Goal: Transaction & Acquisition: Purchase product/service

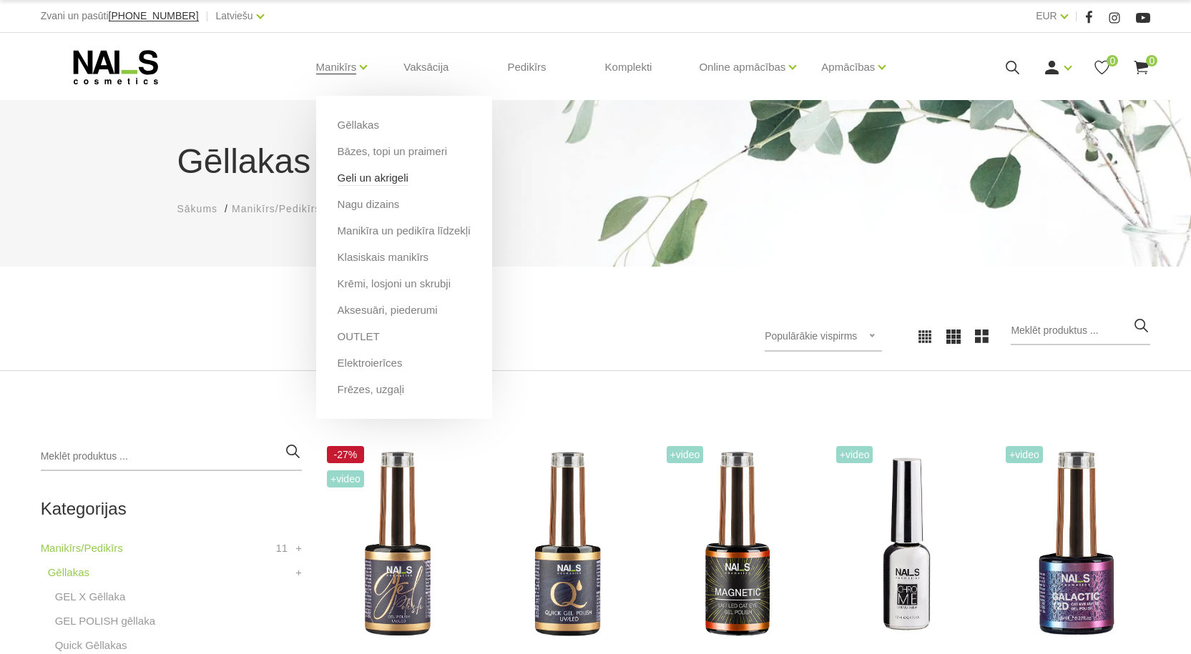
click at [375, 178] on link "Geli un akrigeli" at bounding box center [373, 178] width 71 height 16
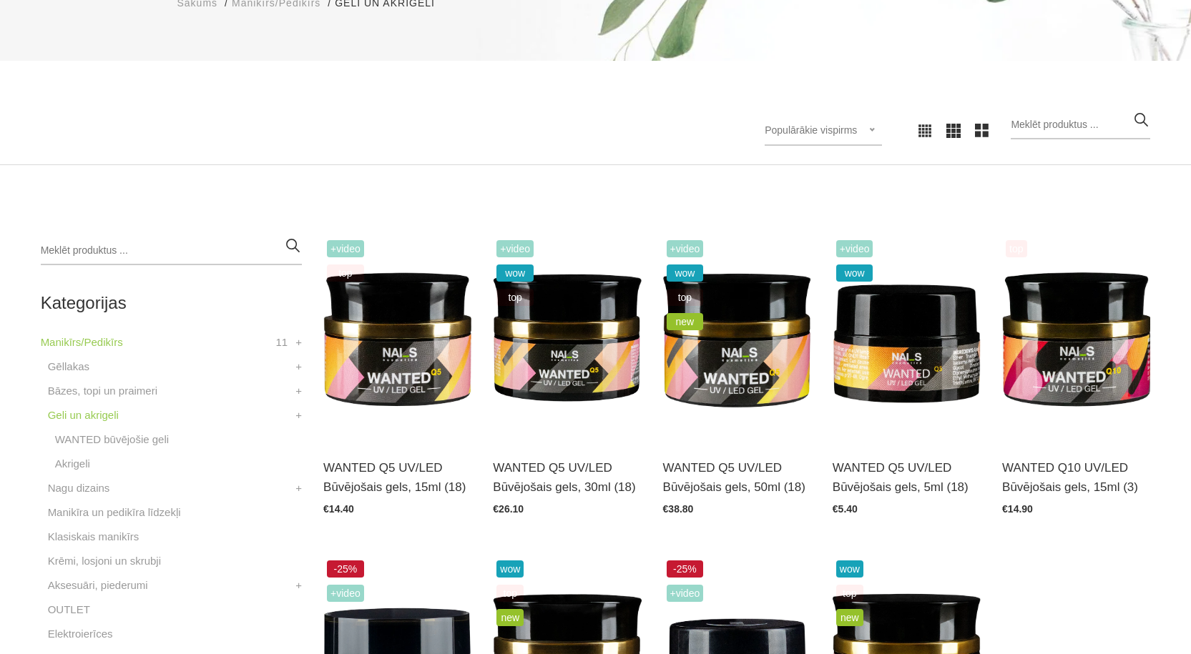
scroll to position [215, 0]
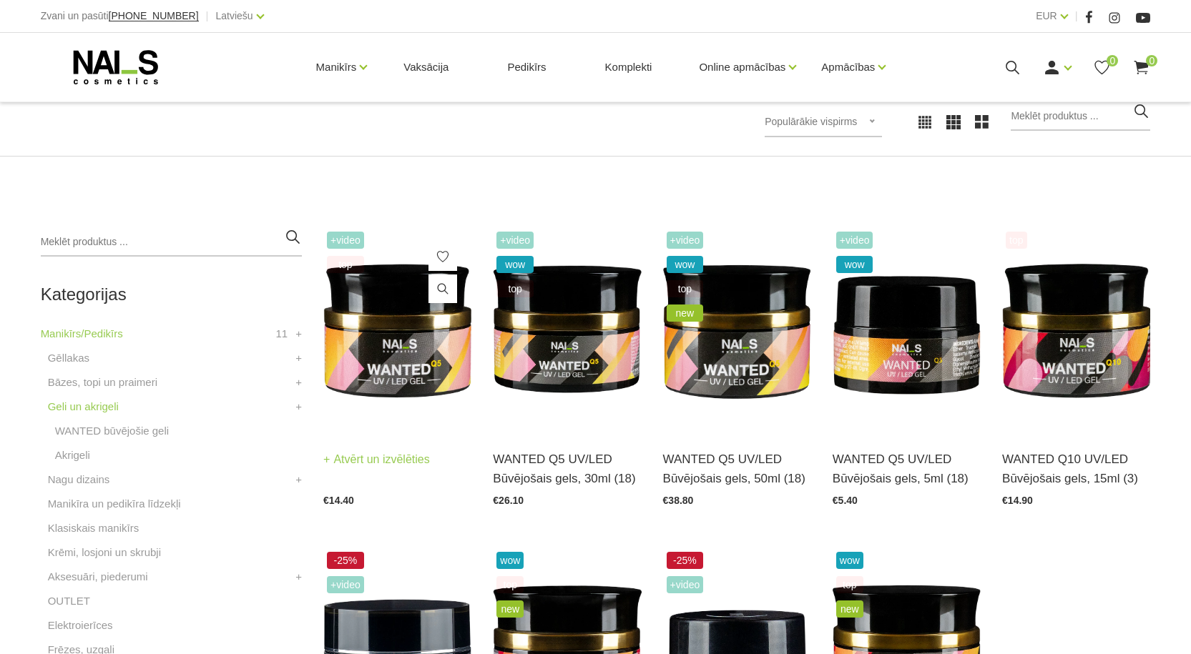
click at [389, 385] on img at bounding box center [397, 330] width 148 height 204
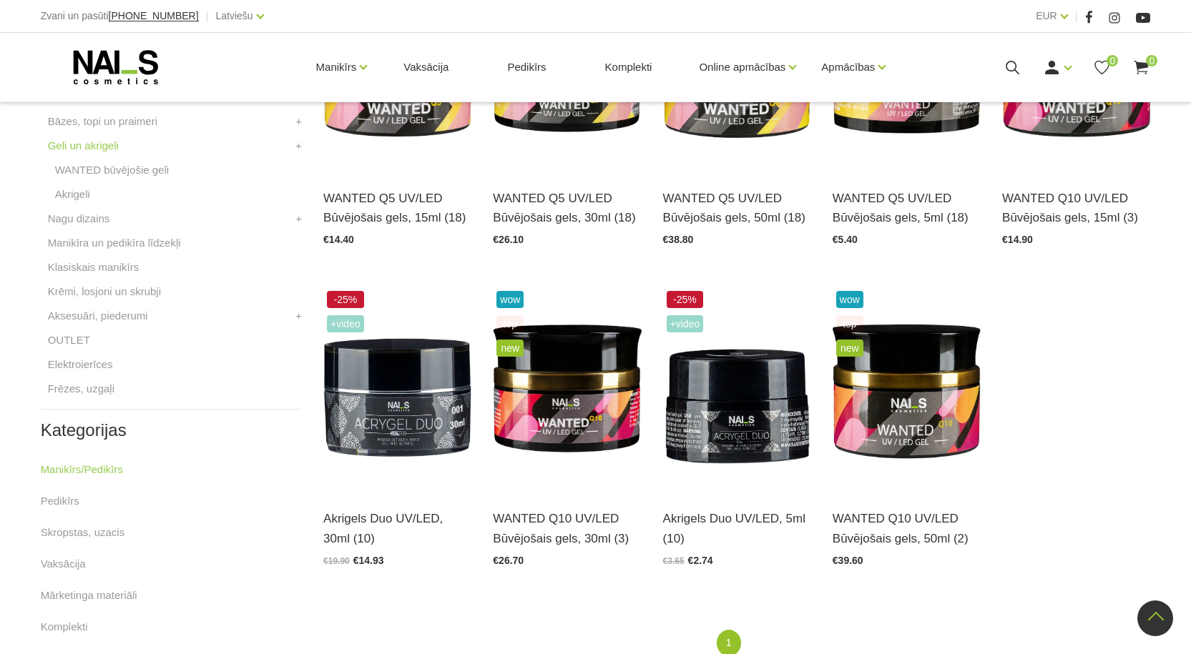
scroll to position [572, 0]
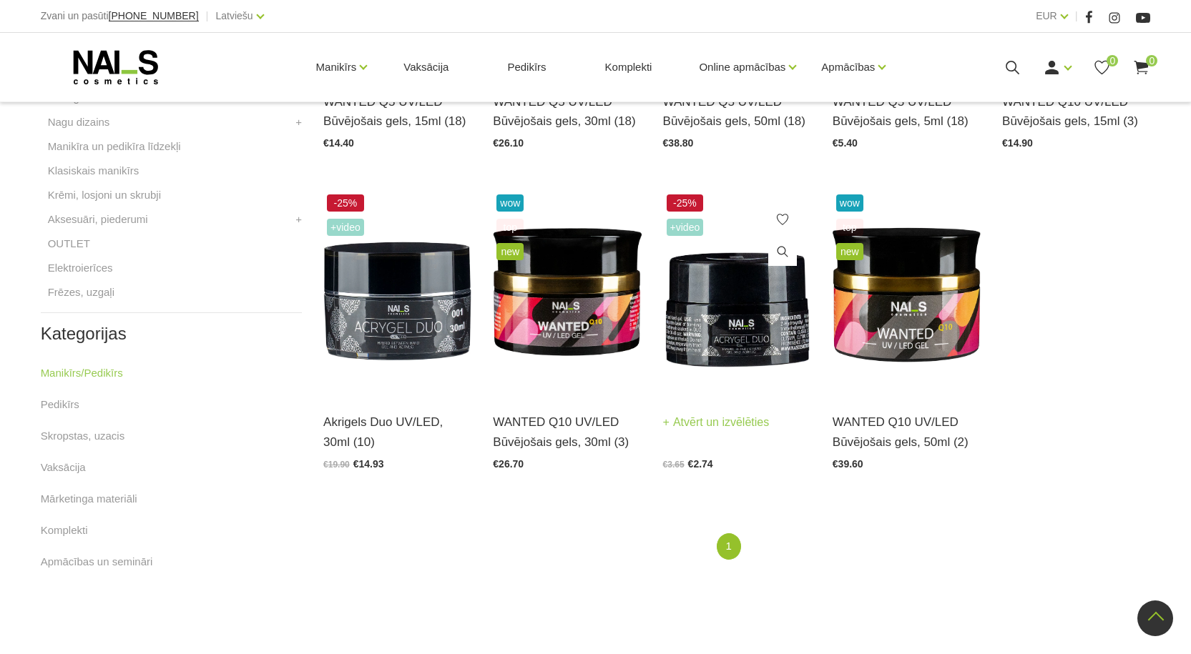
click at [727, 338] on img at bounding box center [737, 293] width 148 height 204
click at [412, 327] on img at bounding box center [397, 293] width 148 height 204
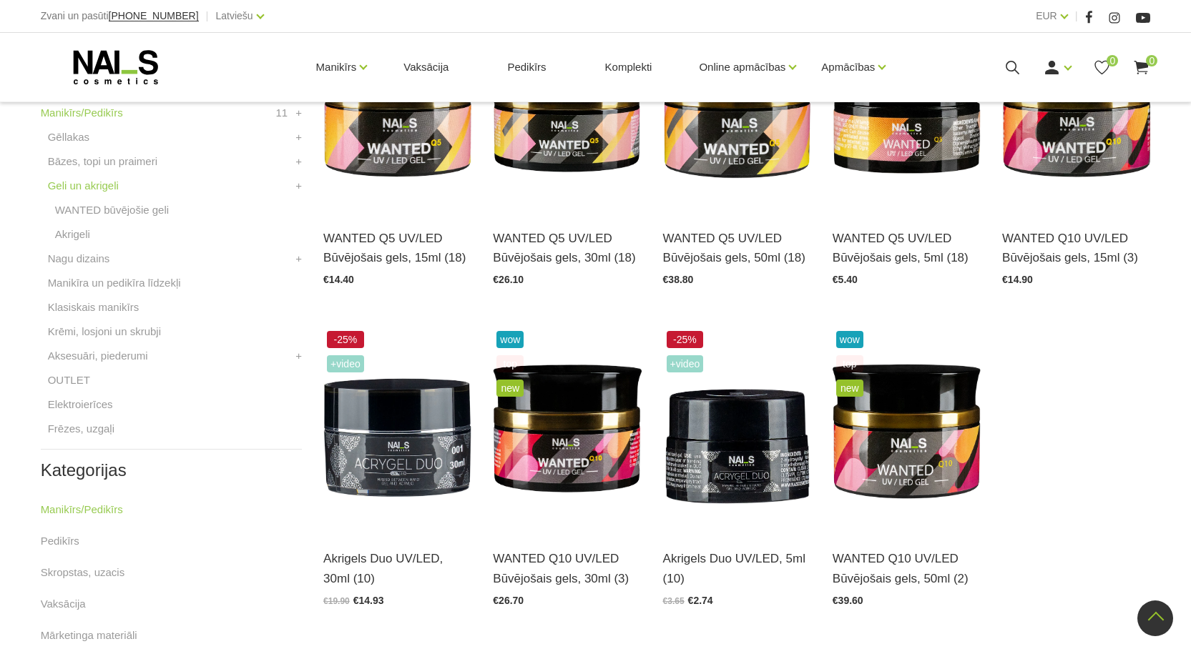
scroll to position [429, 0]
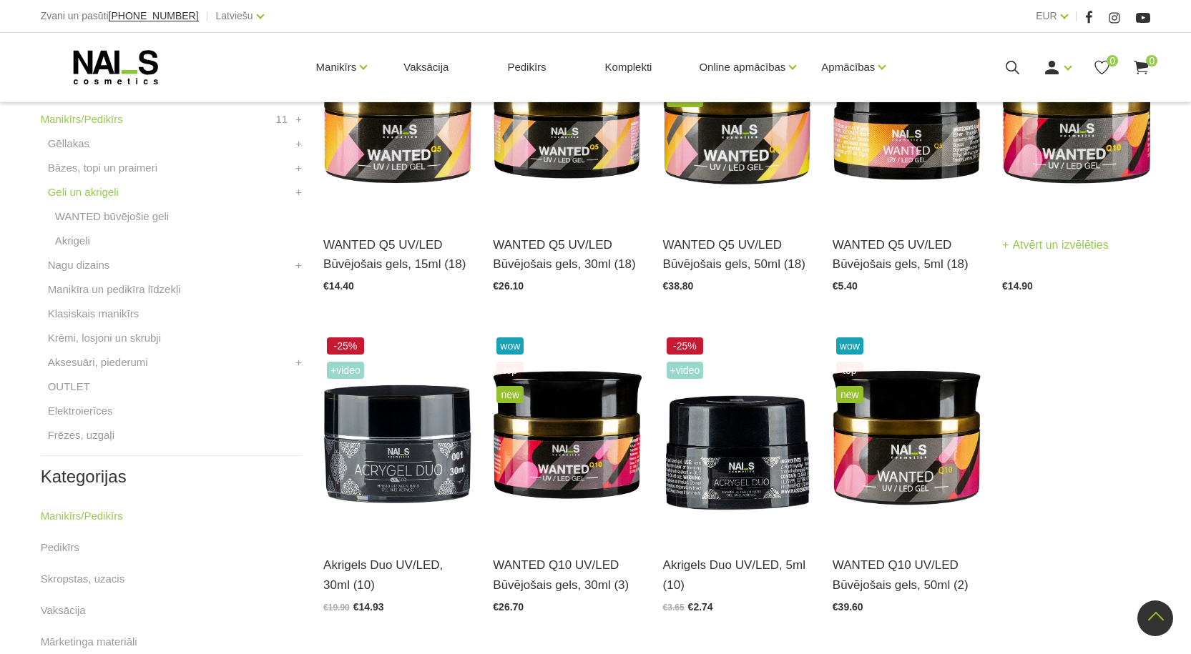
click at [1066, 252] on link "Atvērt un izvēlēties" at bounding box center [1055, 245] width 107 height 20
click at [87, 263] on link "Nagu dizains" at bounding box center [79, 265] width 62 height 17
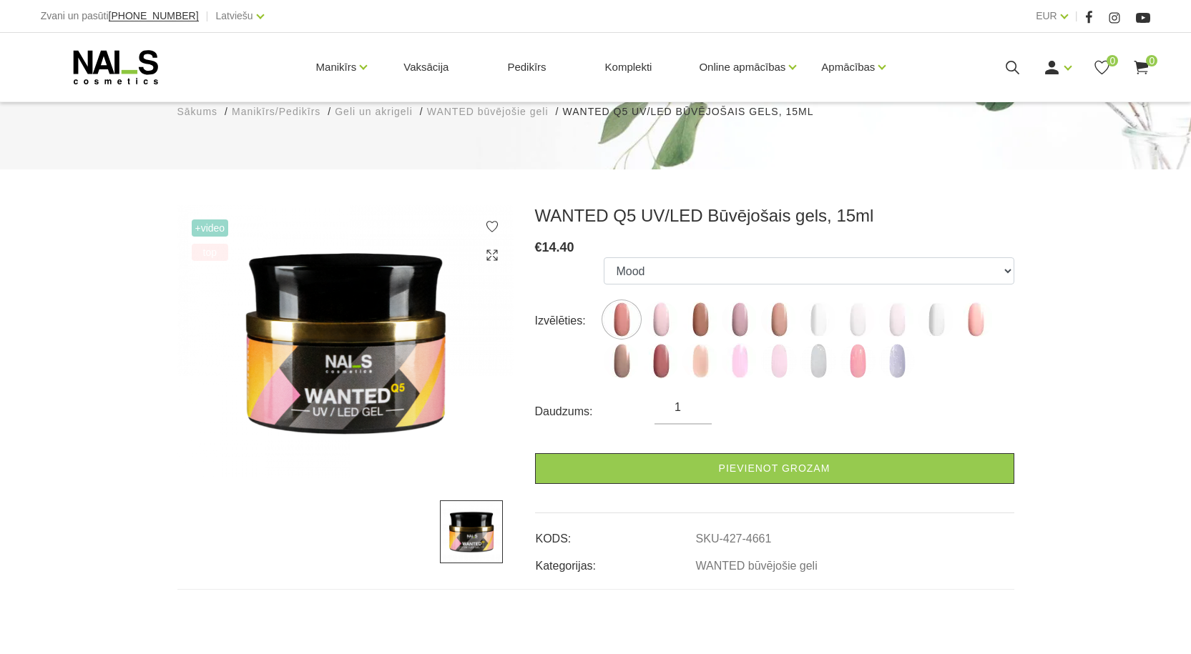
scroll to position [143, 0]
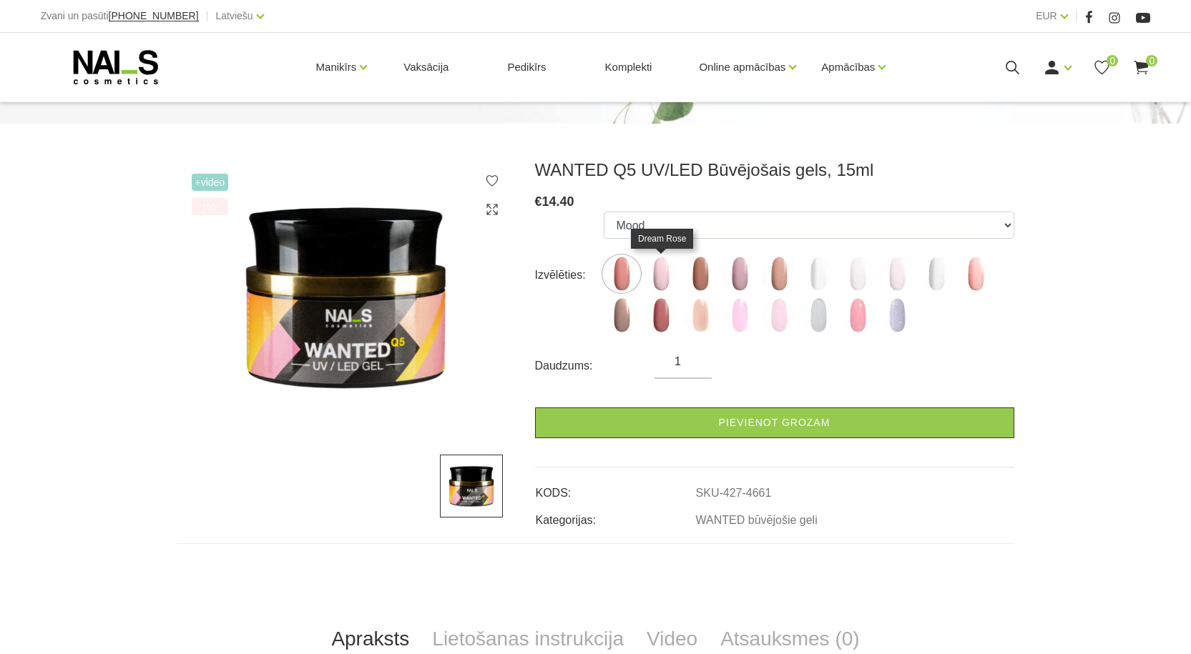
click at [668, 268] on img at bounding box center [661, 274] width 36 height 36
select select "4662"
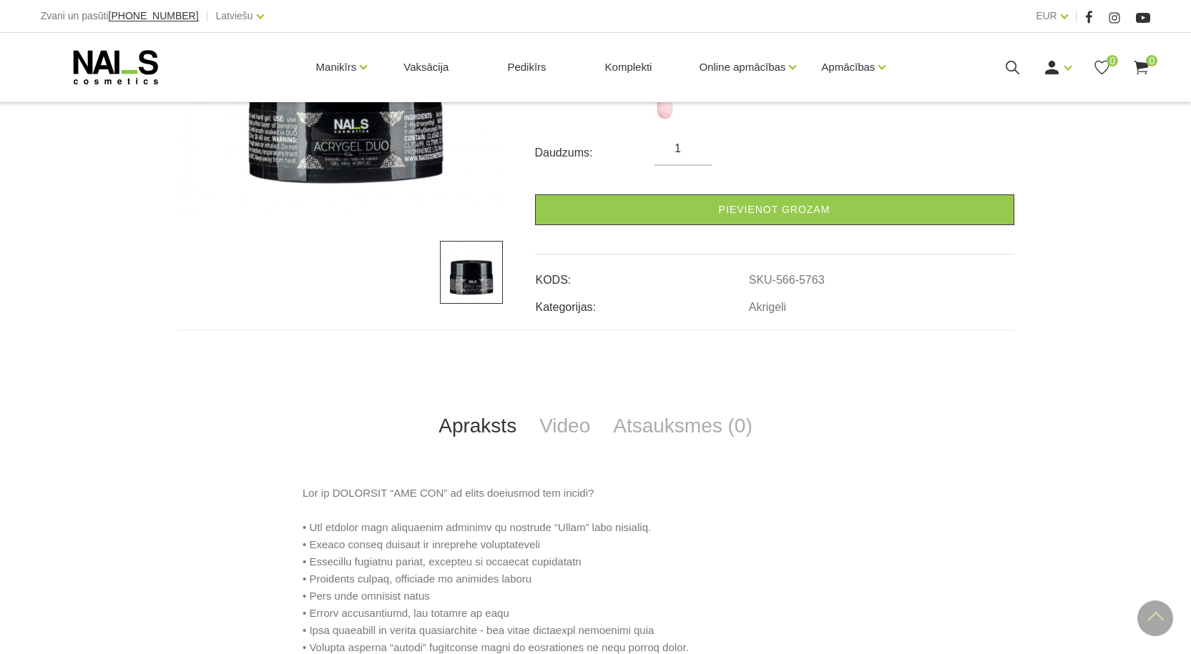
scroll to position [358, 0]
click at [570, 425] on link "Video" at bounding box center [565, 425] width 74 height 47
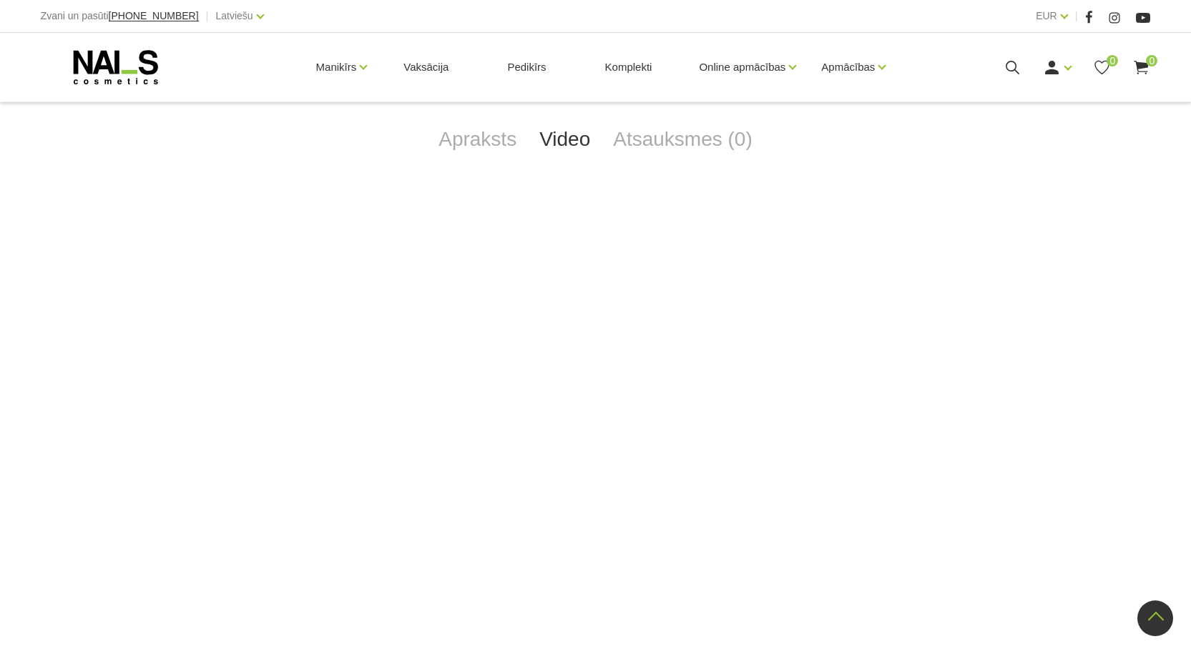
scroll to position [715, 0]
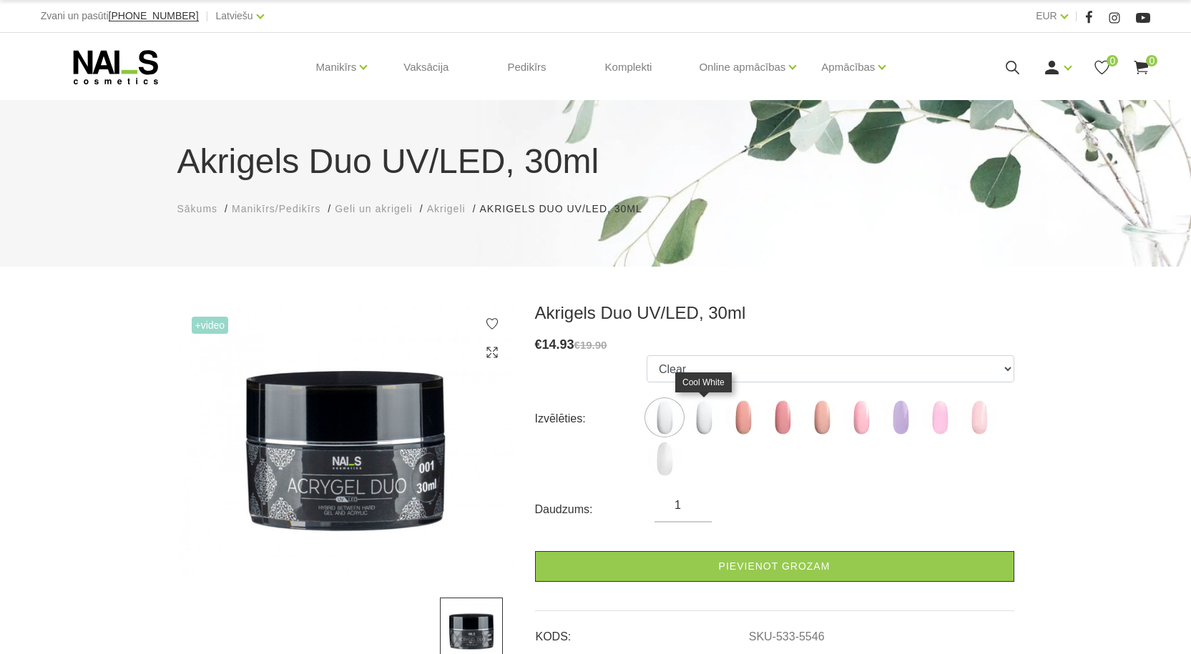
click at [703, 422] on img at bounding box center [704, 418] width 36 height 36
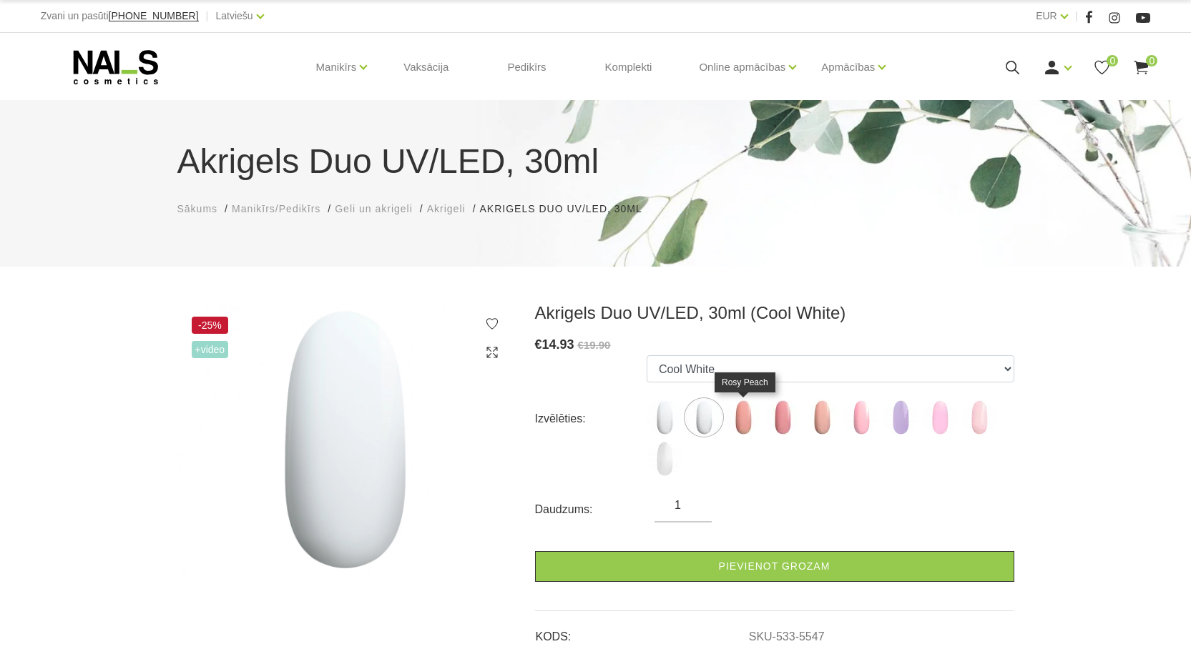
click at [740, 420] on img at bounding box center [743, 418] width 36 height 36
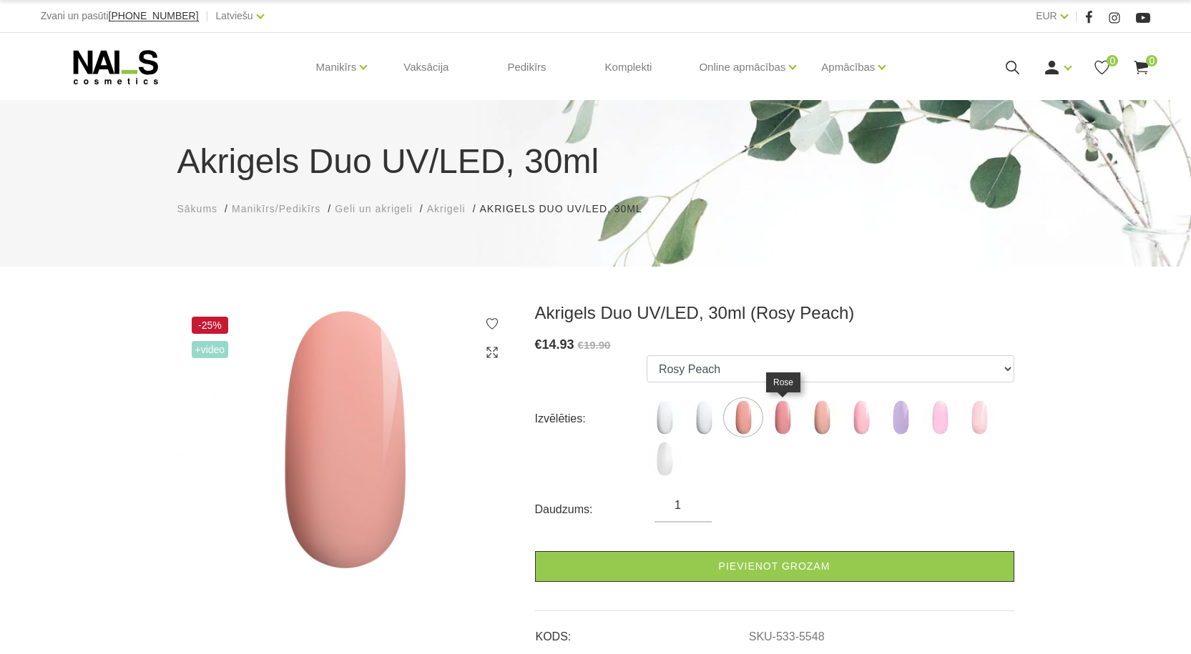
click at [780, 422] on img at bounding box center [782, 418] width 36 height 36
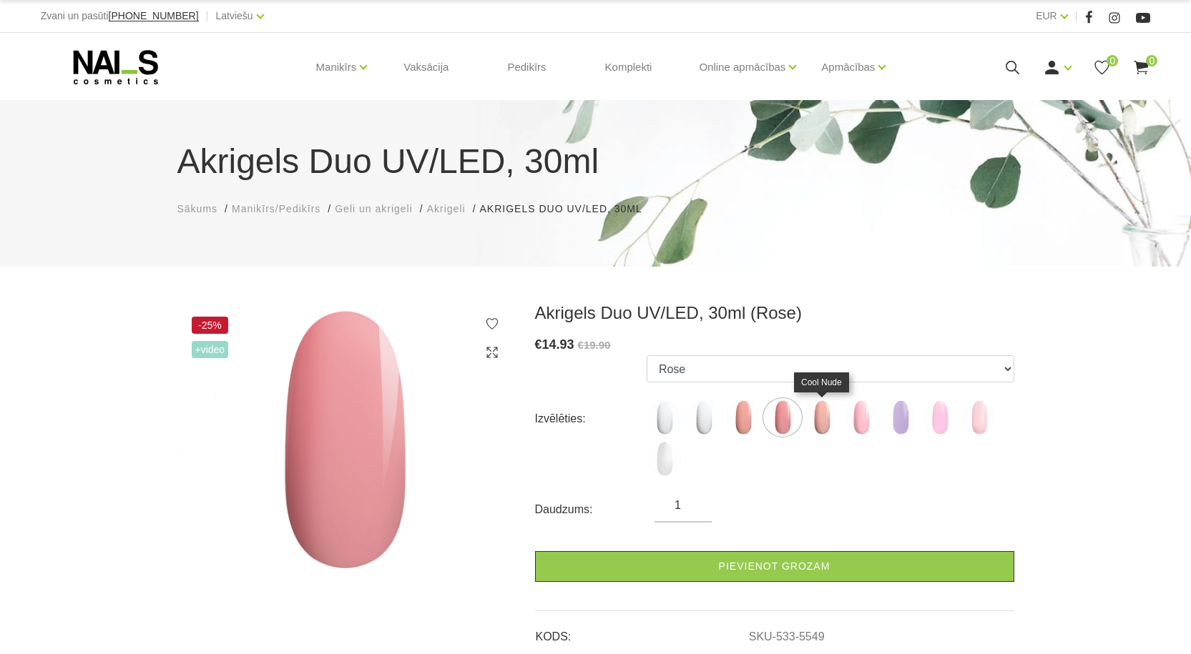
click at [820, 424] on img at bounding box center [822, 418] width 36 height 36
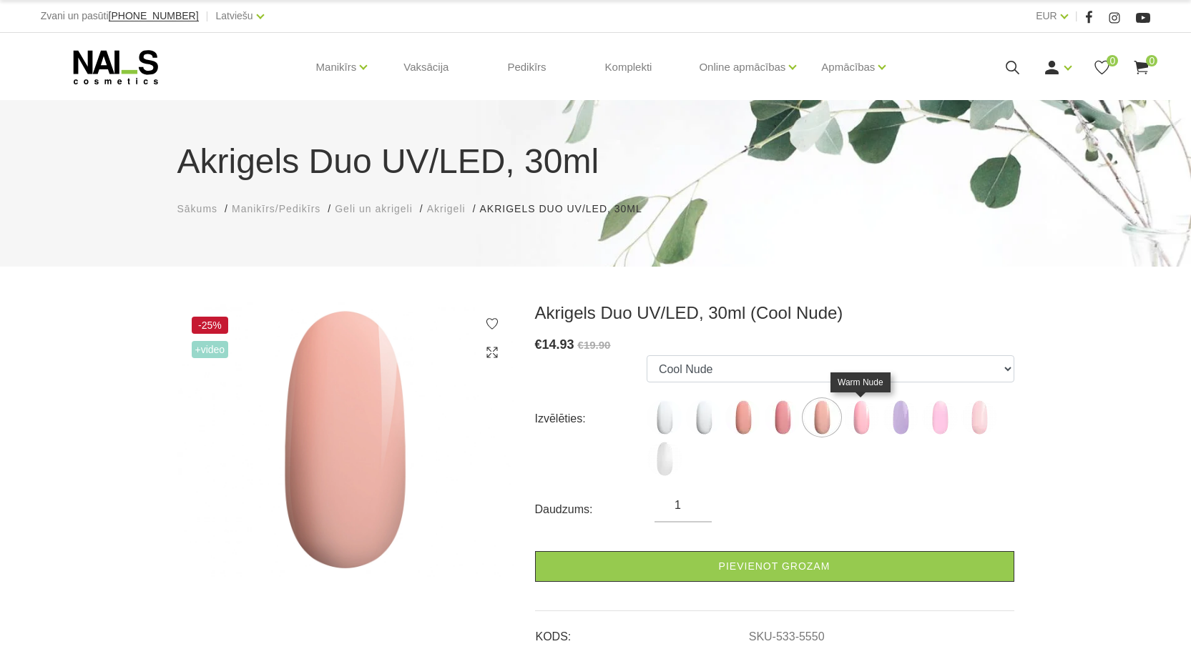
click at [865, 423] on img at bounding box center [861, 418] width 36 height 36
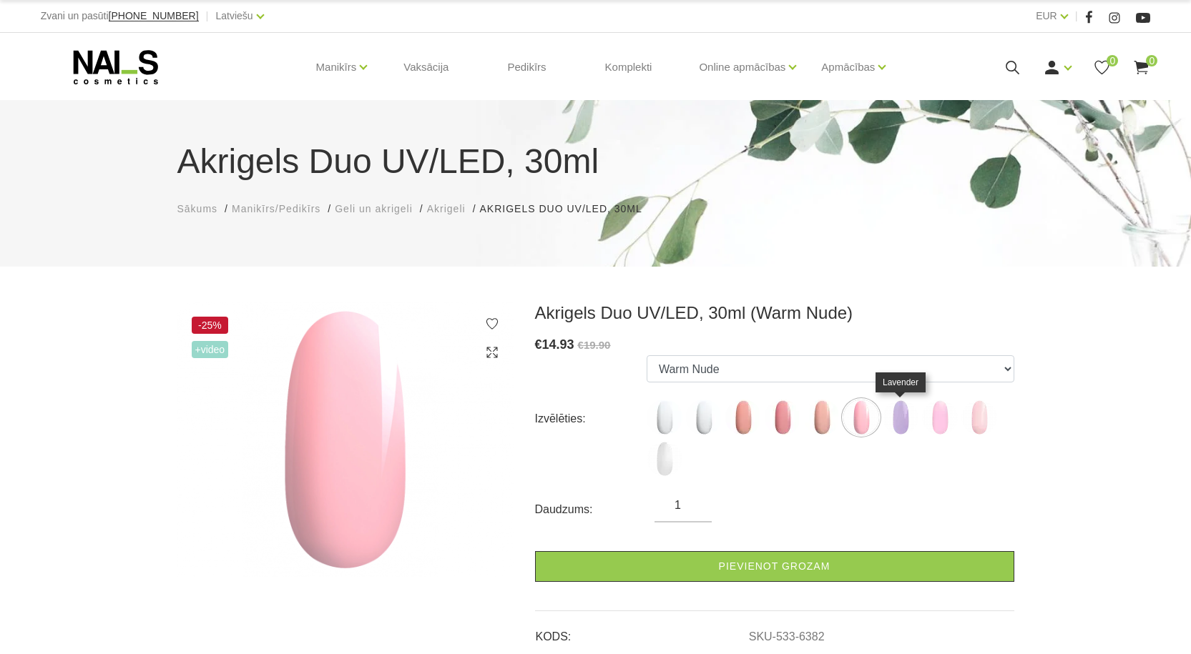
click at [898, 423] on img at bounding box center [900, 418] width 36 height 36
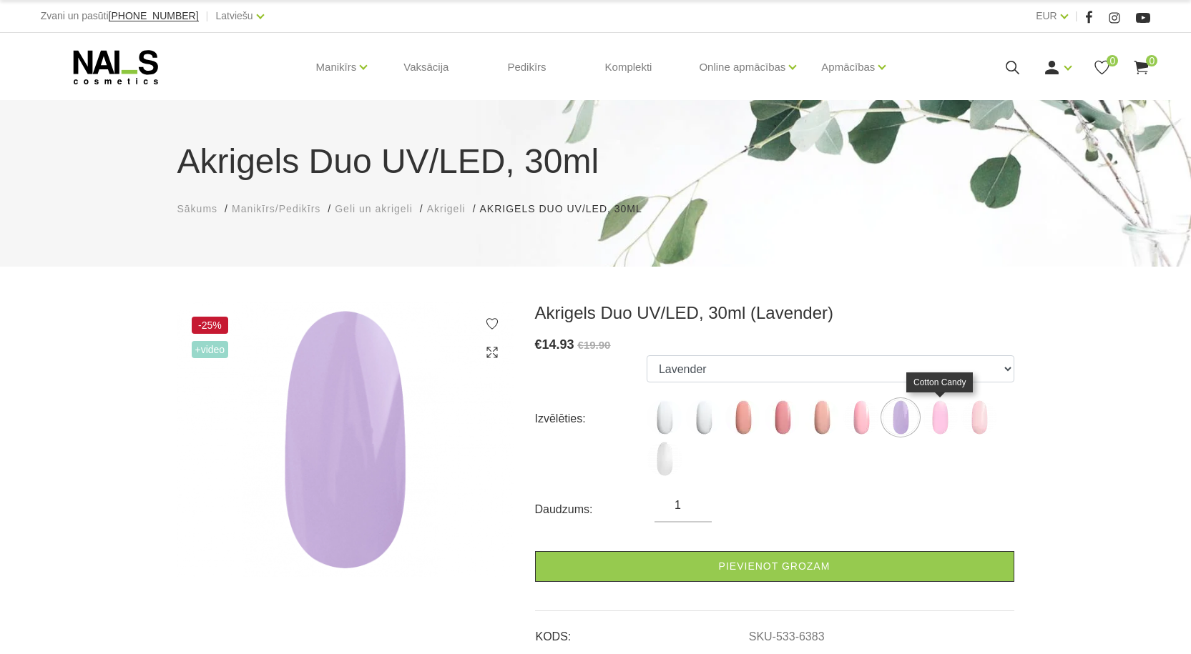
click at [937, 426] on img at bounding box center [940, 418] width 36 height 36
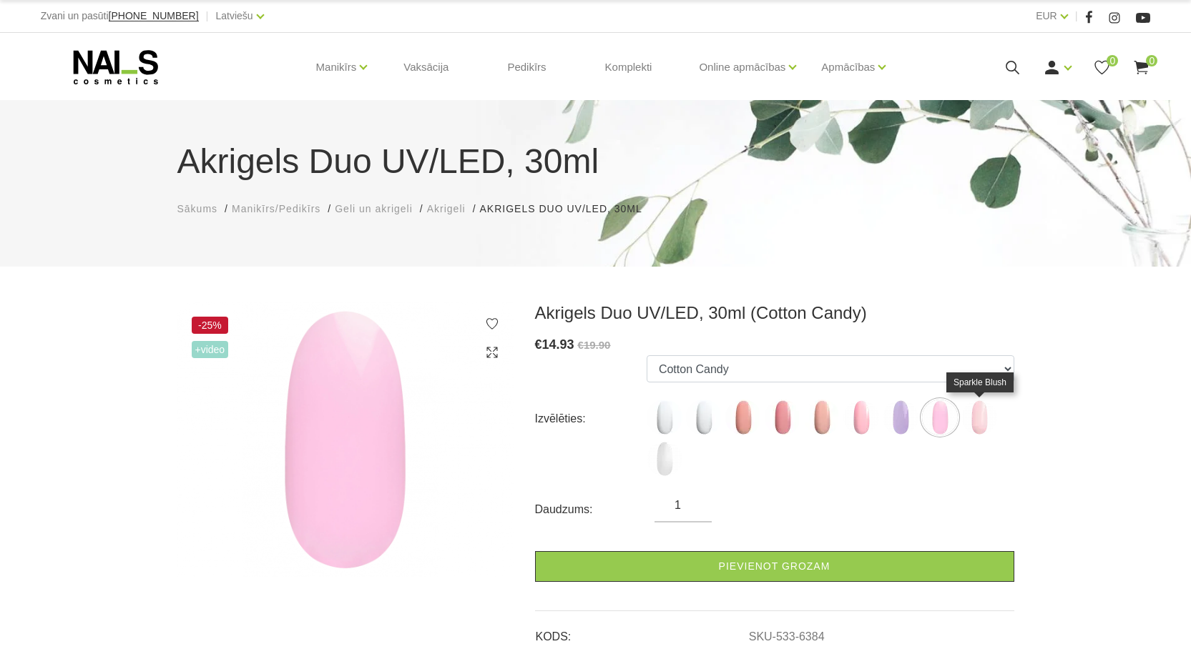
click at [981, 421] on img at bounding box center [979, 418] width 36 height 36
select select "6385"
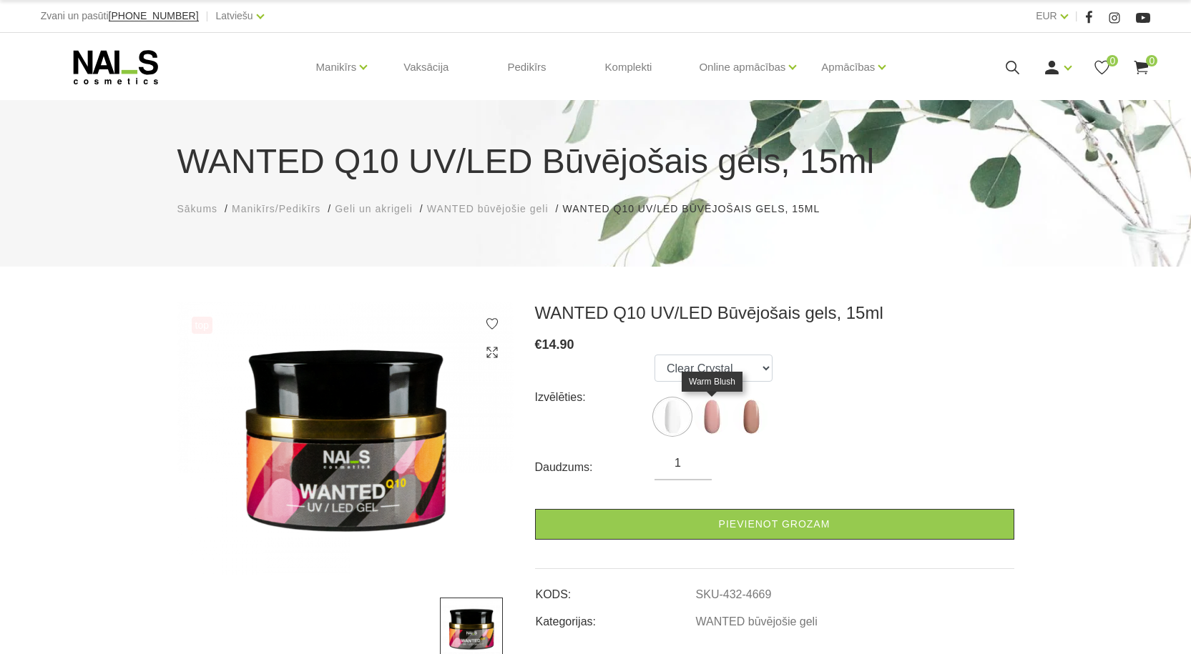
click at [708, 418] on img at bounding box center [712, 417] width 36 height 36
select select "4670"
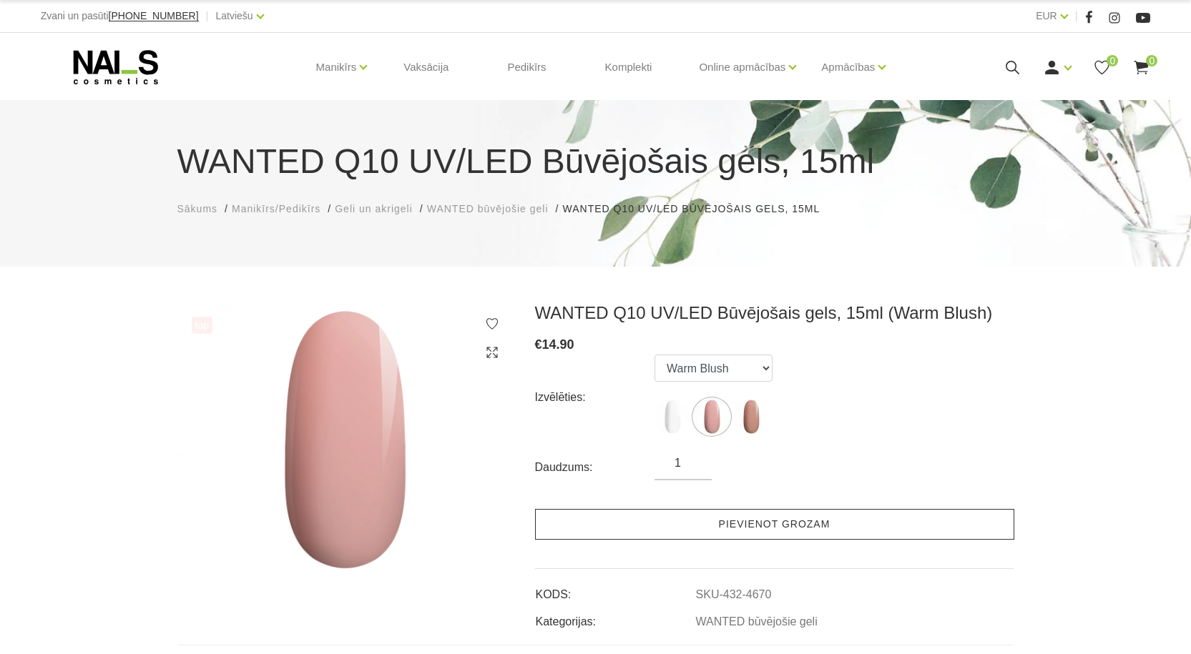
click at [772, 525] on link "Pievienot grozam" at bounding box center [774, 524] width 479 height 31
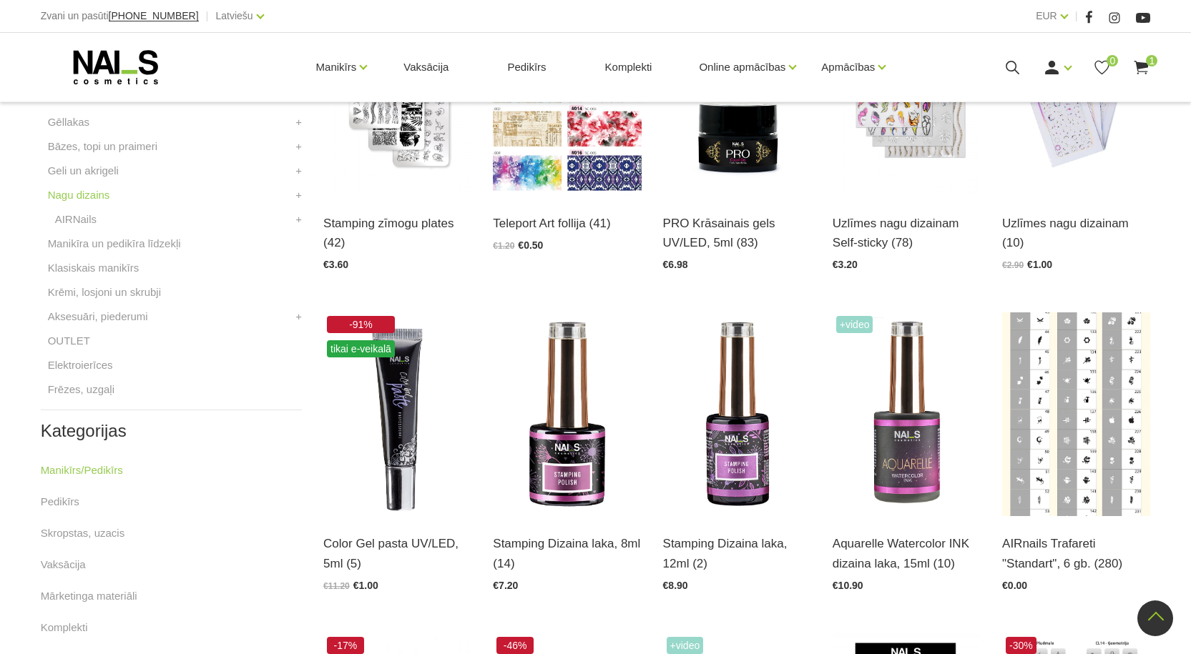
scroll to position [501, 0]
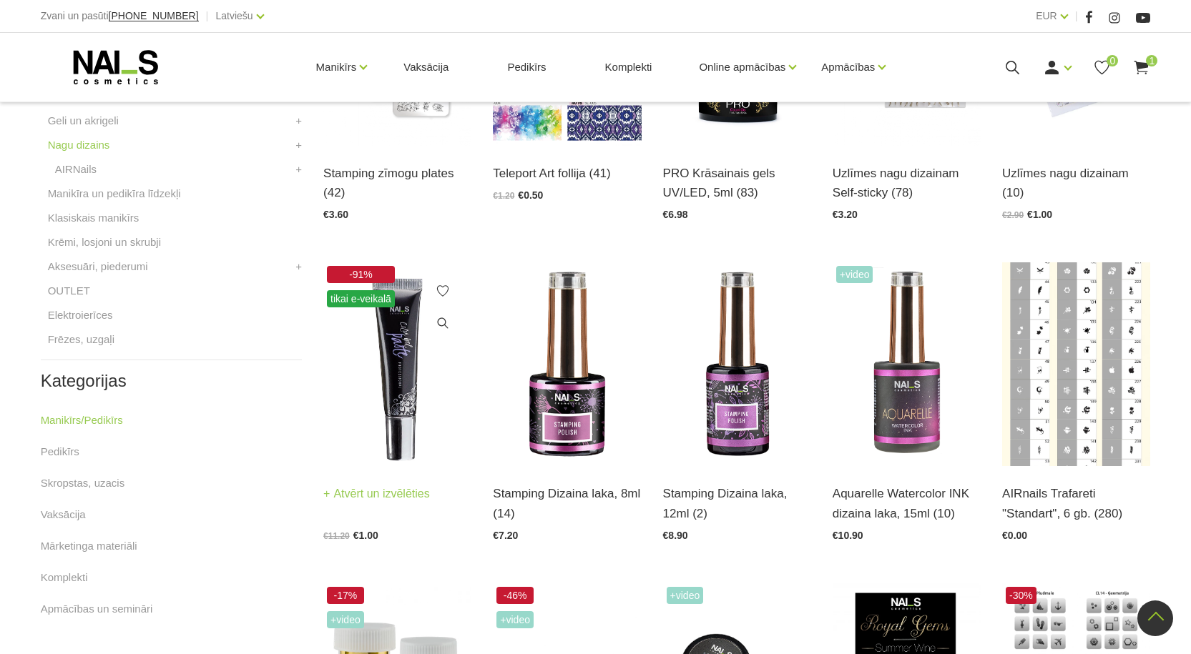
click at [408, 412] on img at bounding box center [397, 364] width 148 height 204
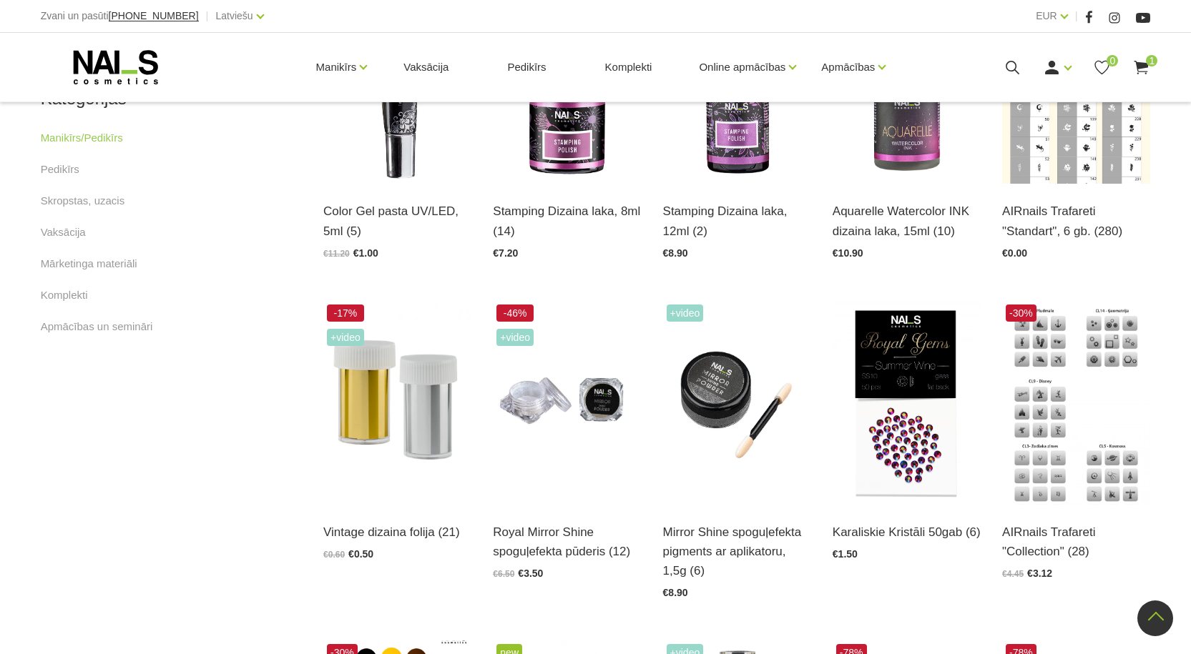
scroll to position [787, 0]
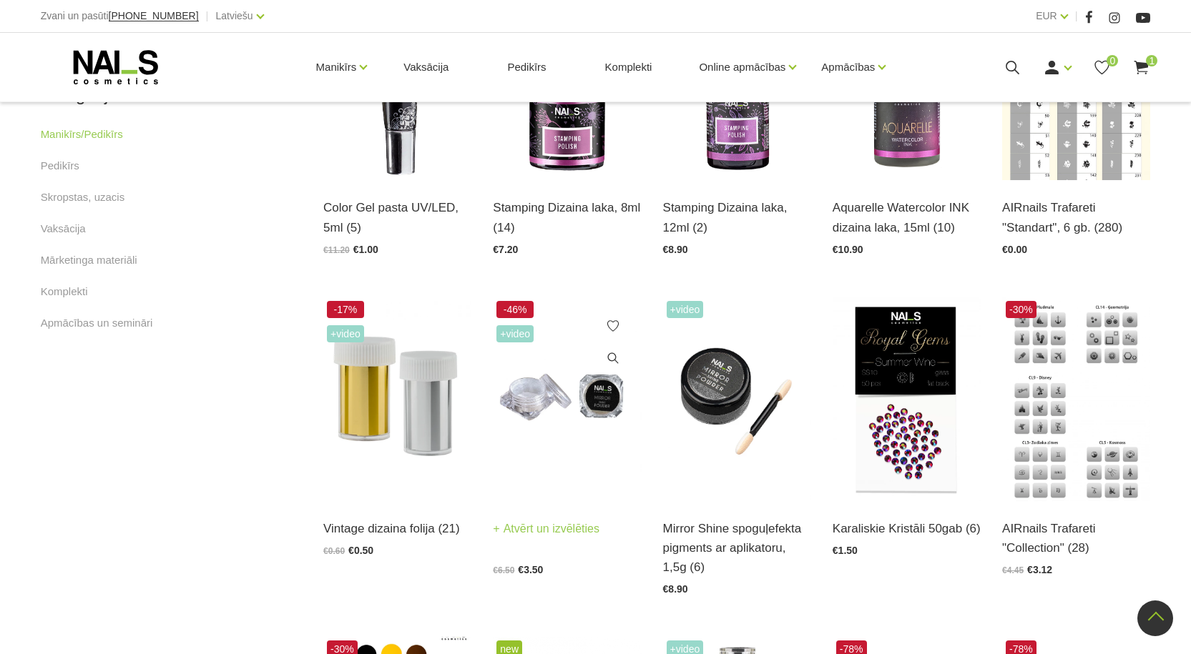
click at [555, 403] on img at bounding box center [567, 399] width 148 height 204
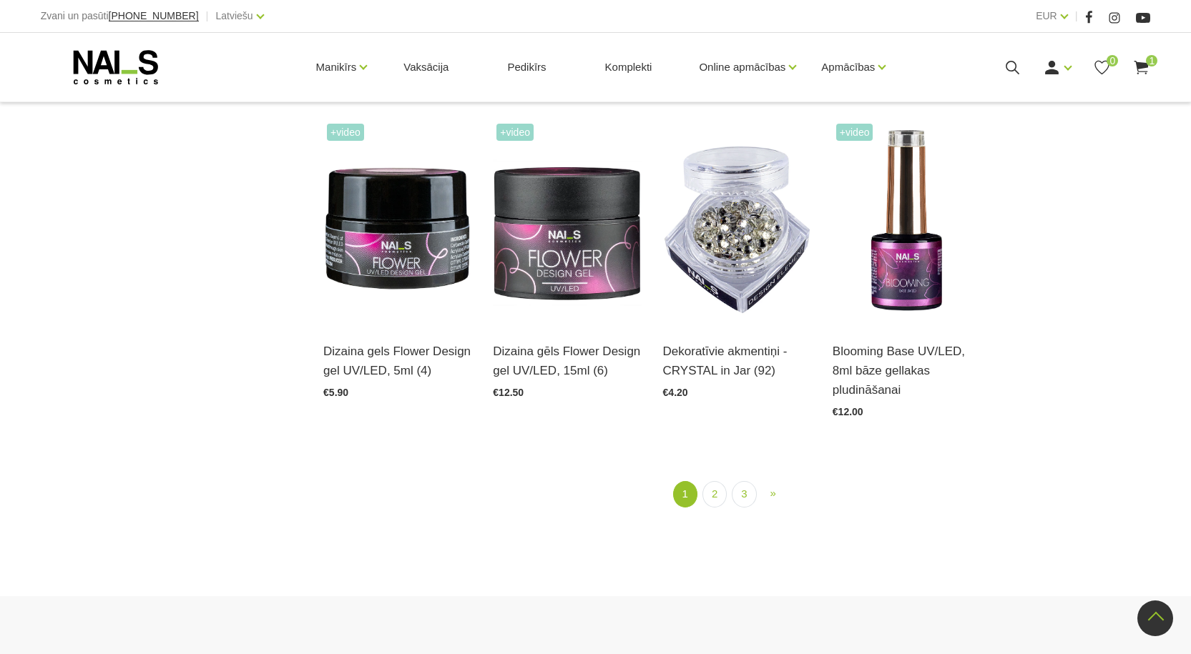
scroll to position [1645, 0]
click at [716, 490] on link "2" at bounding box center [714, 494] width 24 height 26
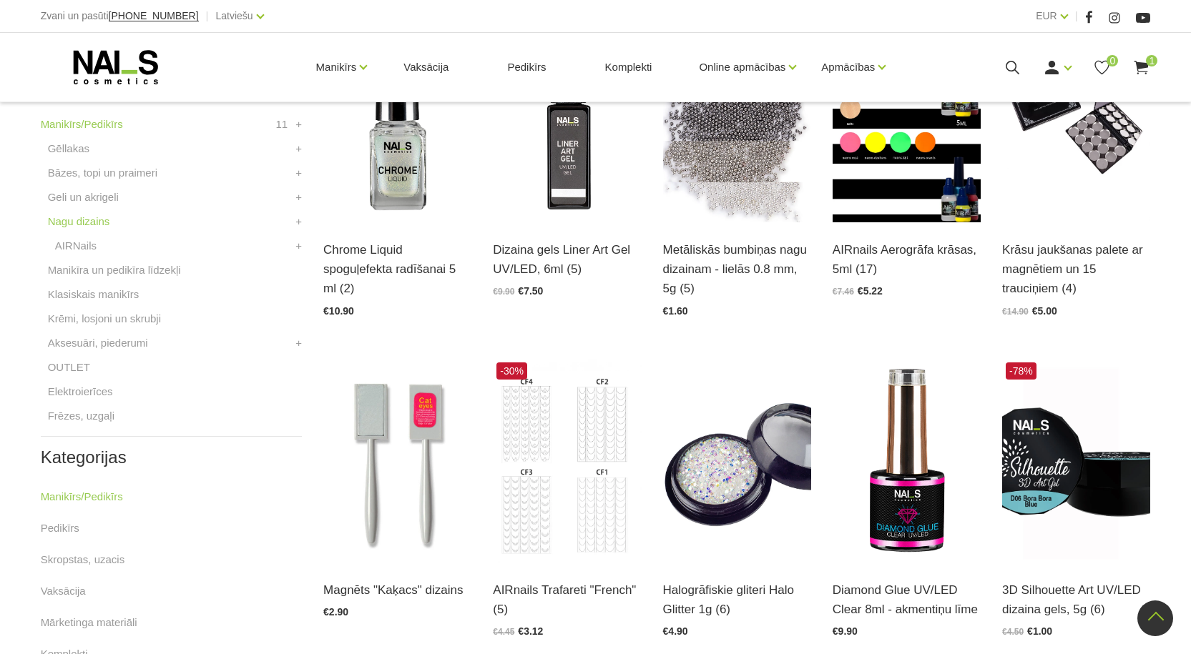
scroll to position [435, 0]
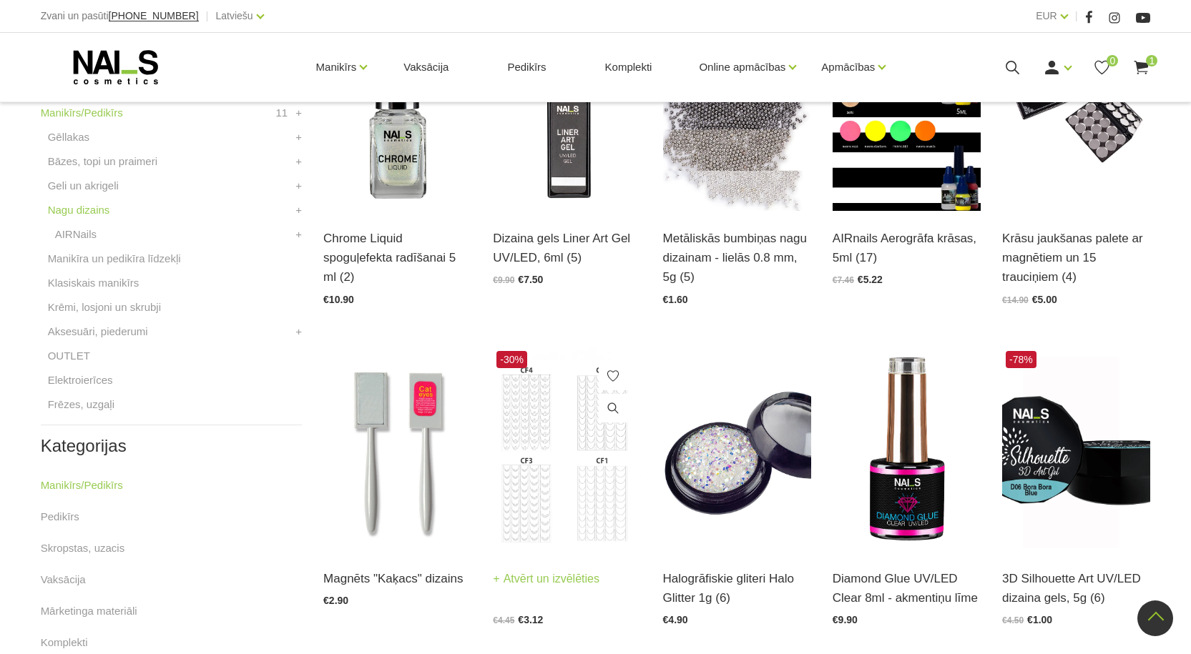
click at [540, 515] on img at bounding box center [567, 450] width 148 height 204
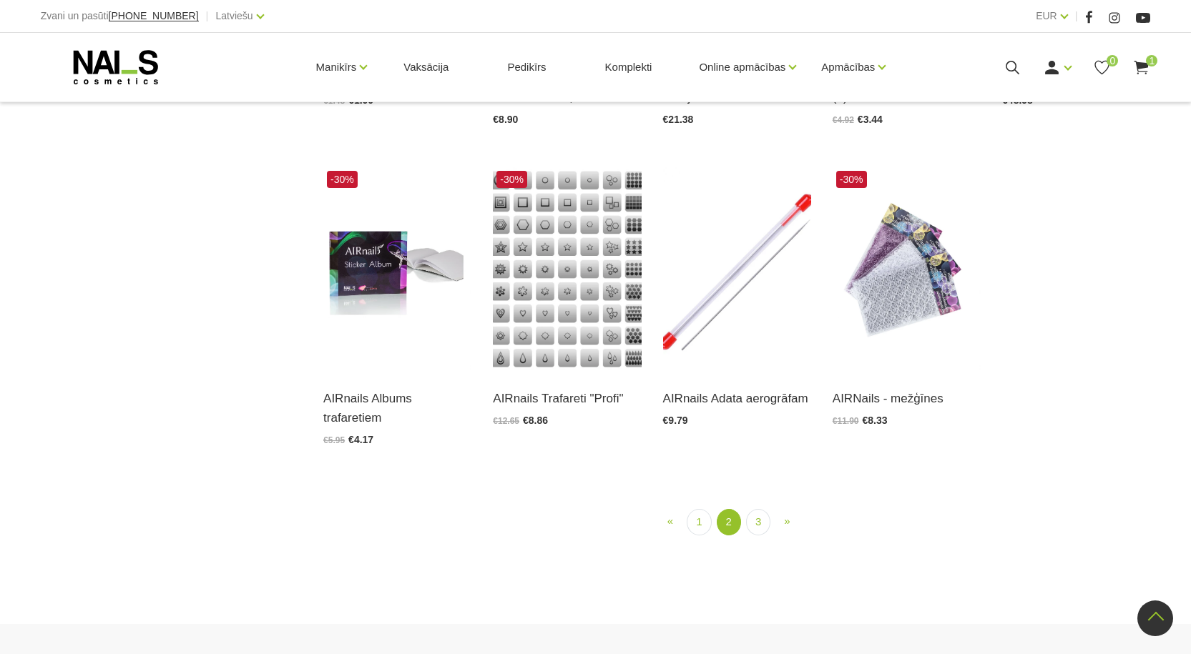
scroll to position [1580, 0]
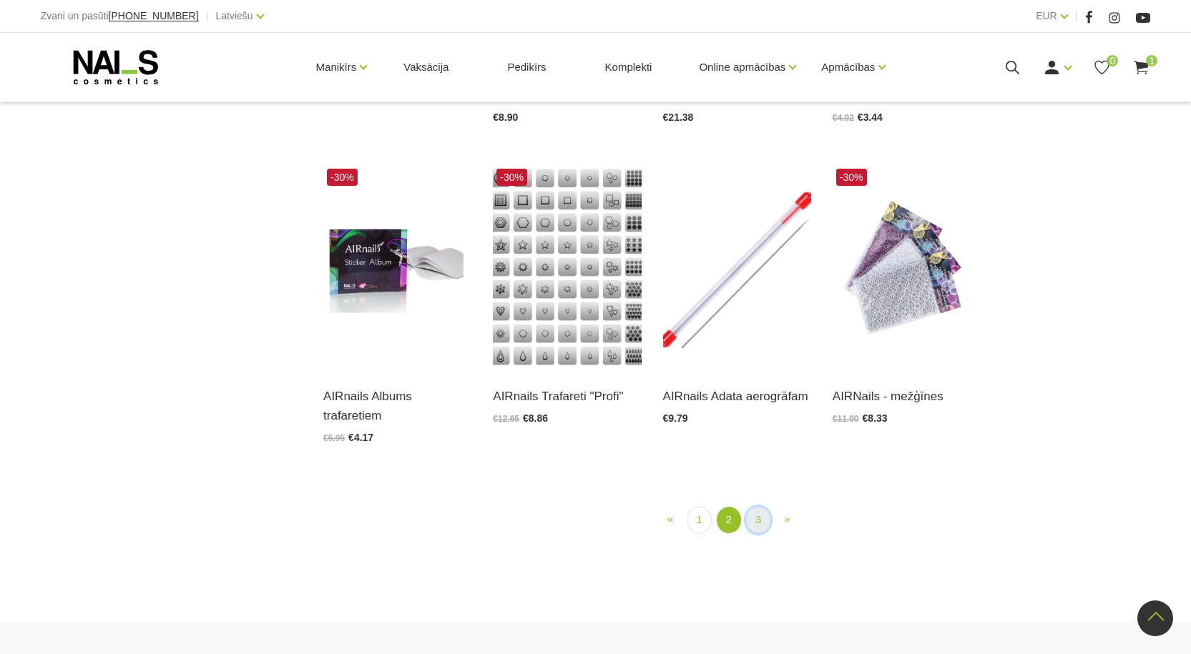
click at [760, 521] on link "3" at bounding box center [758, 520] width 24 height 26
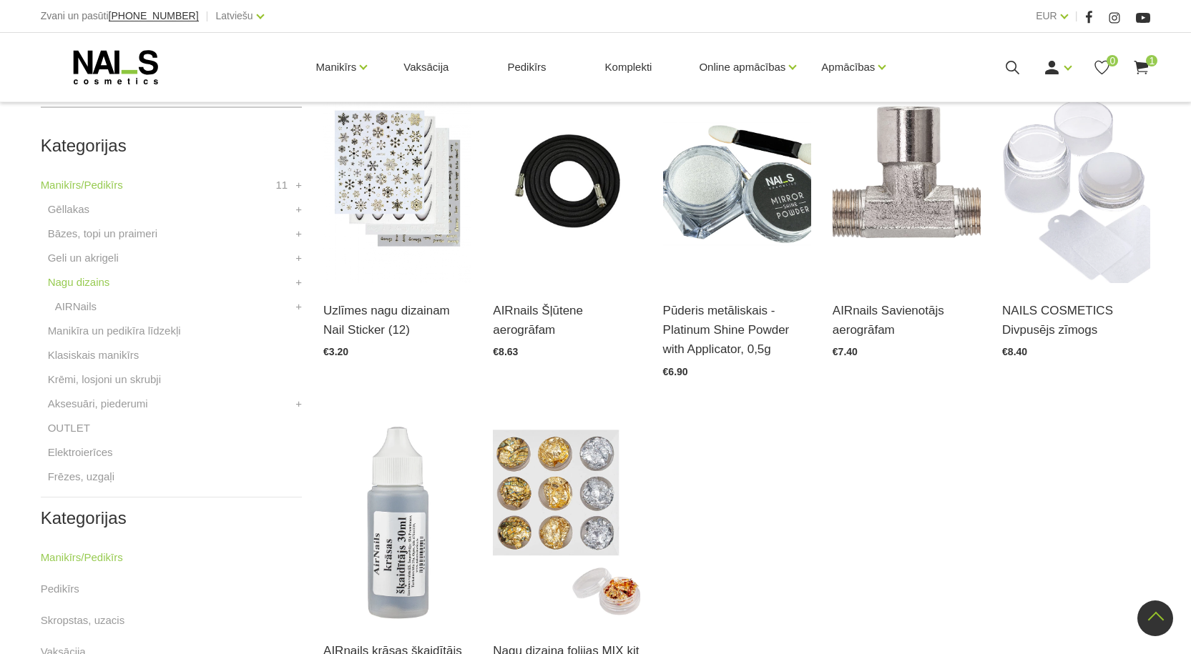
scroll to position [292, 0]
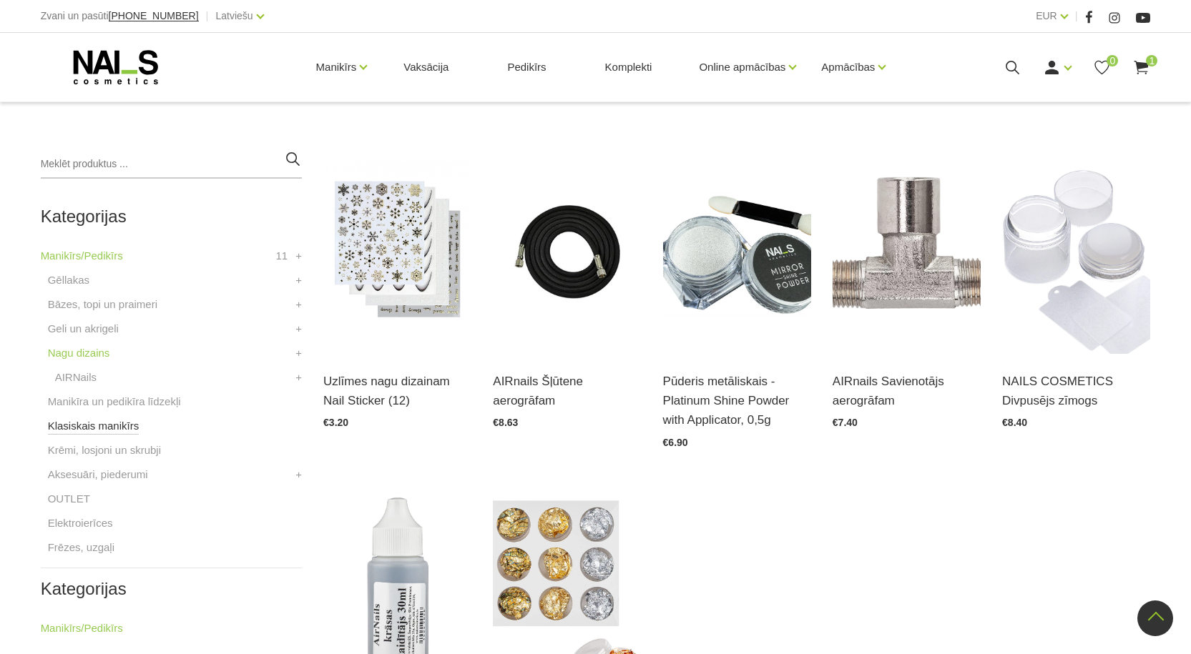
click at [123, 423] on link "Klasiskais manikīrs" at bounding box center [94, 426] width 92 height 17
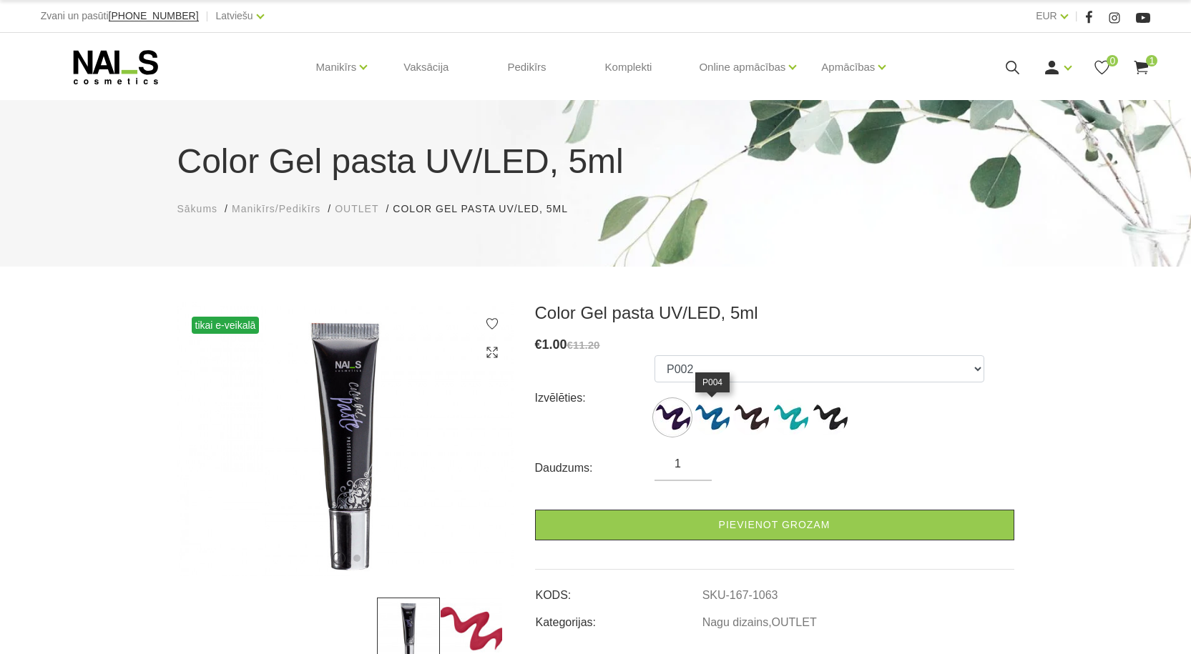
click at [706, 420] on img at bounding box center [712, 418] width 36 height 36
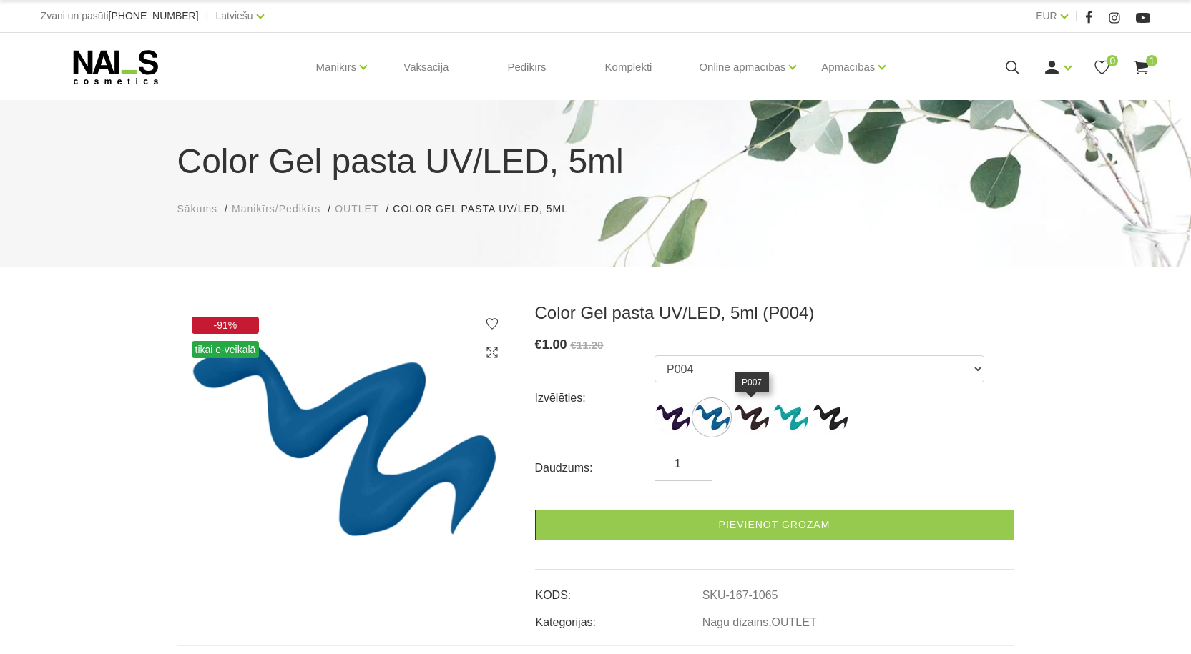
click at [766, 425] on img at bounding box center [751, 418] width 36 height 36
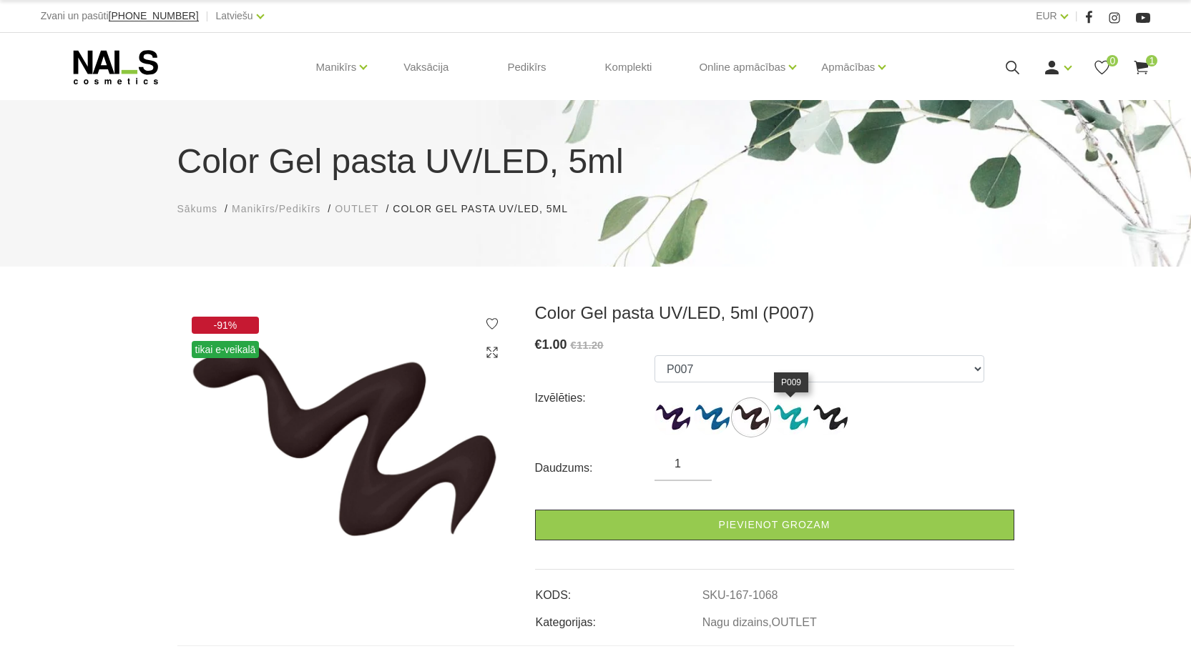
click at [794, 424] on img at bounding box center [790, 418] width 36 height 36
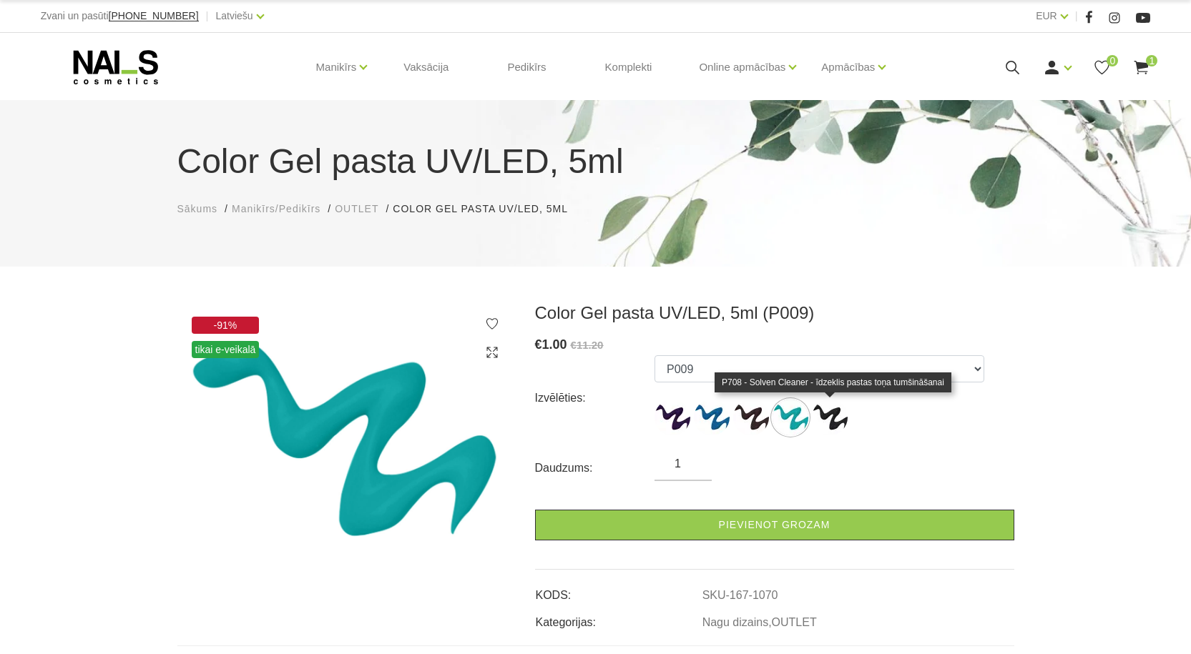
drag, startPoint x: 844, startPoint y: 423, endPoint x: 857, endPoint y: 423, distance: 12.9
click at [845, 423] on img at bounding box center [830, 418] width 36 height 36
select select "1077"
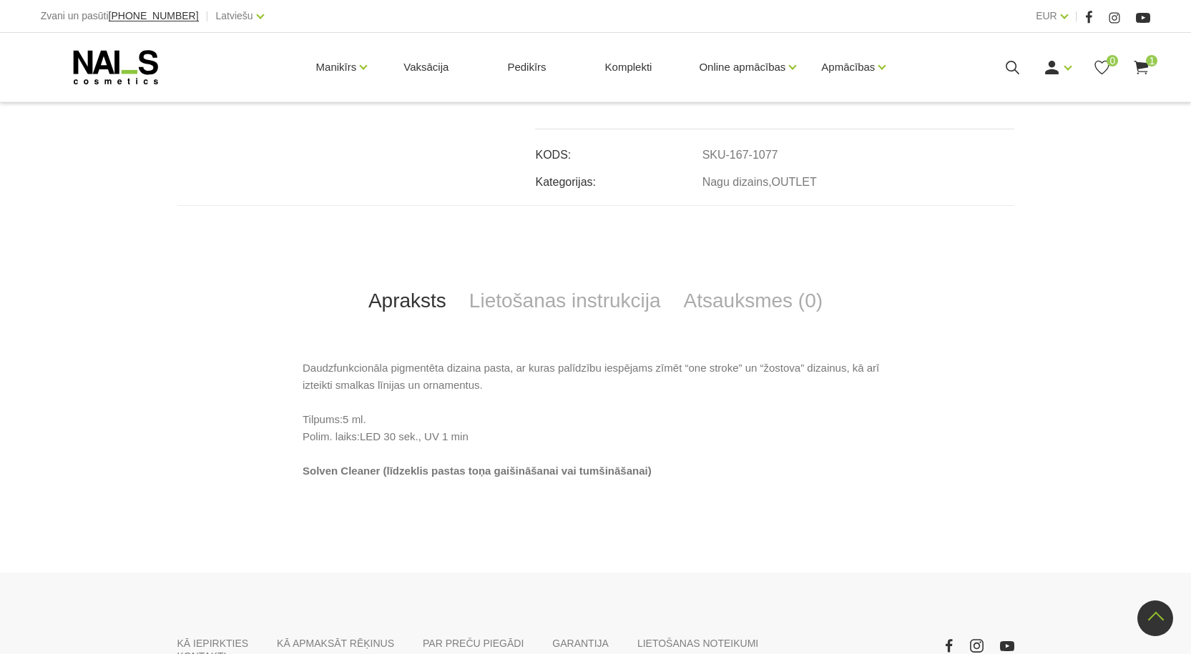
scroll to position [501, 0]
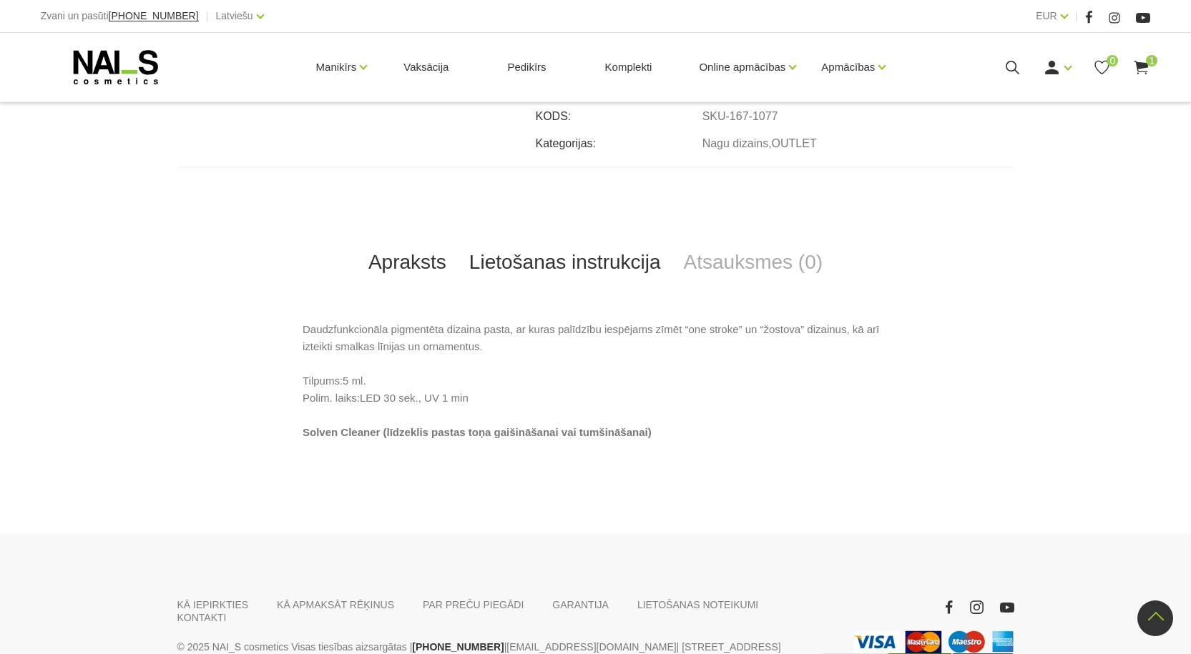
click at [565, 269] on link "Lietošanas instrukcija" at bounding box center [565, 262] width 215 height 47
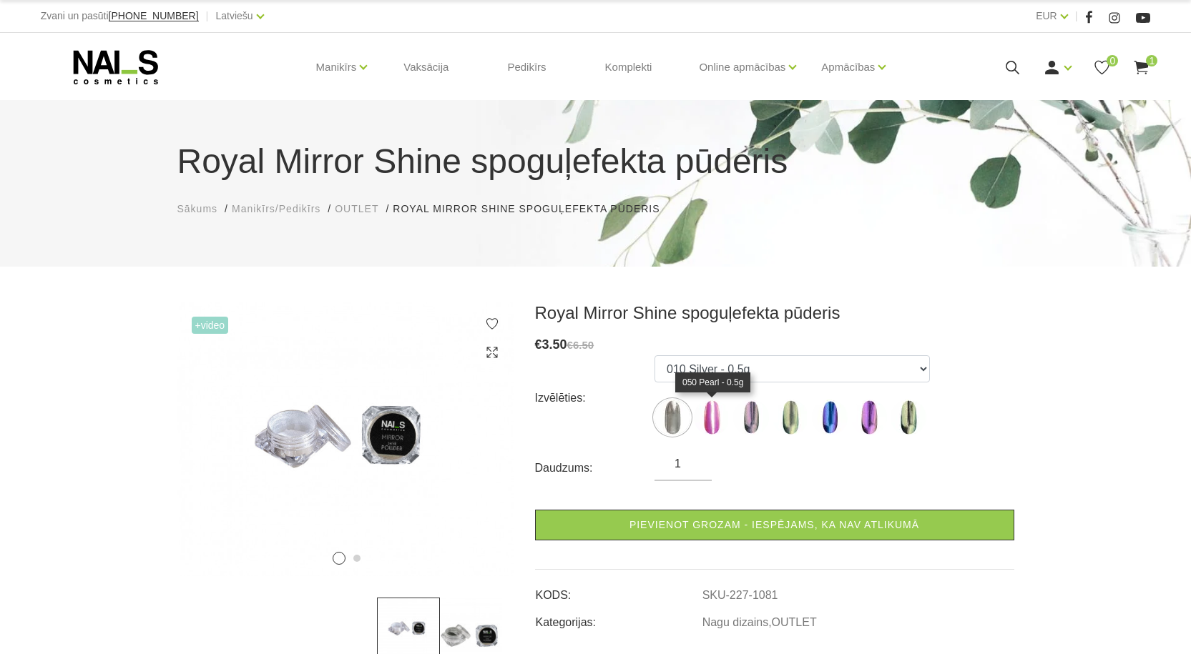
click at [712, 416] on img at bounding box center [712, 418] width 36 height 36
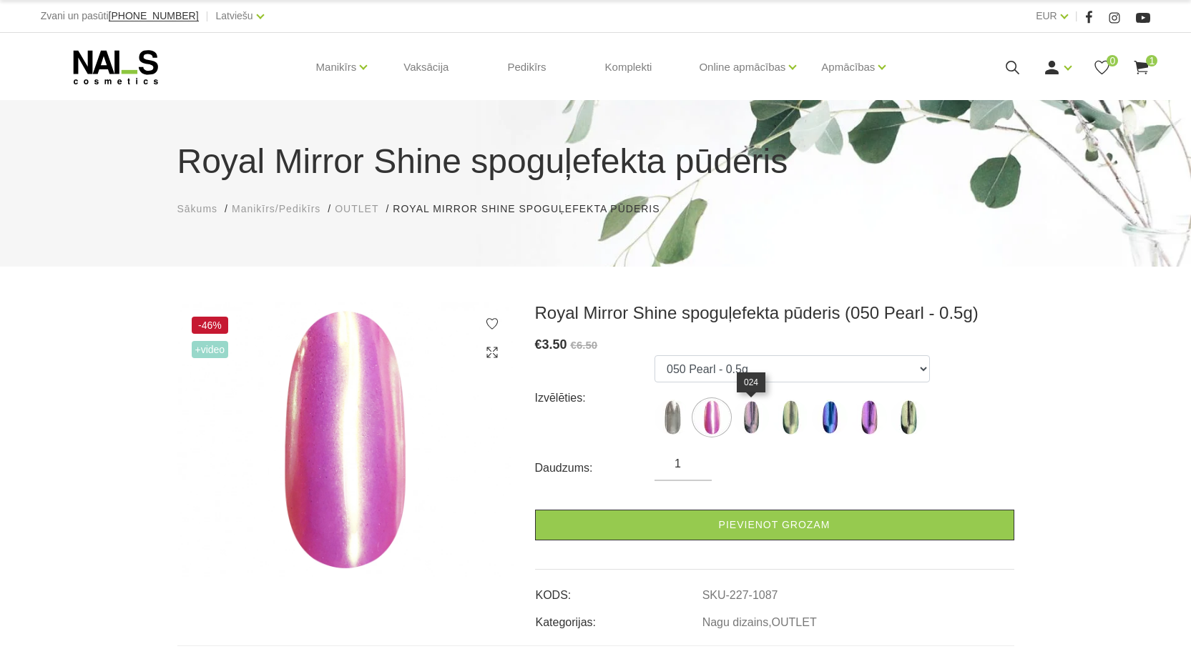
click at [754, 418] on img at bounding box center [751, 418] width 36 height 36
select select "3784"
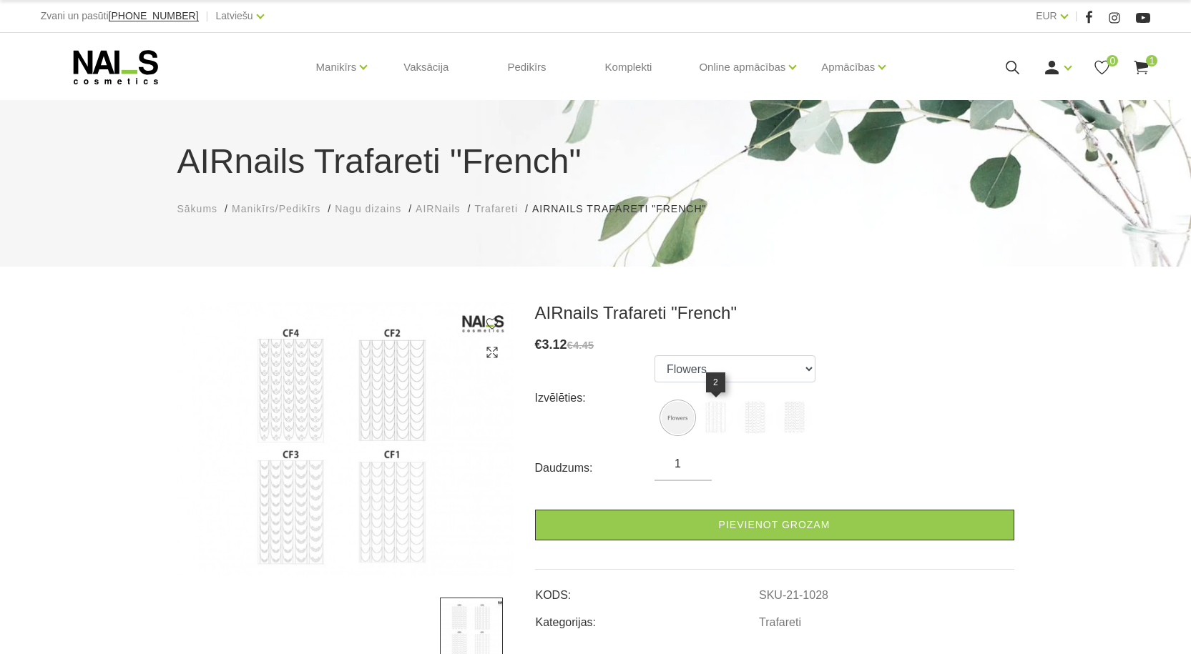
click at [714, 413] on img at bounding box center [715, 418] width 36 height 36
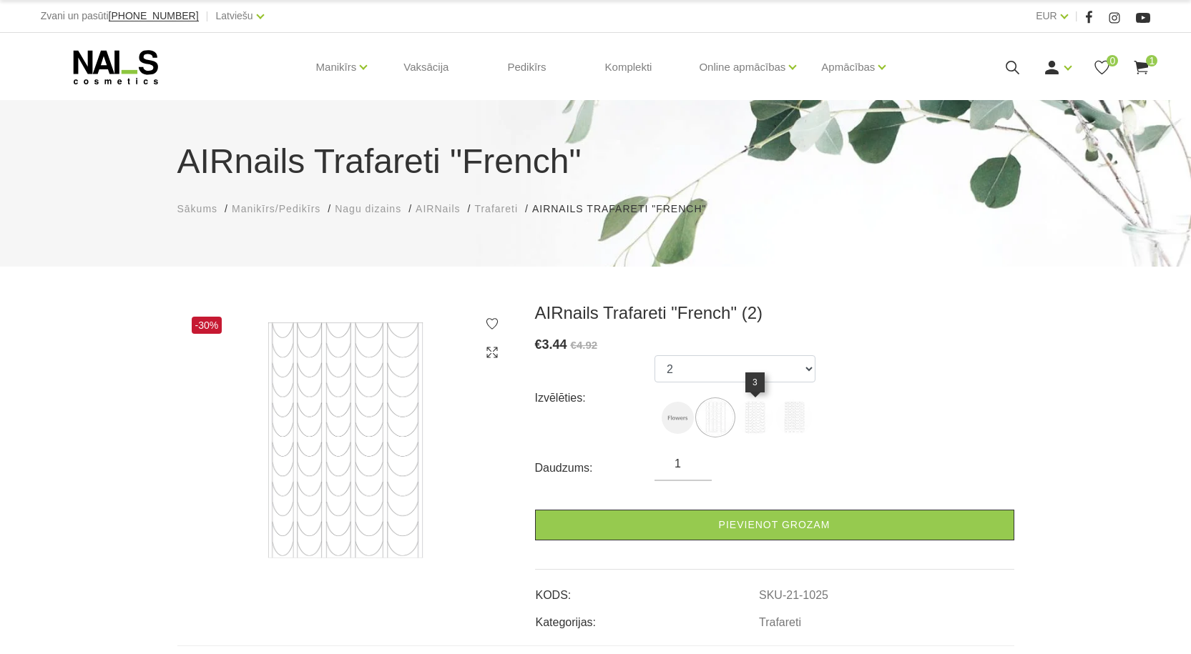
click at [757, 420] on img at bounding box center [755, 418] width 36 height 36
click at [789, 424] on img at bounding box center [794, 418] width 36 height 36
select select "1027"
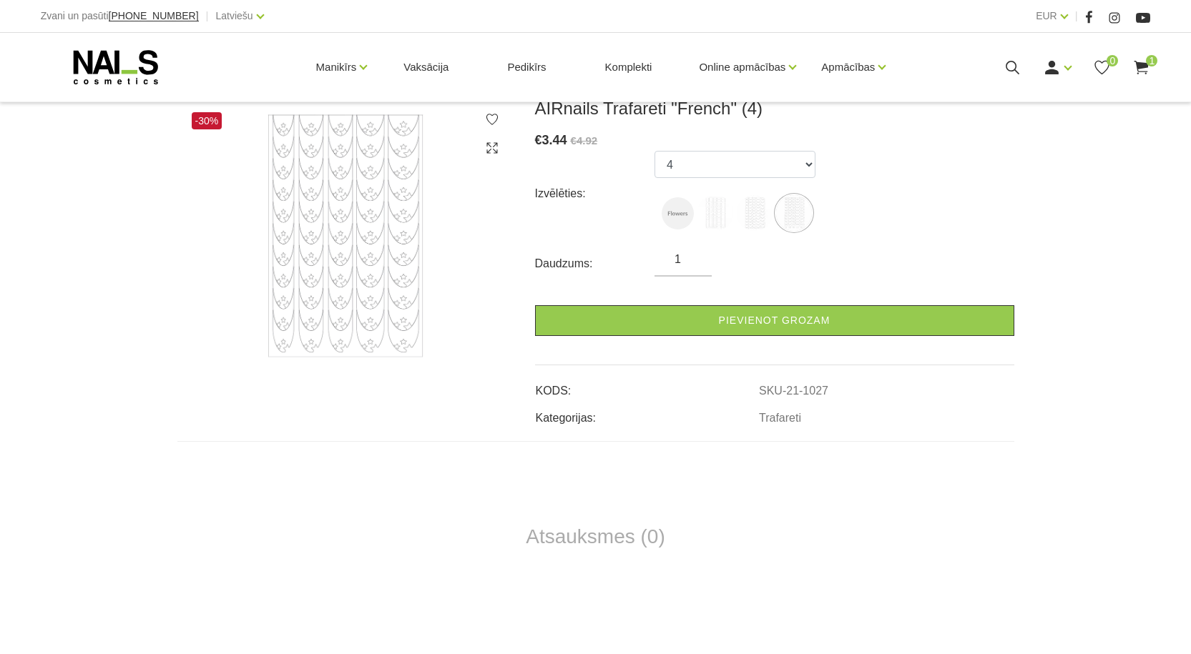
scroll to position [358, 0]
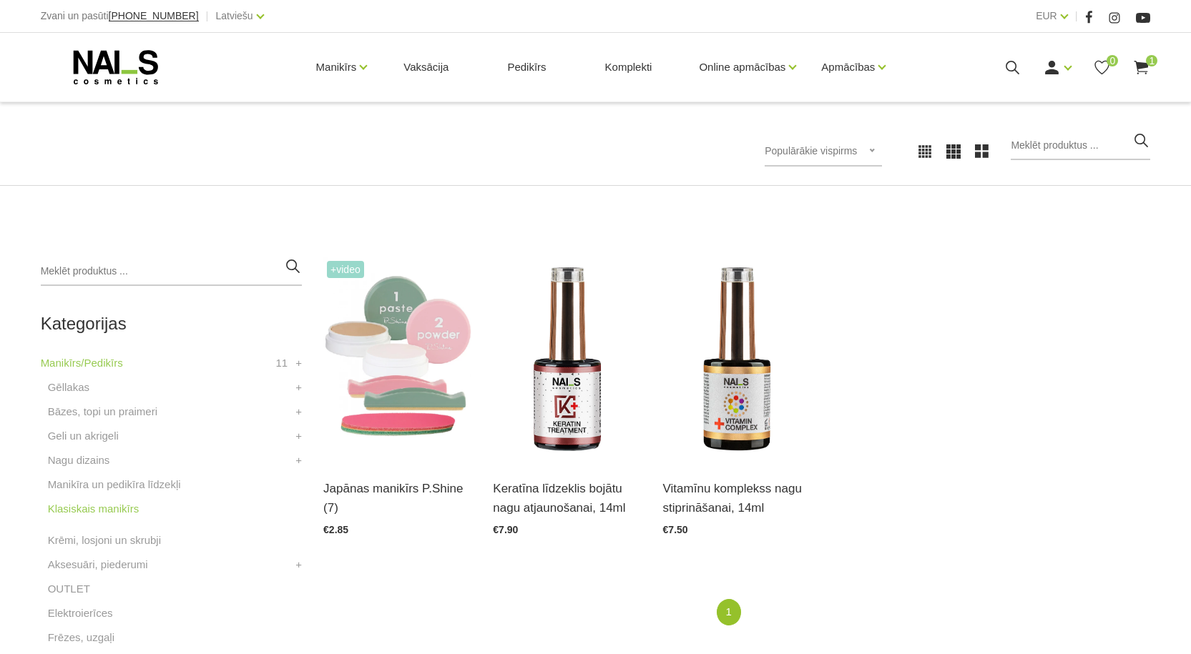
scroll to position [215, 0]
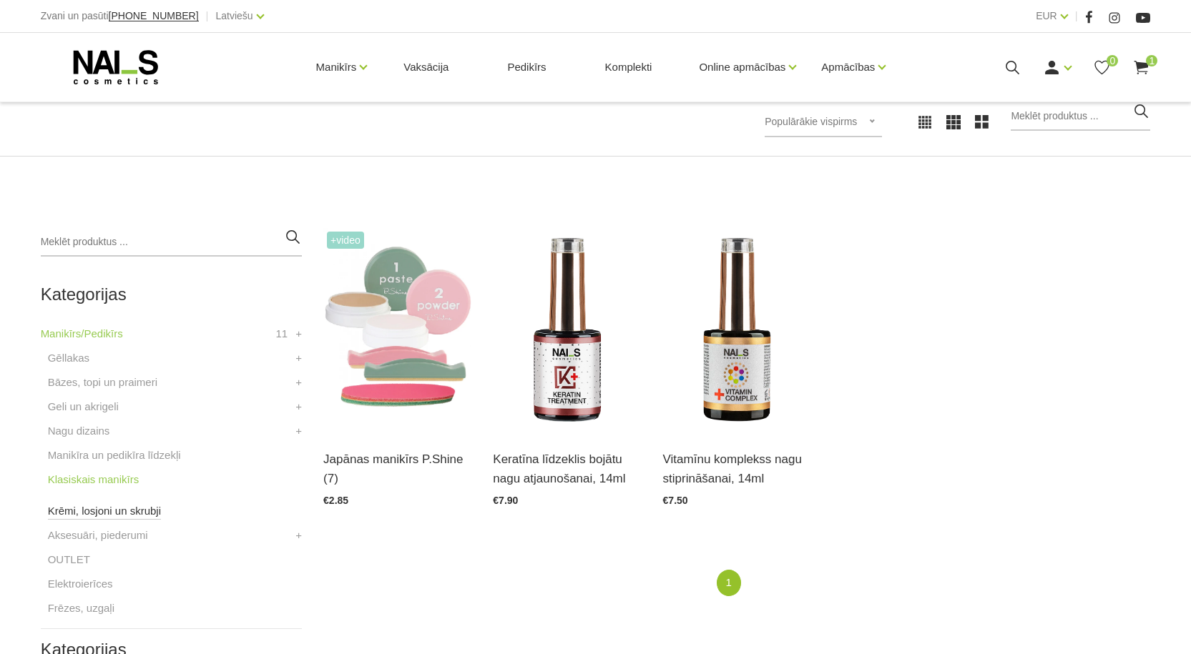
click at [135, 513] on link "Krēmi, losjoni un skrubji" at bounding box center [104, 511] width 113 height 17
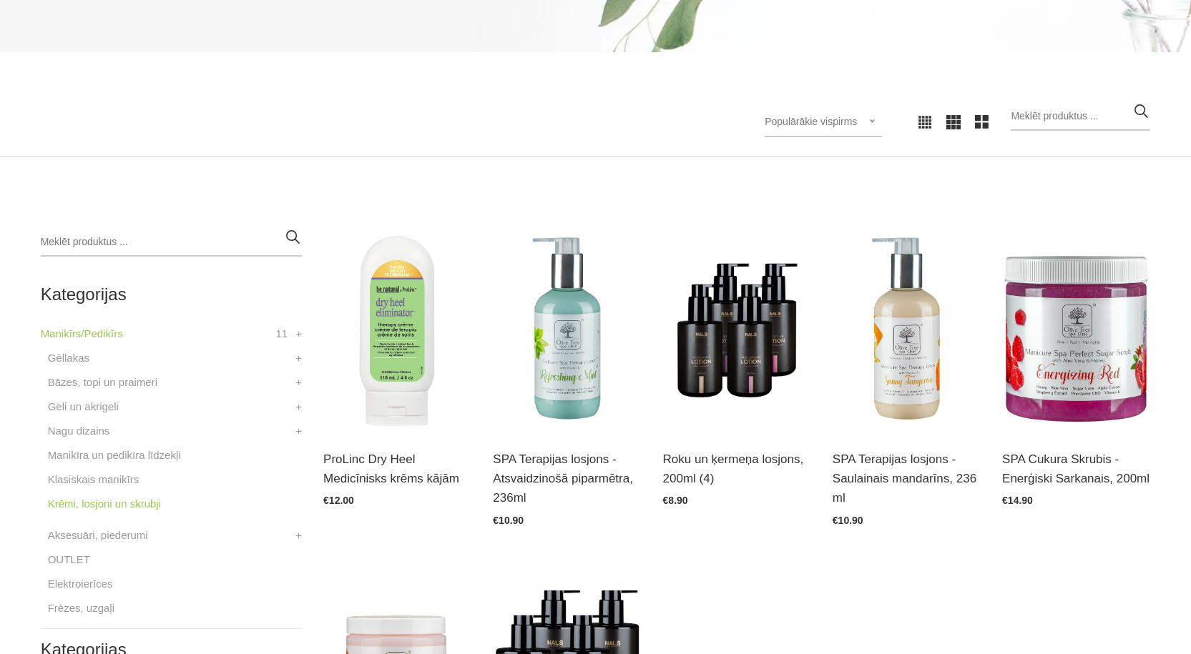
scroll to position [286, 0]
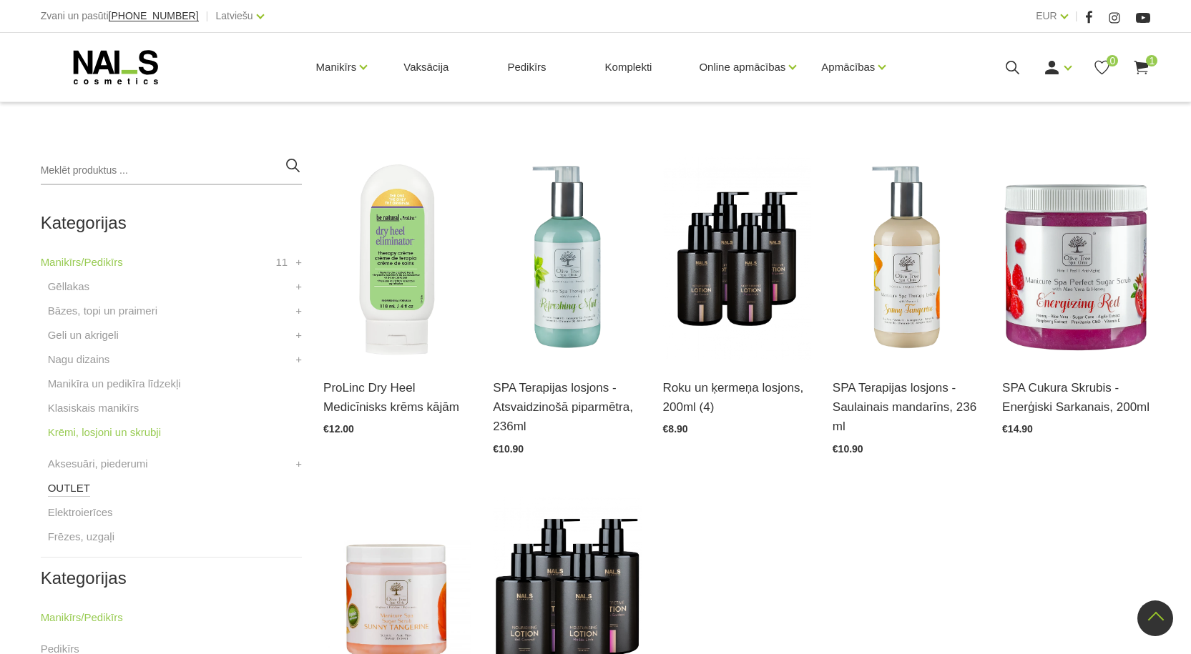
click at [75, 486] on link "OUTLET" at bounding box center [69, 488] width 42 height 17
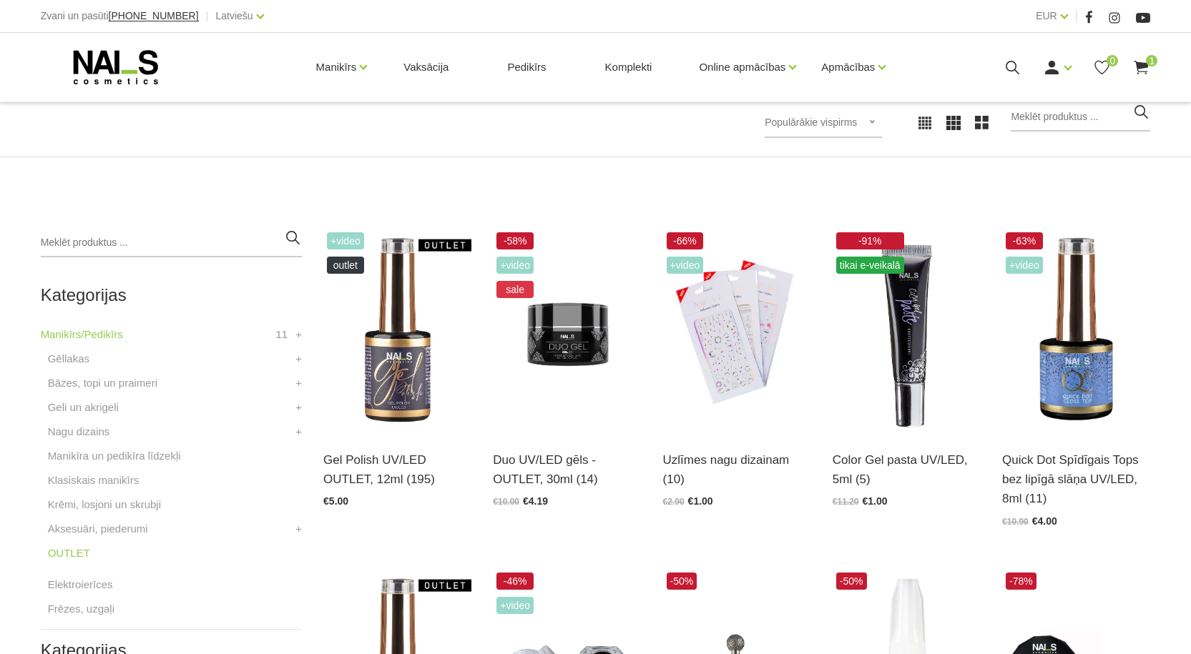
scroll to position [215, 0]
click at [392, 398] on img at bounding box center [397, 330] width 148 height 204
click at [547, 364] on img at bounding box center [567, 330] width 148 height 204
click at [898, 400] on img at bounding box center [906, 330] width 148 height 204
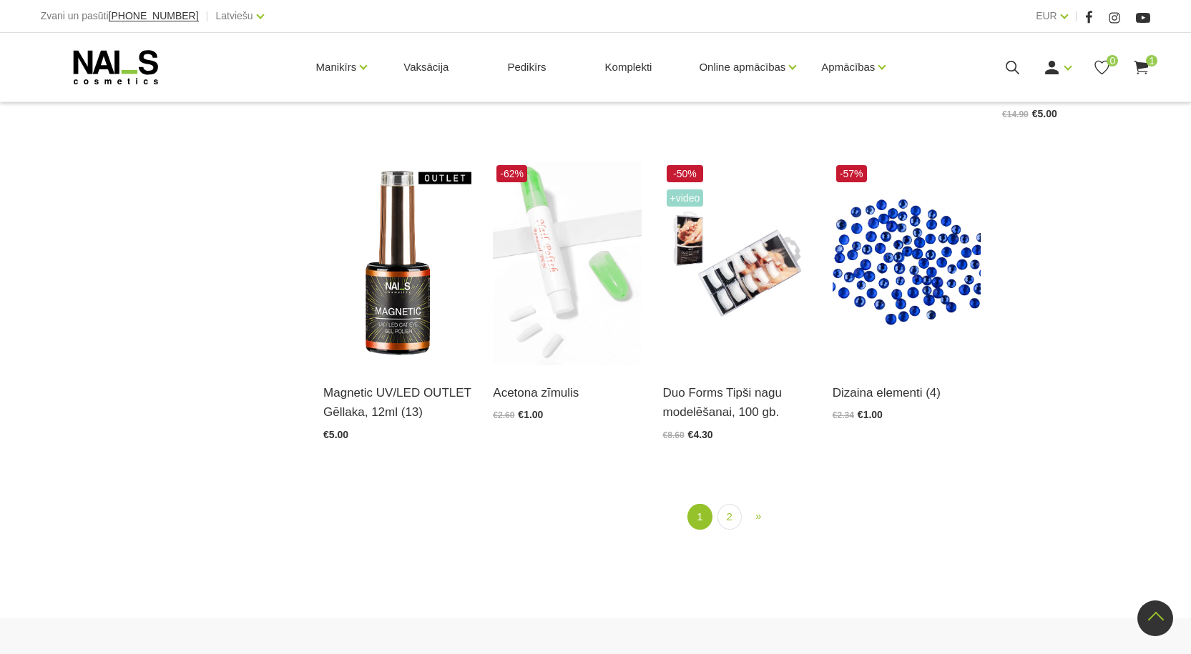
scroll to position [1645, 0]
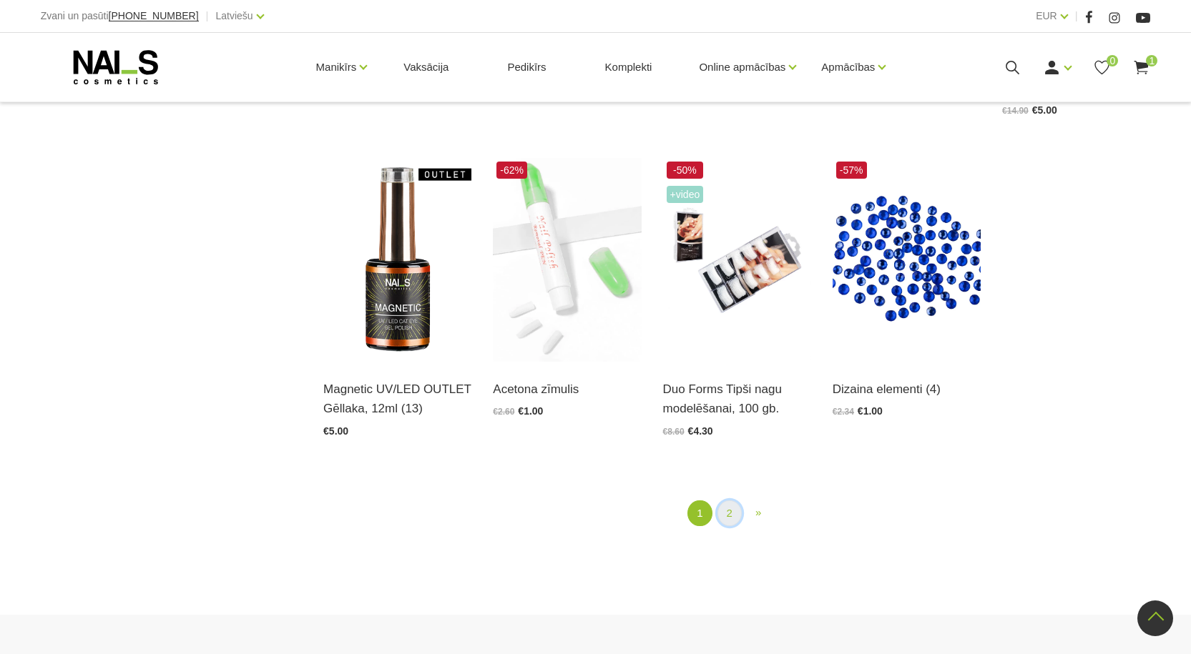
click at [732, 501] on link "2" at bounding box center [729, 514] width 24 height 26
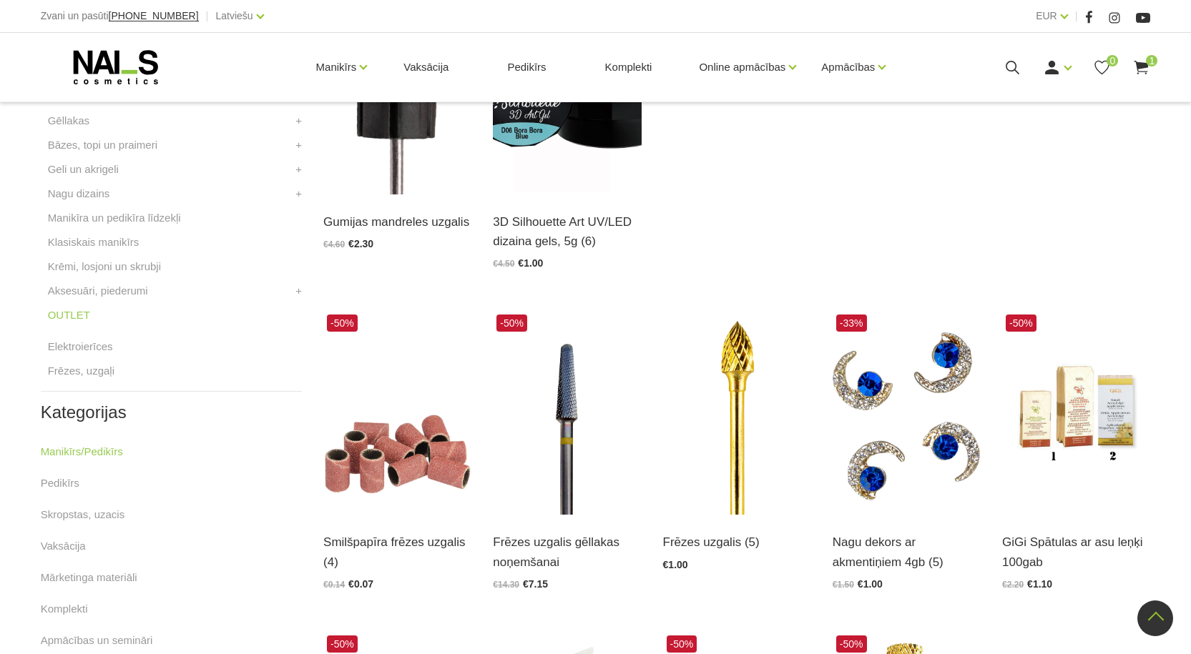
scroll to position [364, 0]
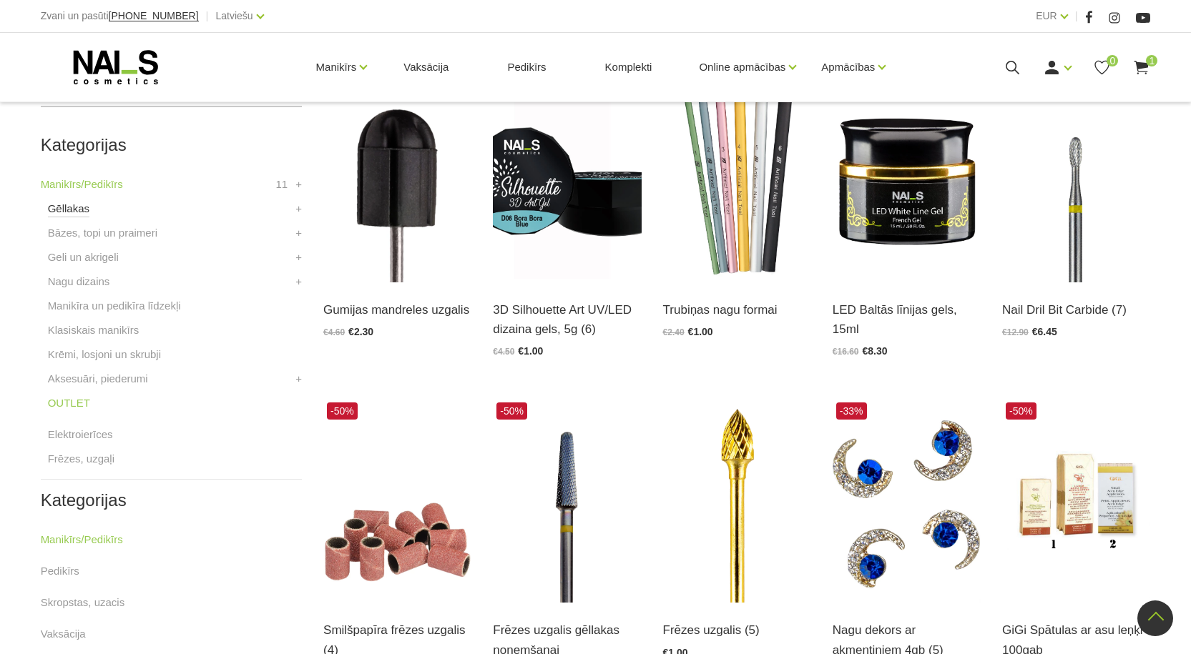
click at [69, 208] on link "Gēllakas" at bounding box center [68, 208] width 41 height 17
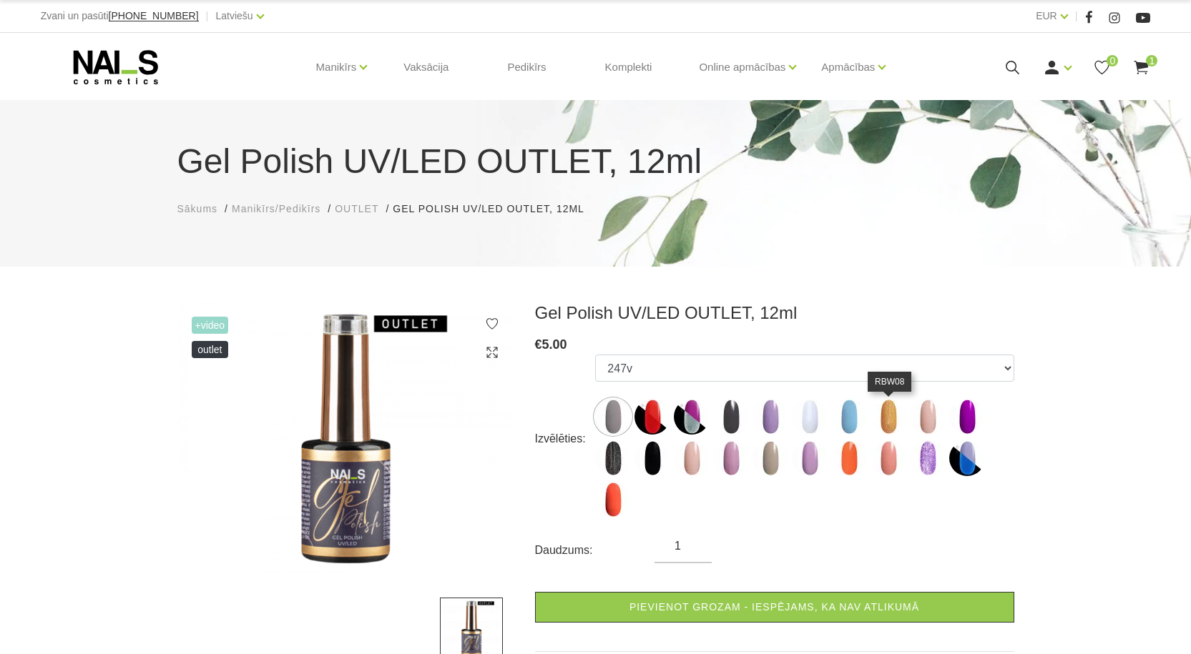
click at [887, 417] on img at bounding box center [888, 417] width 36 height 36
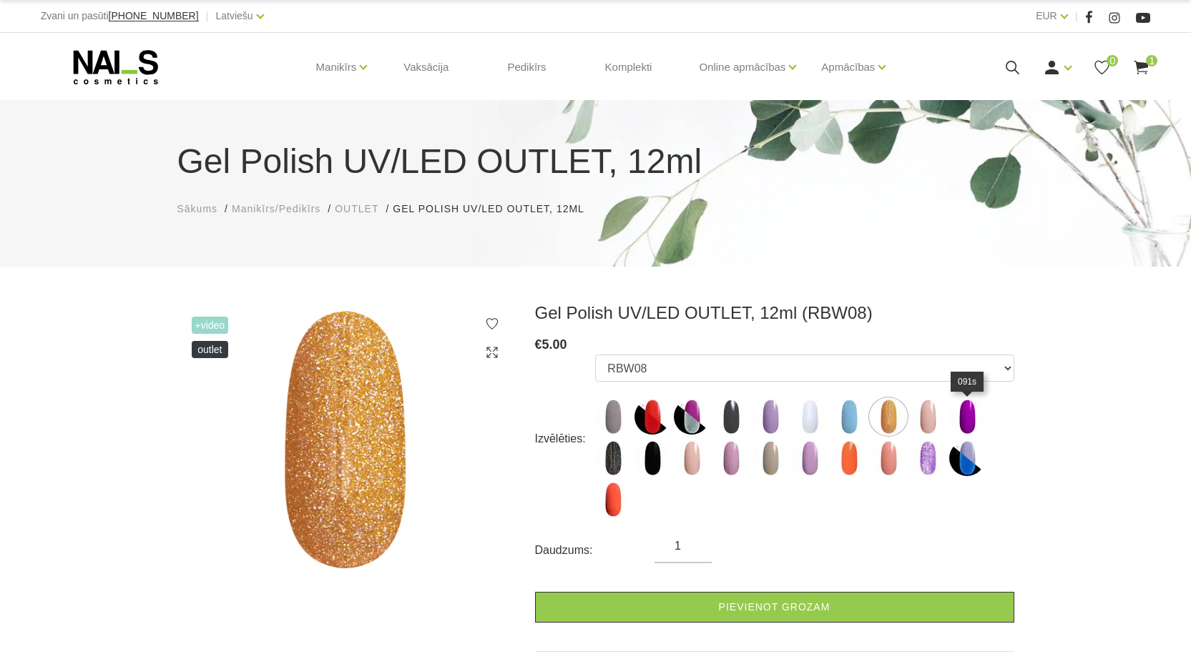
click at [982, 415] on img at bounding box center [967, 417] width 36 height 36
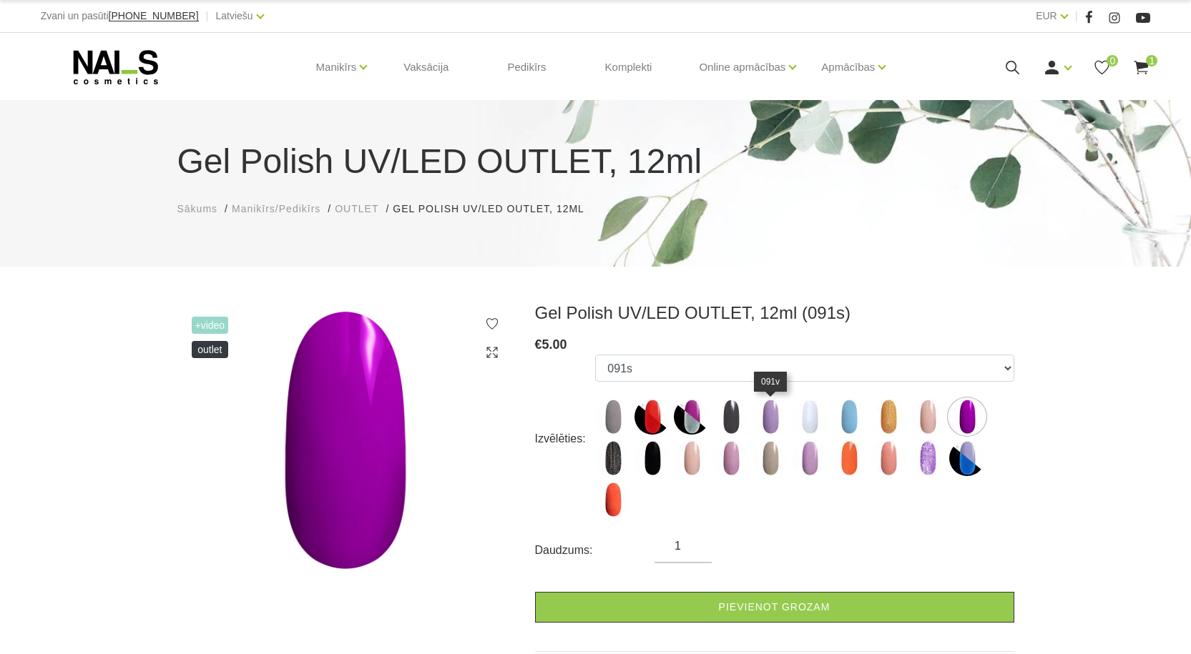
click at [770, 424] on img at bounding box center [770, 417] width 36 height 36
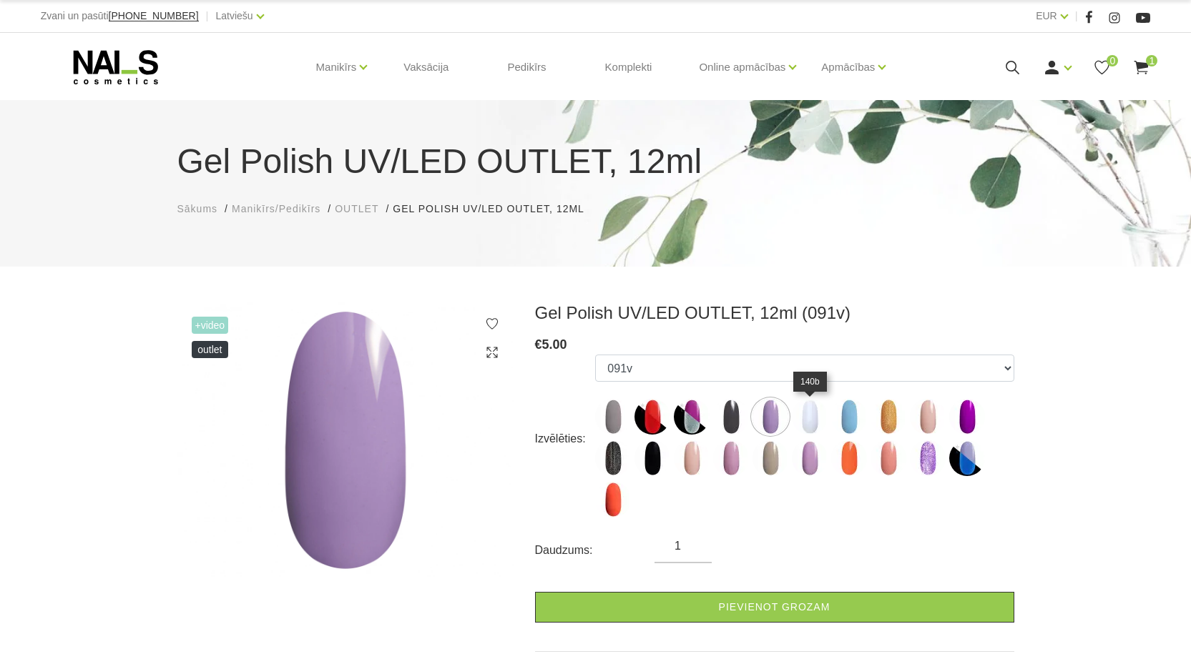
click at [815, 424] on img at bounding box center [810, 417] width 36 height 36
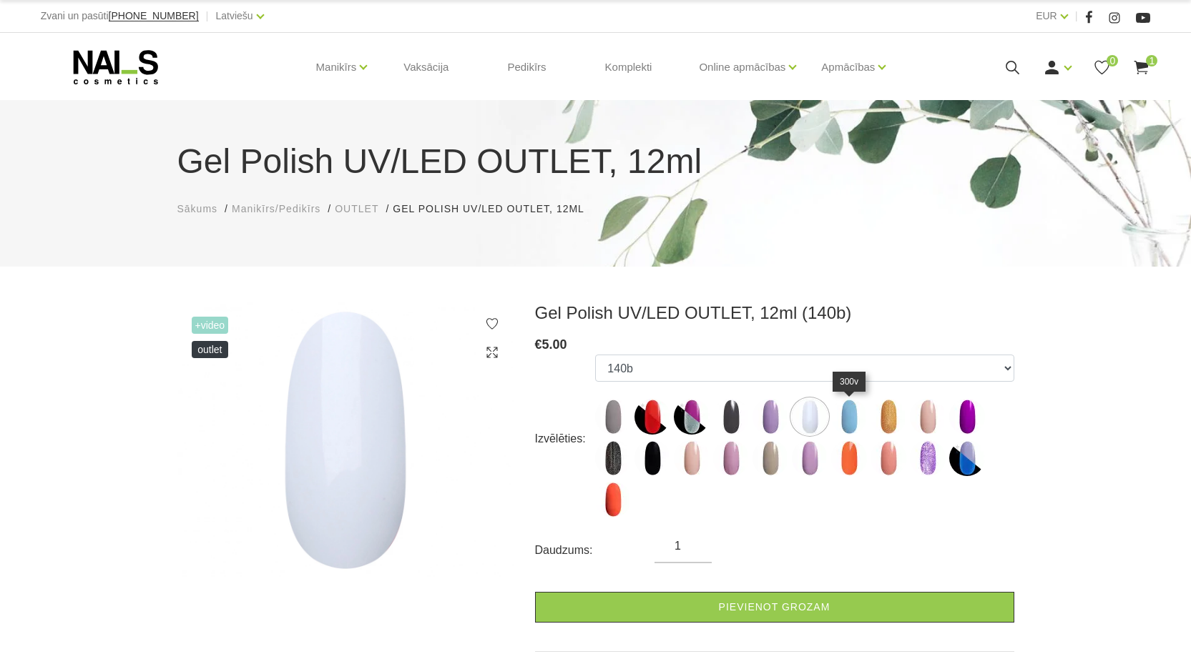
click at [854, 426] on img at bounding box center [849, 417] width 36 height 36
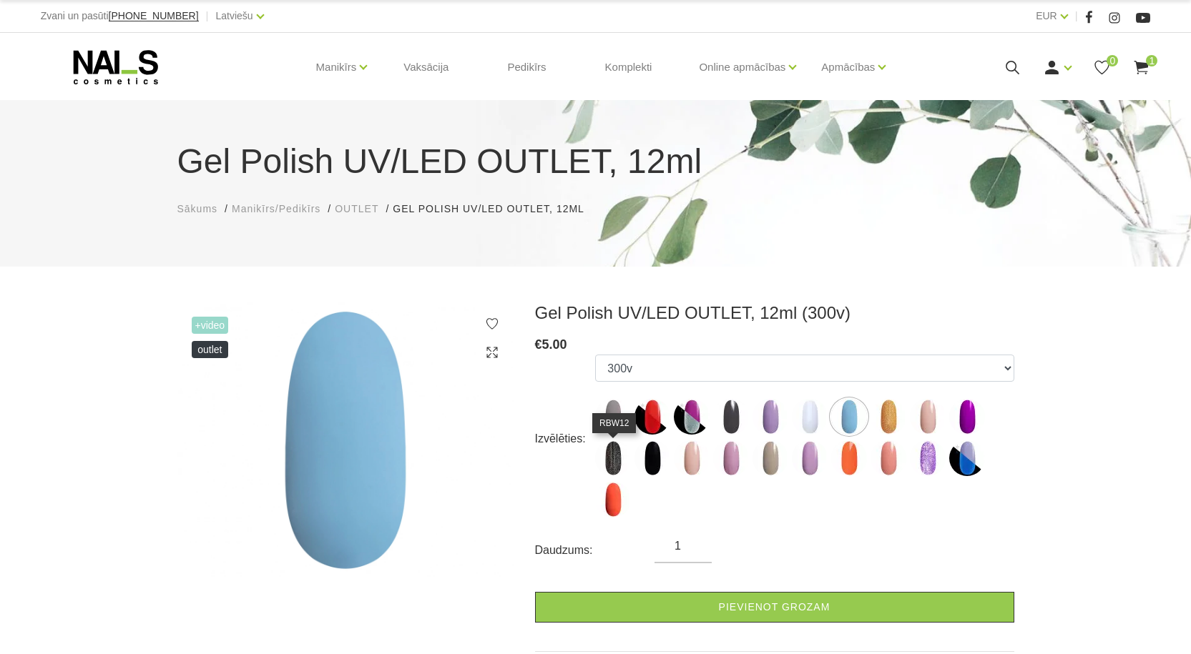
click at [616, 458] on img at bounding box center [613, 458] width 36 height 36
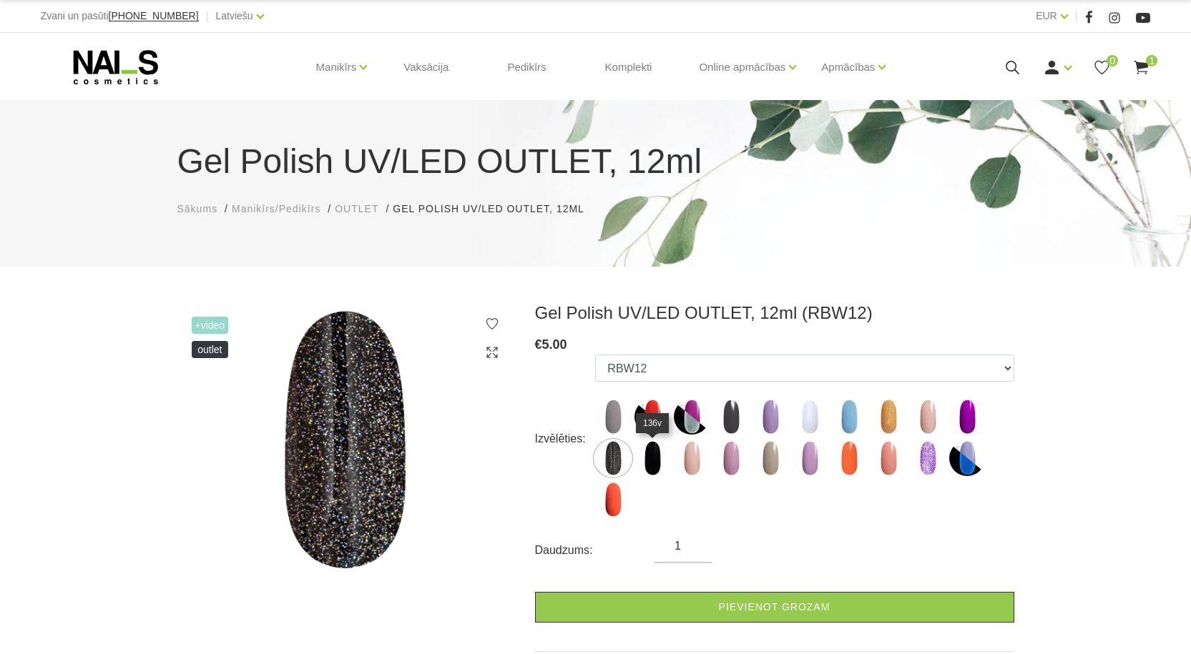
click at [654, 462] on img at bounding box center [652, 458] width 36 height 36
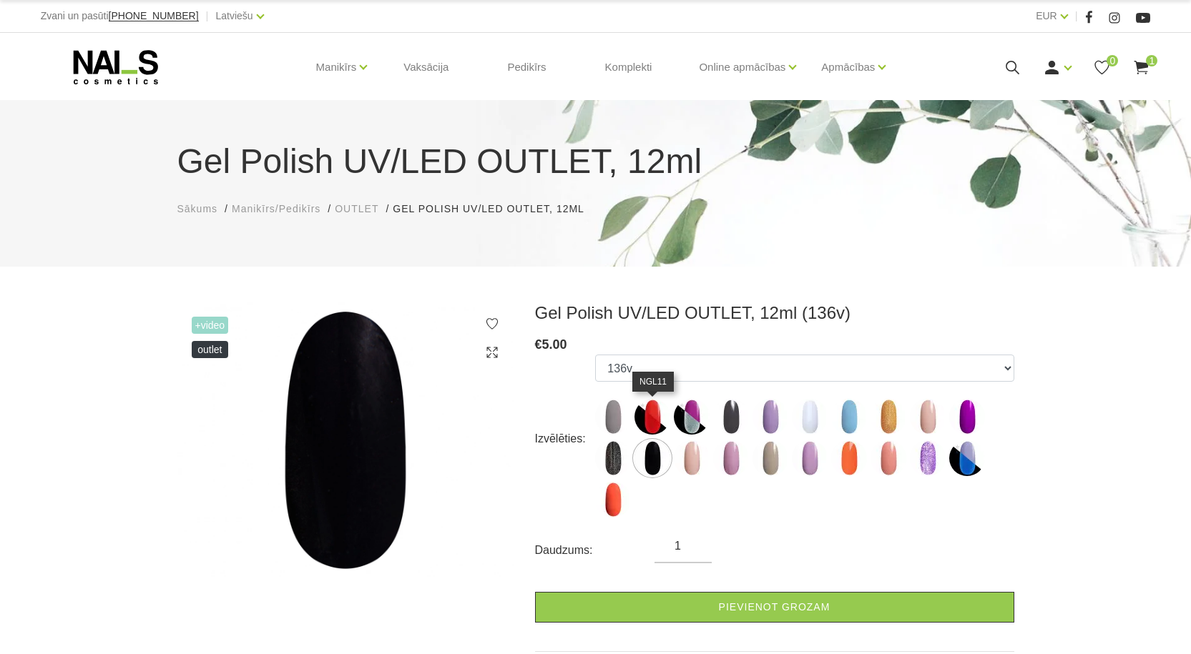
click at [654, 417] on img at bounding box center [652, 417] width 36 height 36
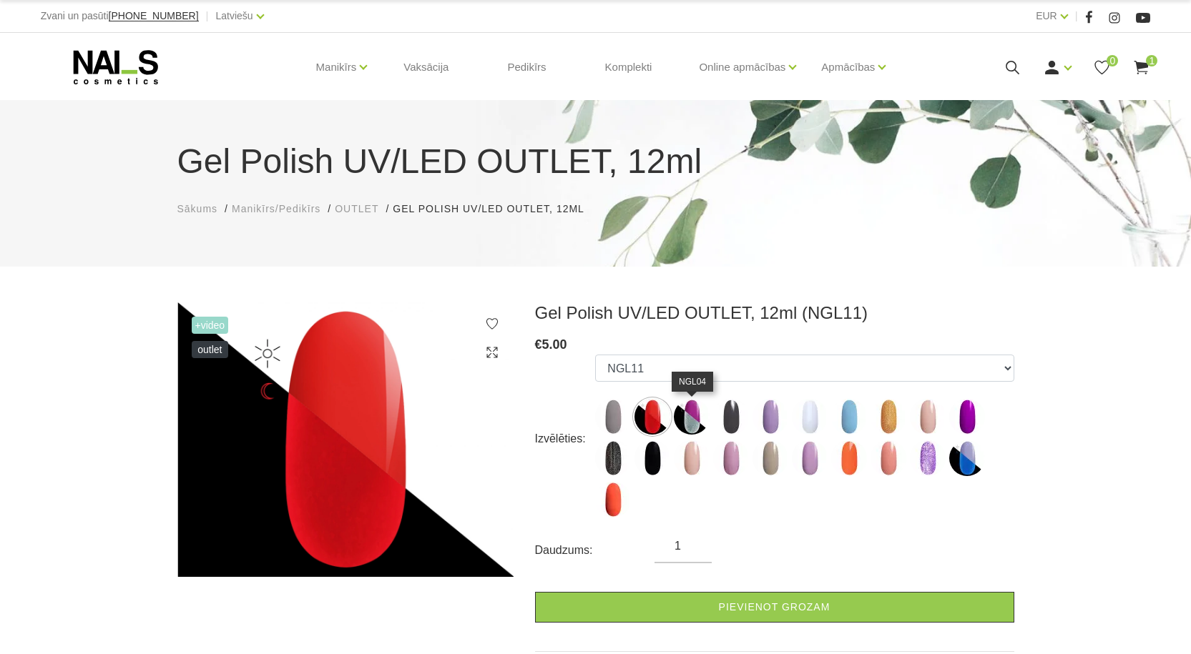
click at [689, 420] on img at bounding box center [692, 417] width 36 height 36
select select "6461"
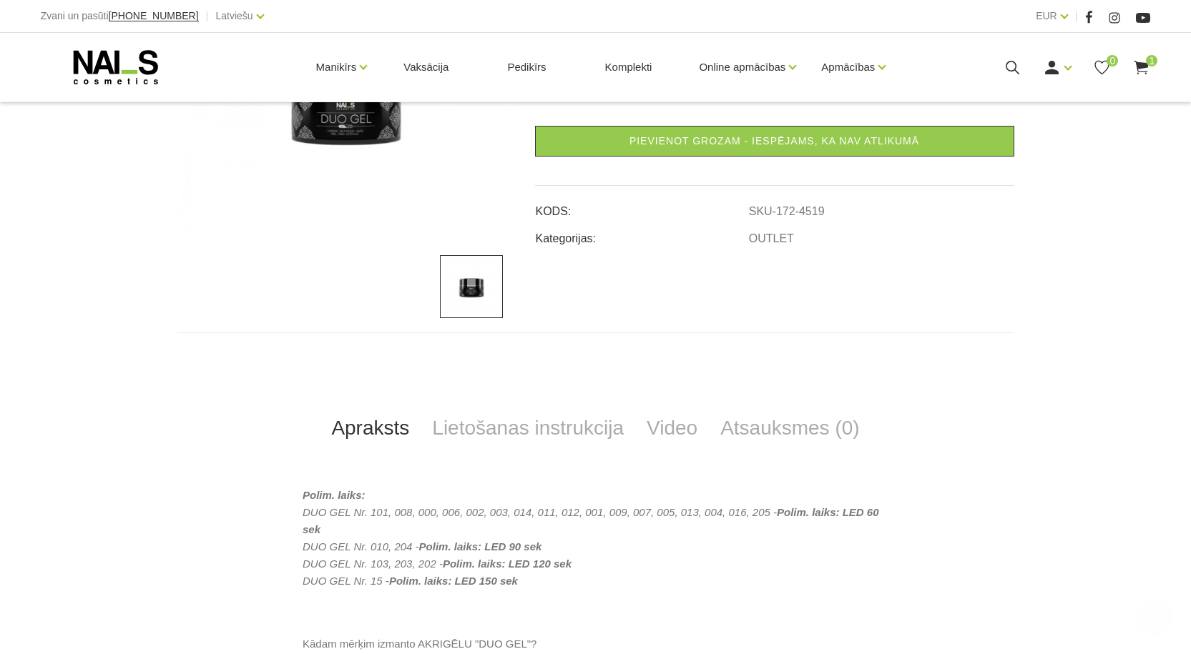
scroll to position [358, 0]
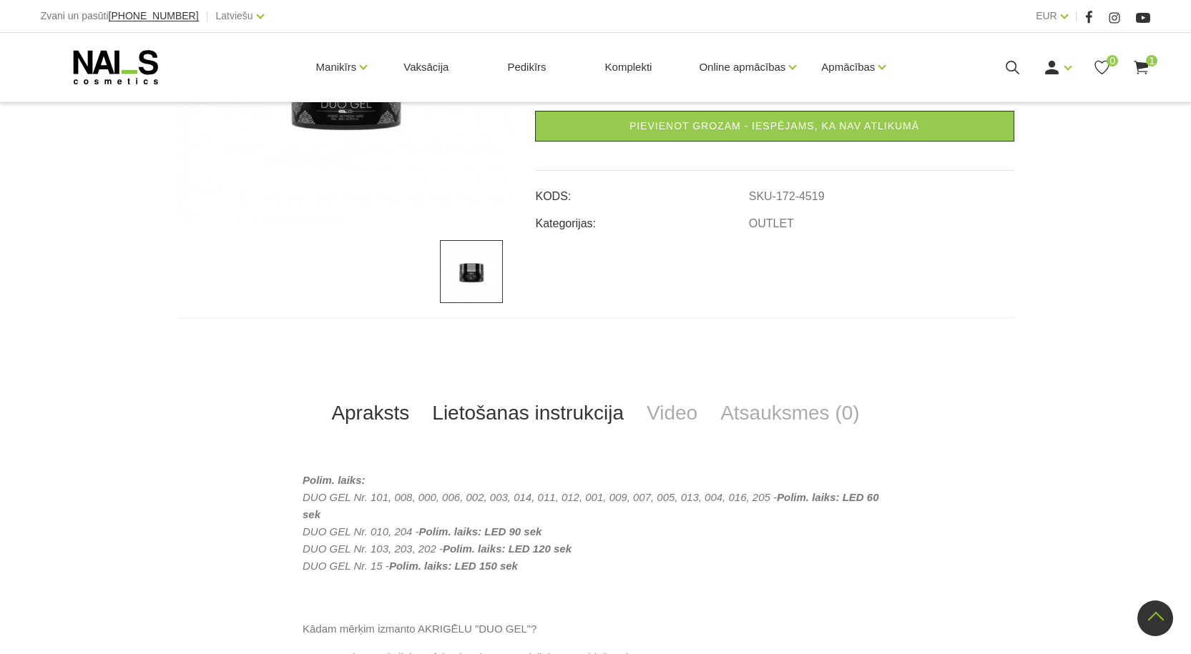
click at [471, 415] on link "Lietošanas instrukcija" at bounding box center [527, 413] width 215 height 47
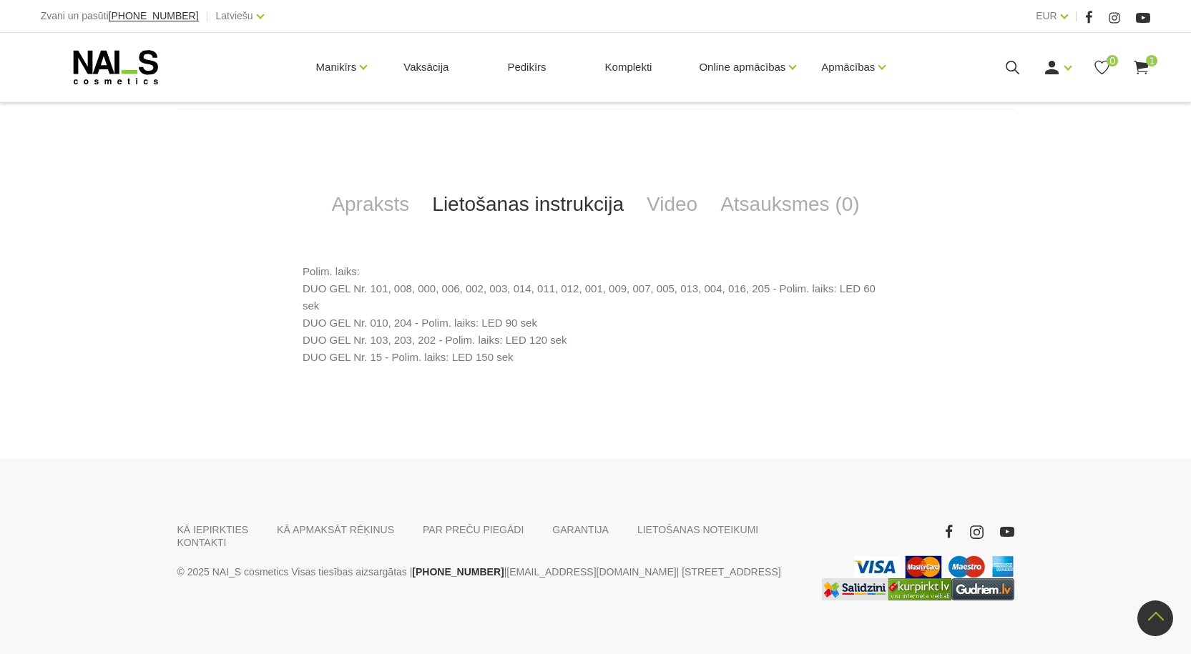
scroll to position [567, 0]
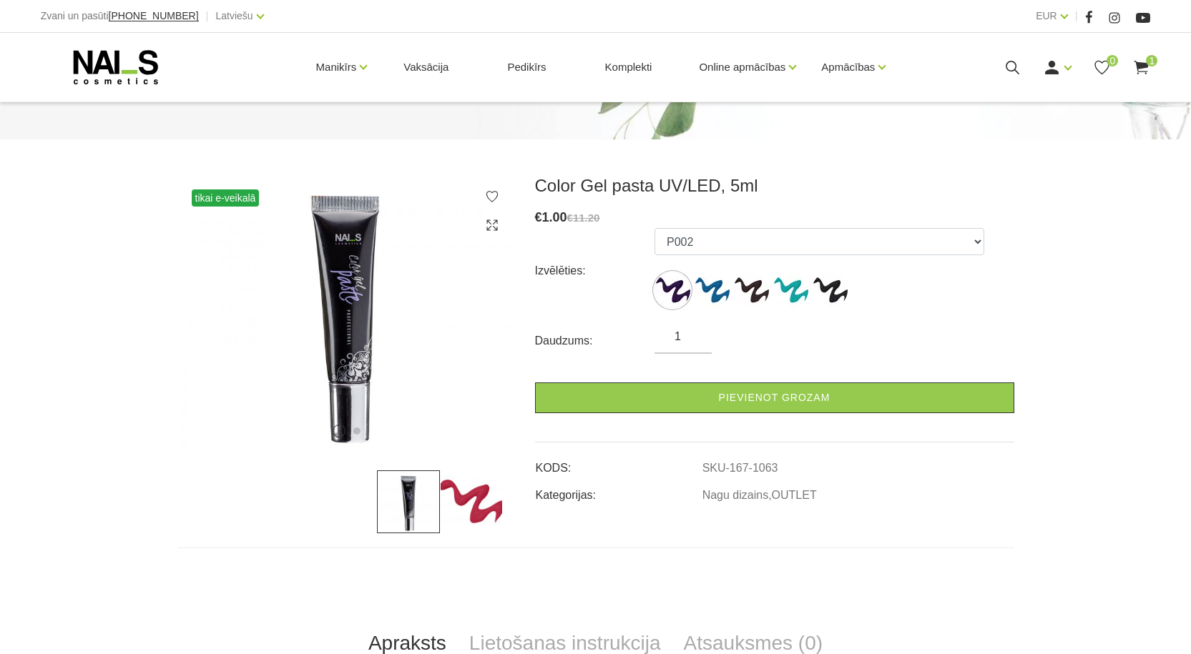
scroll to position [143, 0]
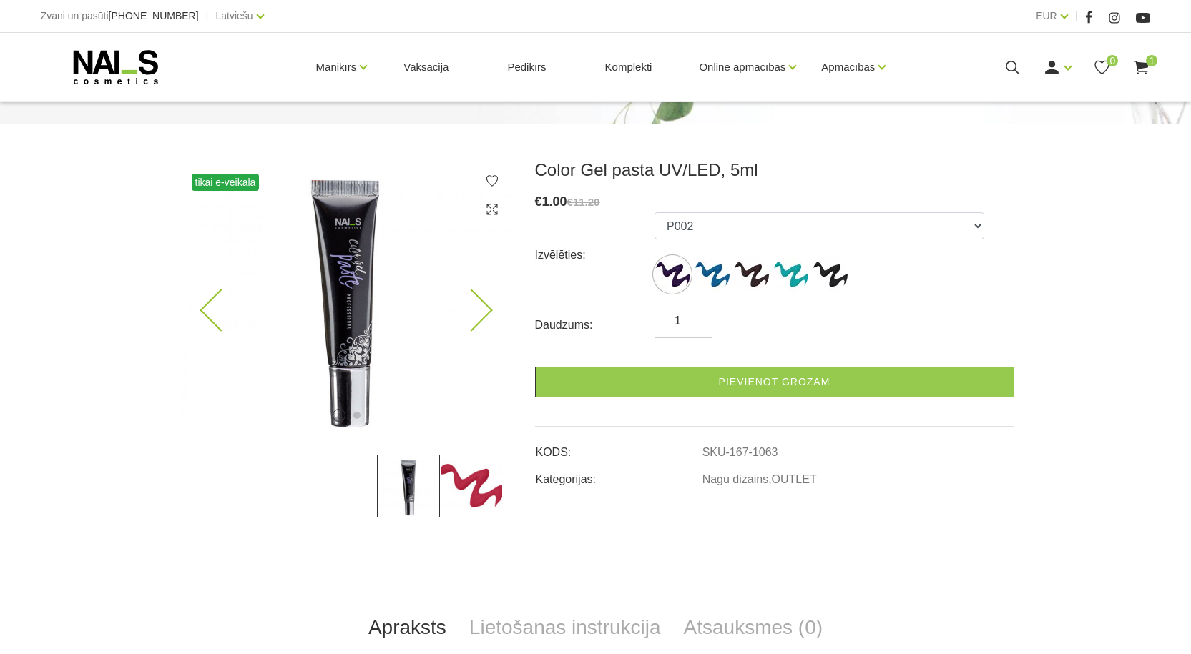
click at [482, 311] on icon at bounding box center [471, 311] width 42 height 42
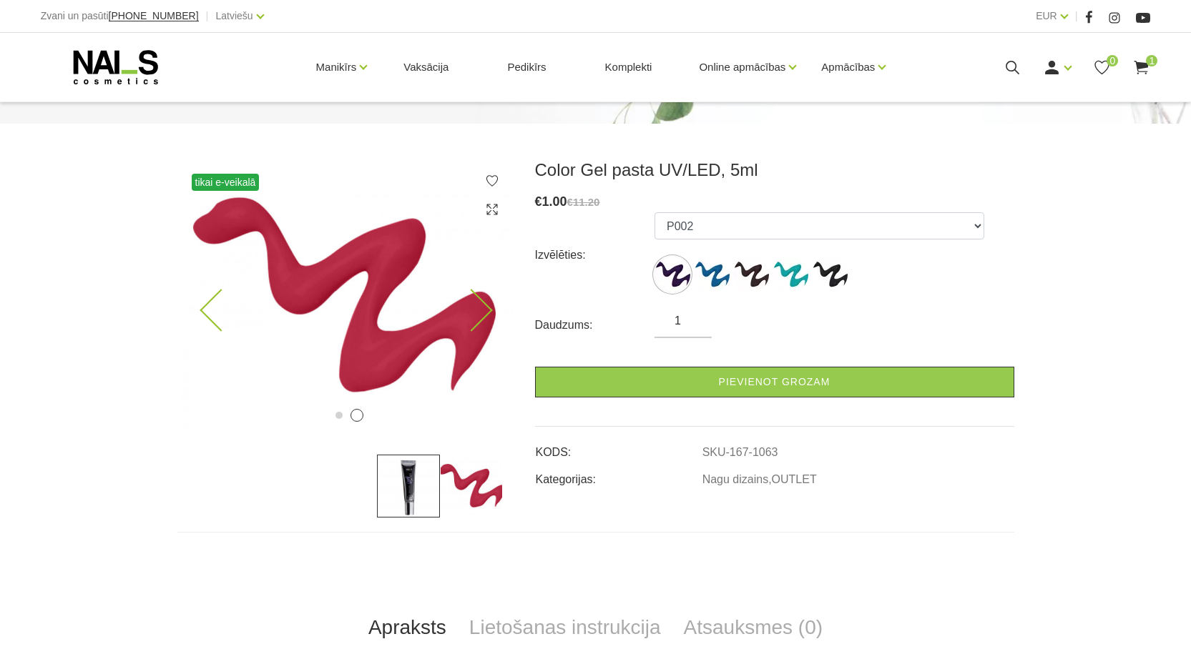
click at [483, 312] on icon at bounding box center [471, 311] width 42 height 42
click at [477, 302] on icon at bounding box center [471, 311] width 42 height 42
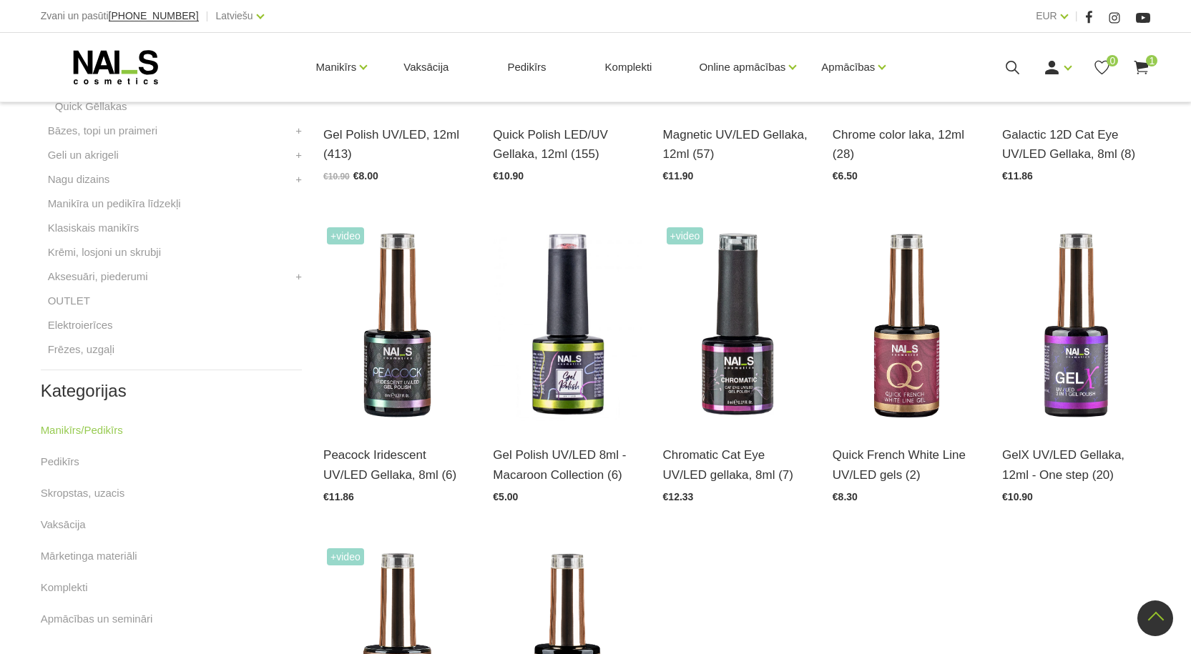
scroll to position [572, 0]
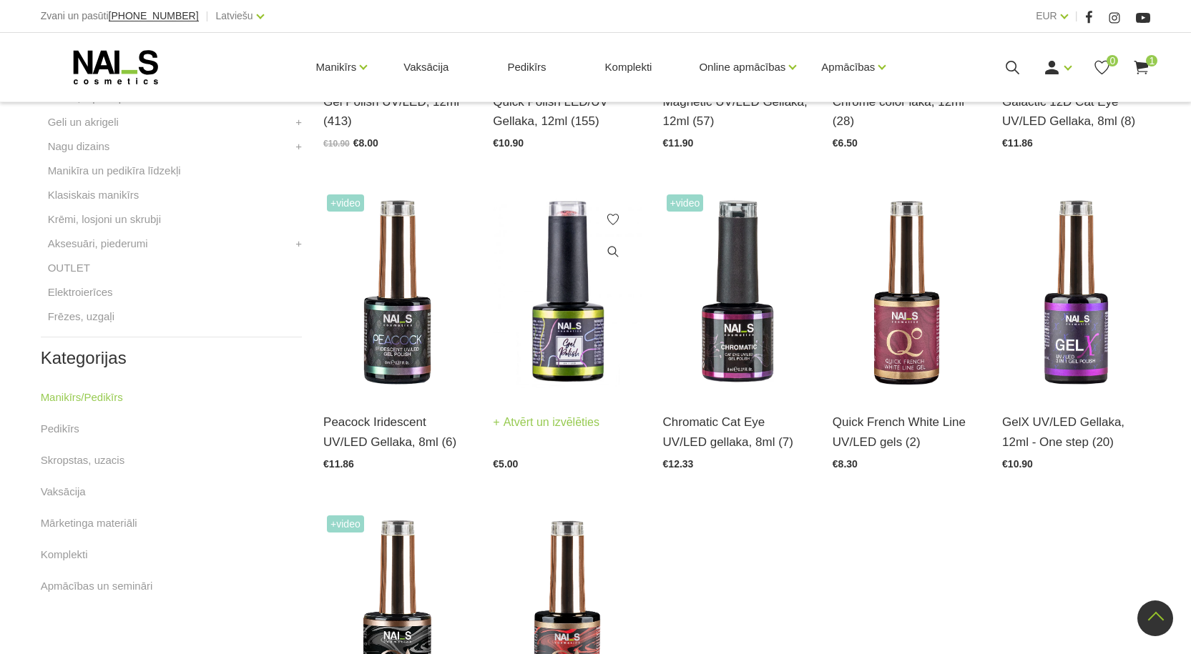
click at [571, 345] on img at bounding box center [567, 293] width 148 height 204
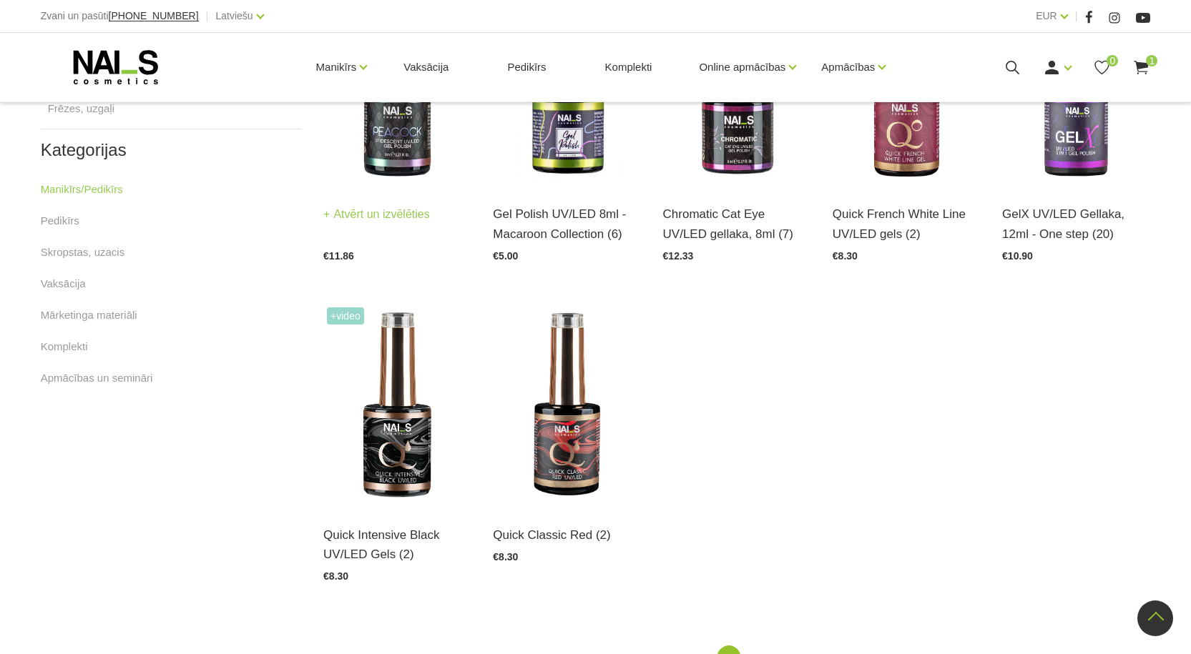
scroll to position [787, 0]
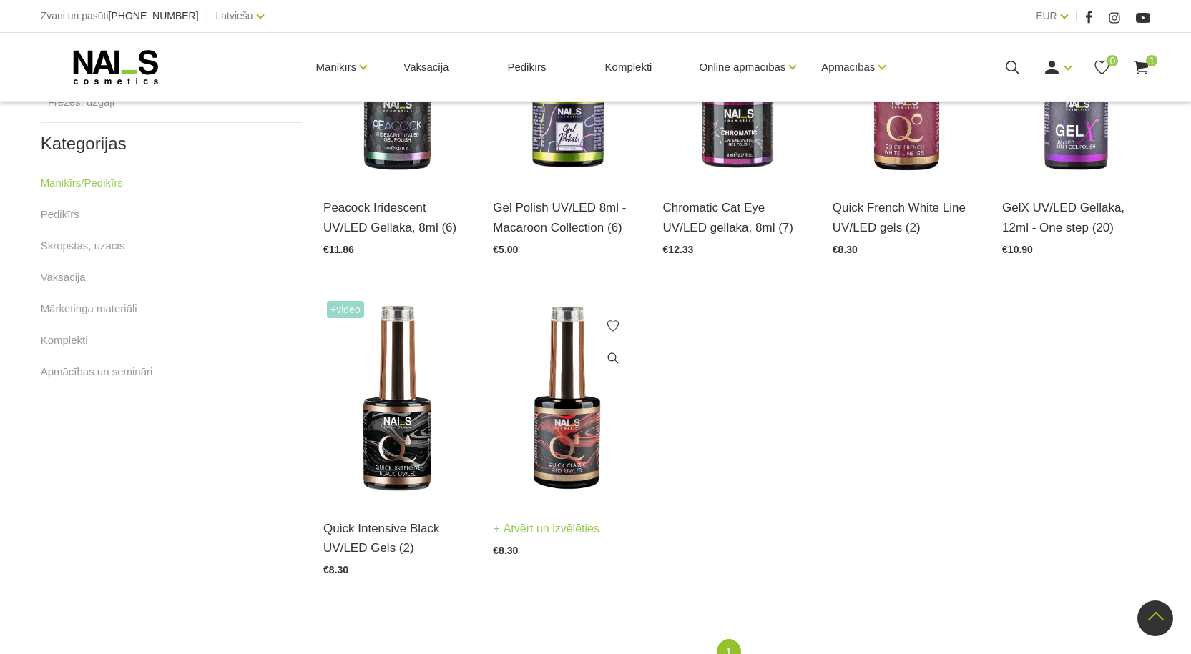
click at [568, 444] on img at bounding box center [567, 399] width 148 height 204
click at [389, 373] on img at bounding box center [397, 399] width 148 height 204
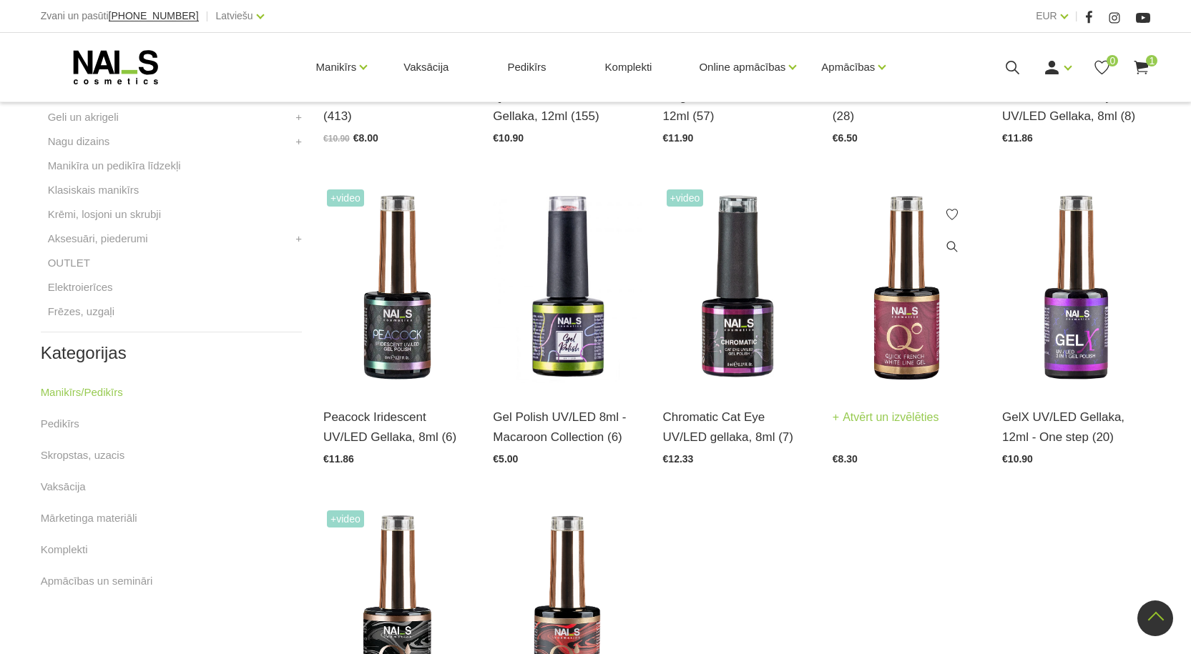
scroll to position [572, 0]
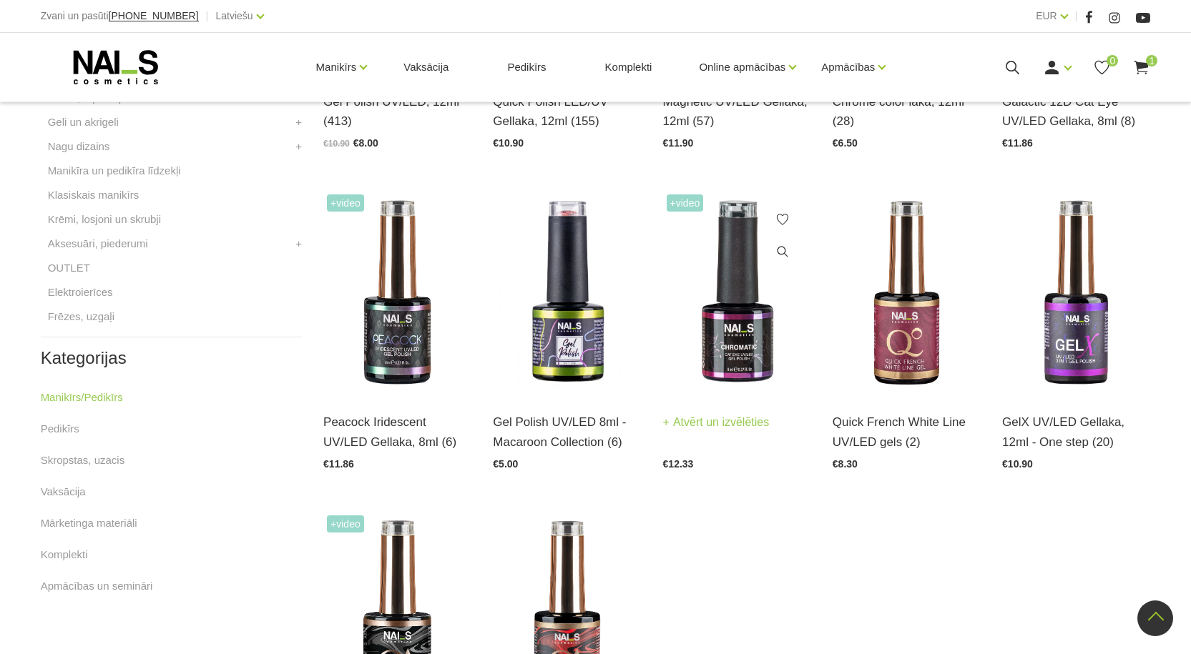
click at [727, 355] on img at bounding box center [737, 293] width 148 height 204
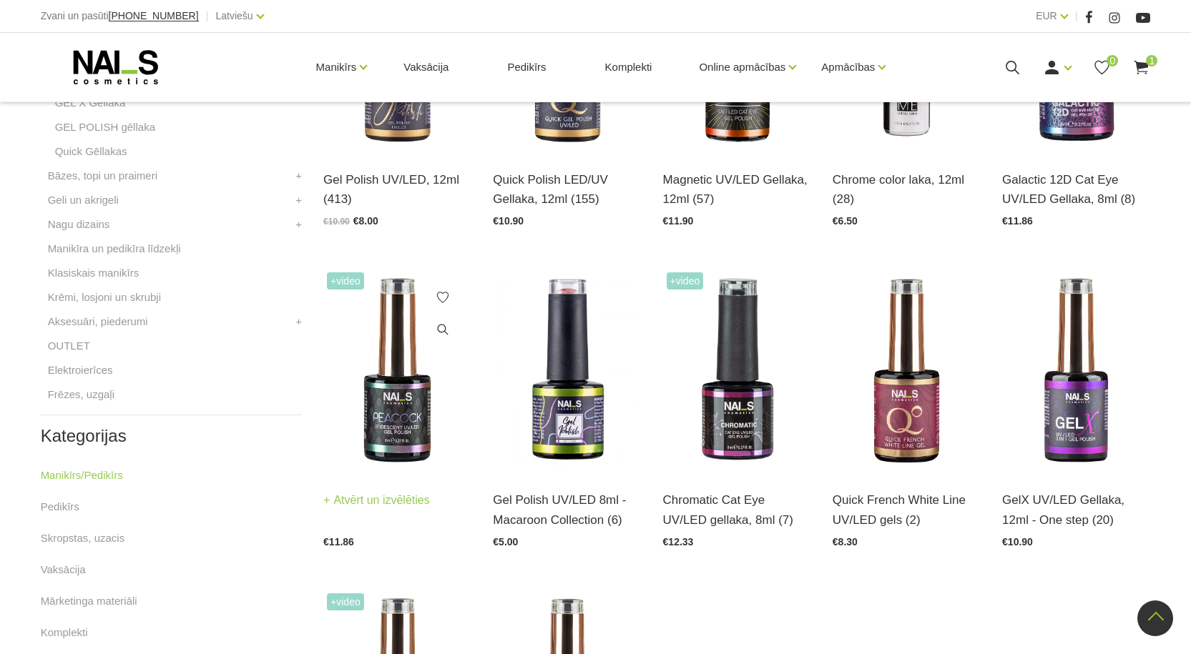
scroll to position [215, 0]
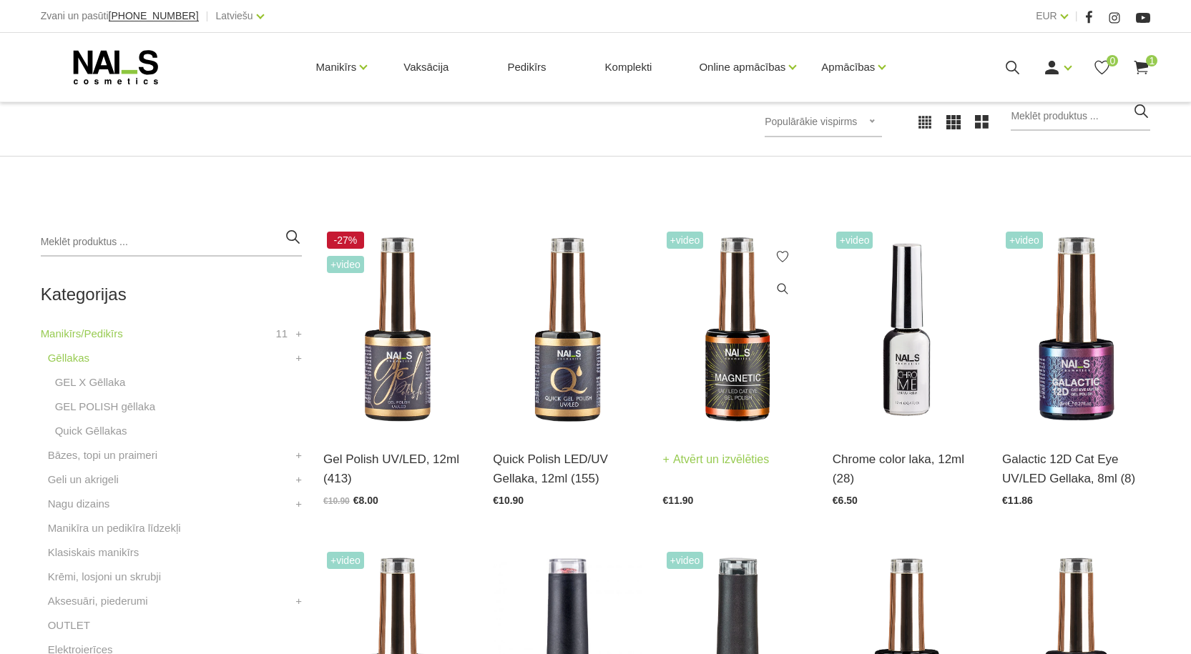
click at [740, 382] on img at bounding box center [737, 330] width 148 height 204
click at [387, 373] on img at bounding box center [397, 330] width 148 height 204
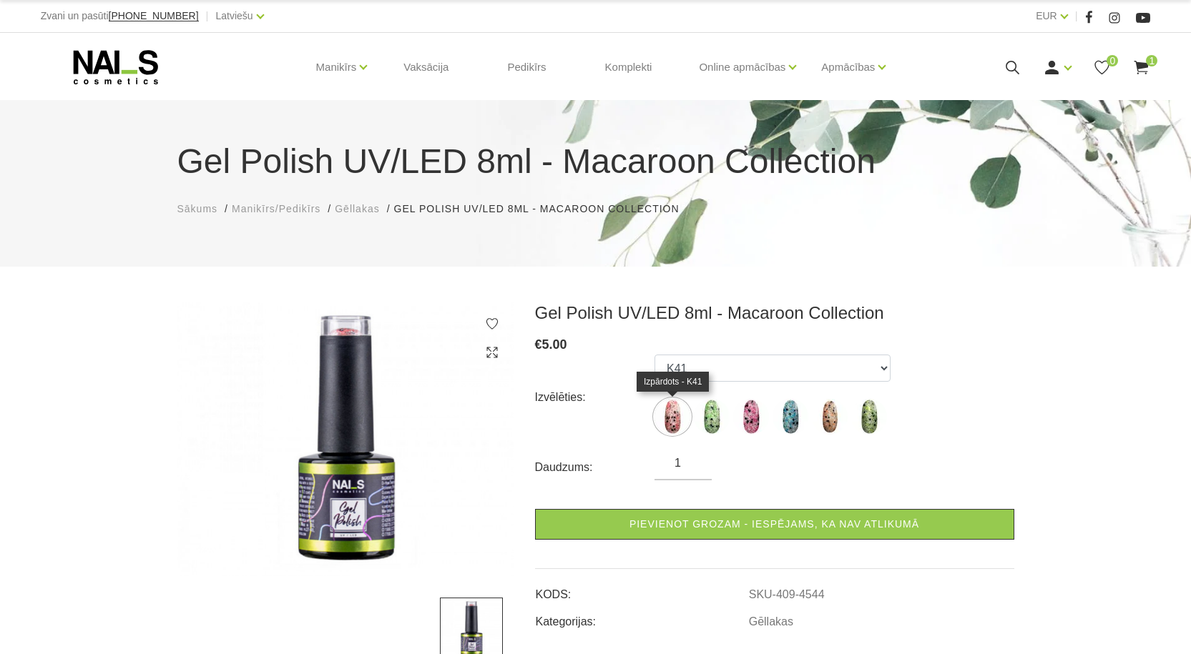
click at [674, 410] on img at bounding box center [672, 417] width 36 height 36
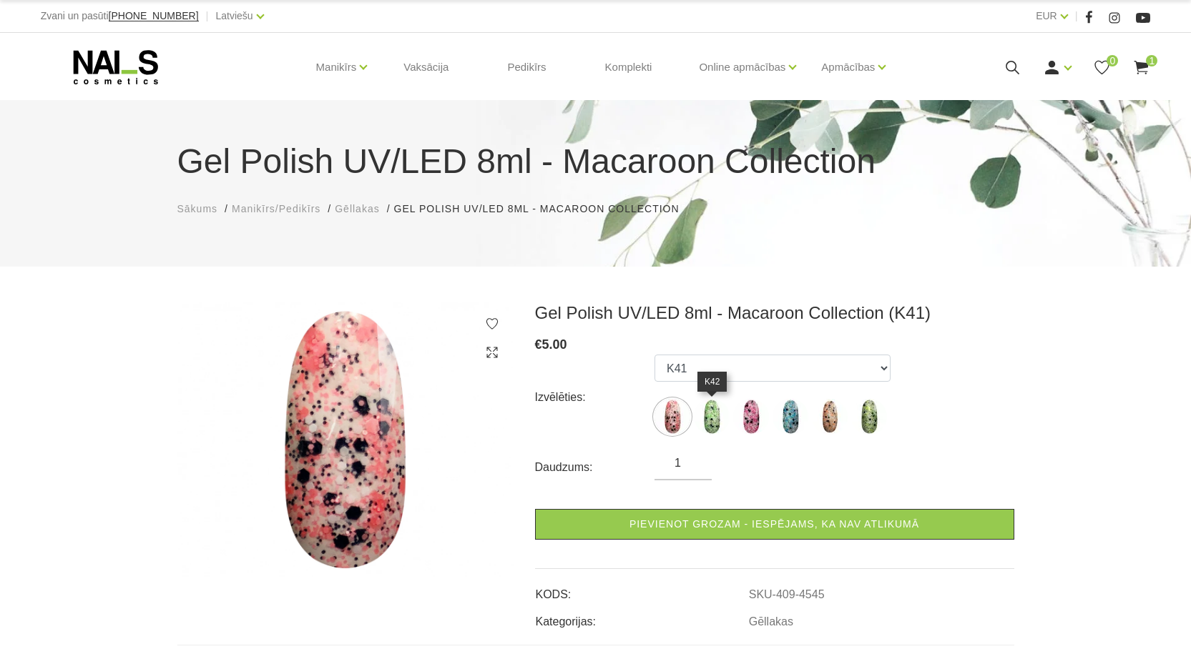
click at [714, 414] on img at bounding box center [712, 417] width 36 height 36
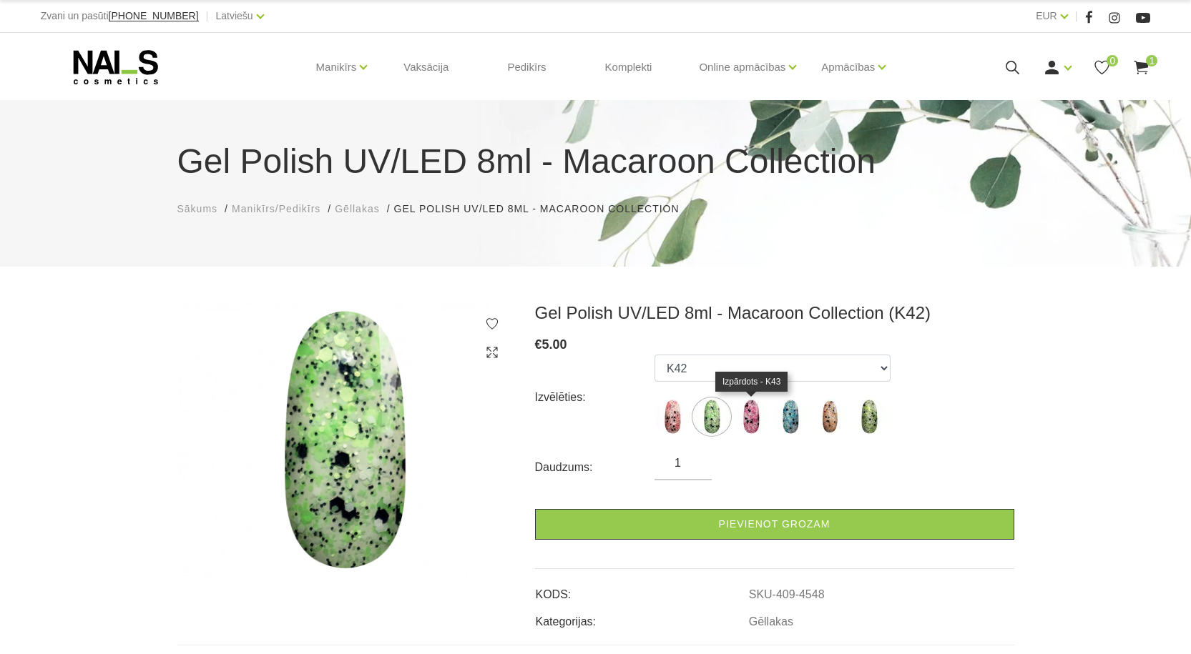
click at [752, 422] on img at bounding box center [751, 417] width 36 height 36
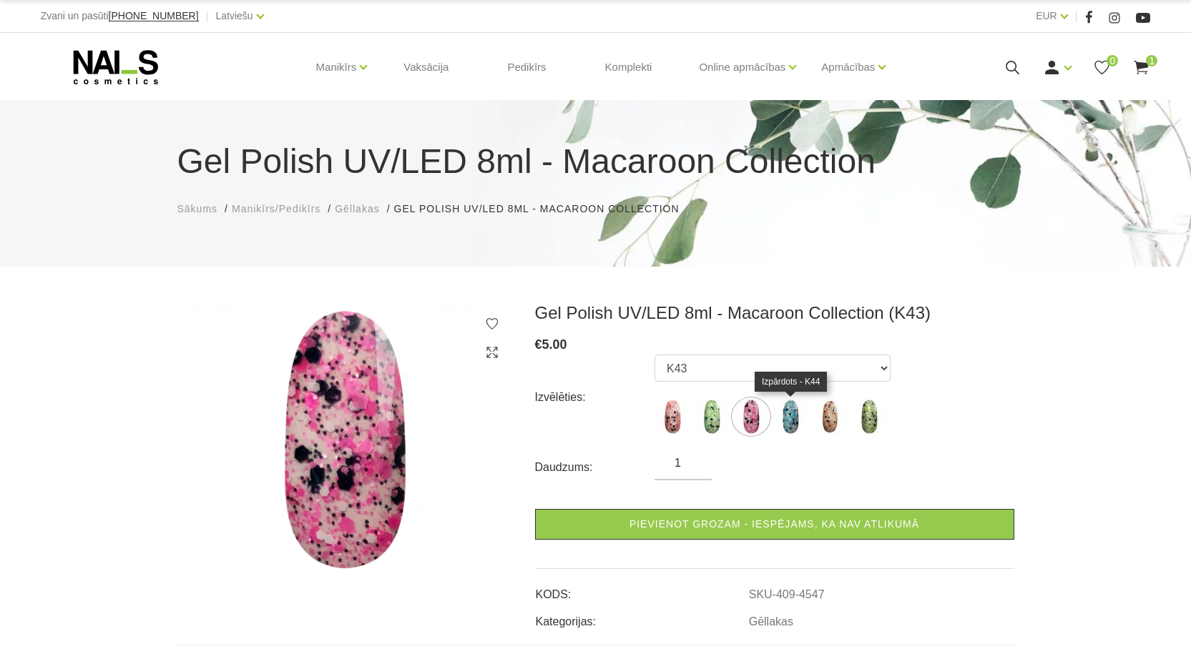
click at [793, 423] on img at bounding box center [790, 417] width 36 height 36
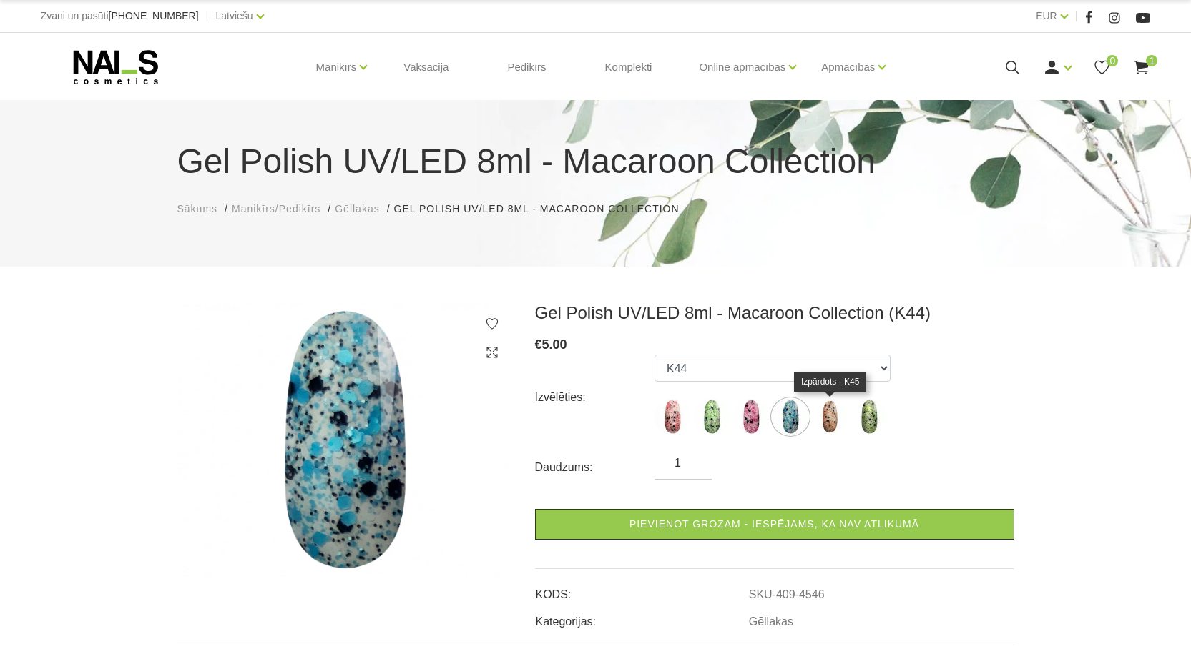
click at [827, 423] on img at bounding box center [830, 417] width 36 height 36
select select "4549"
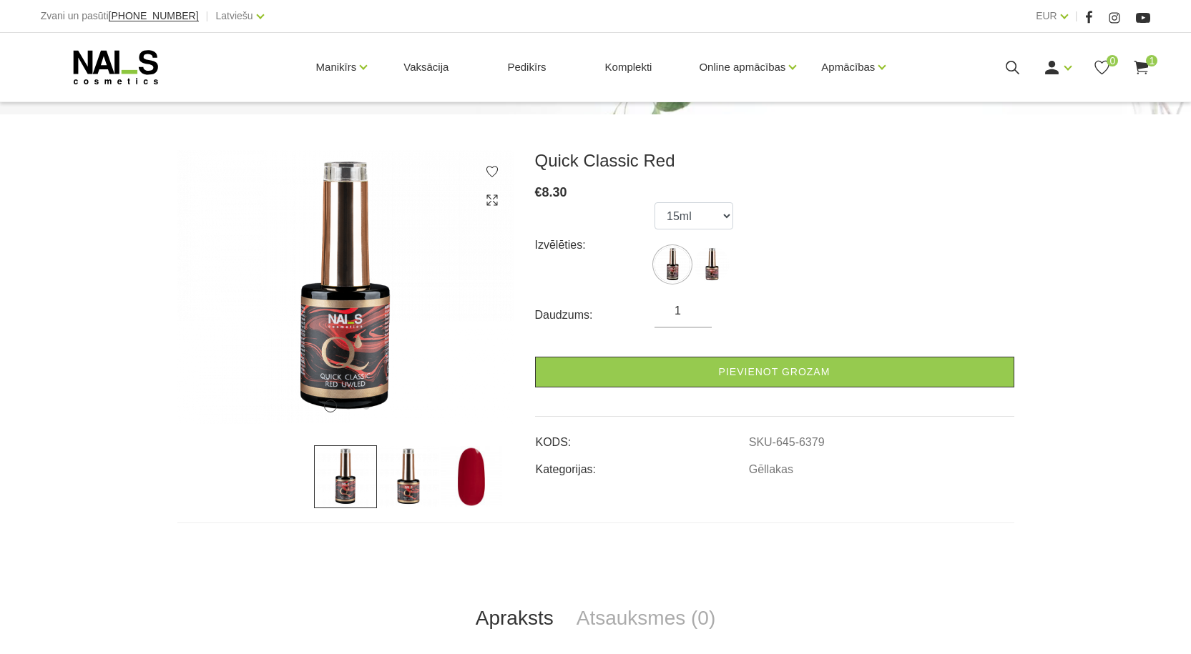
scroll to position [215, 0]
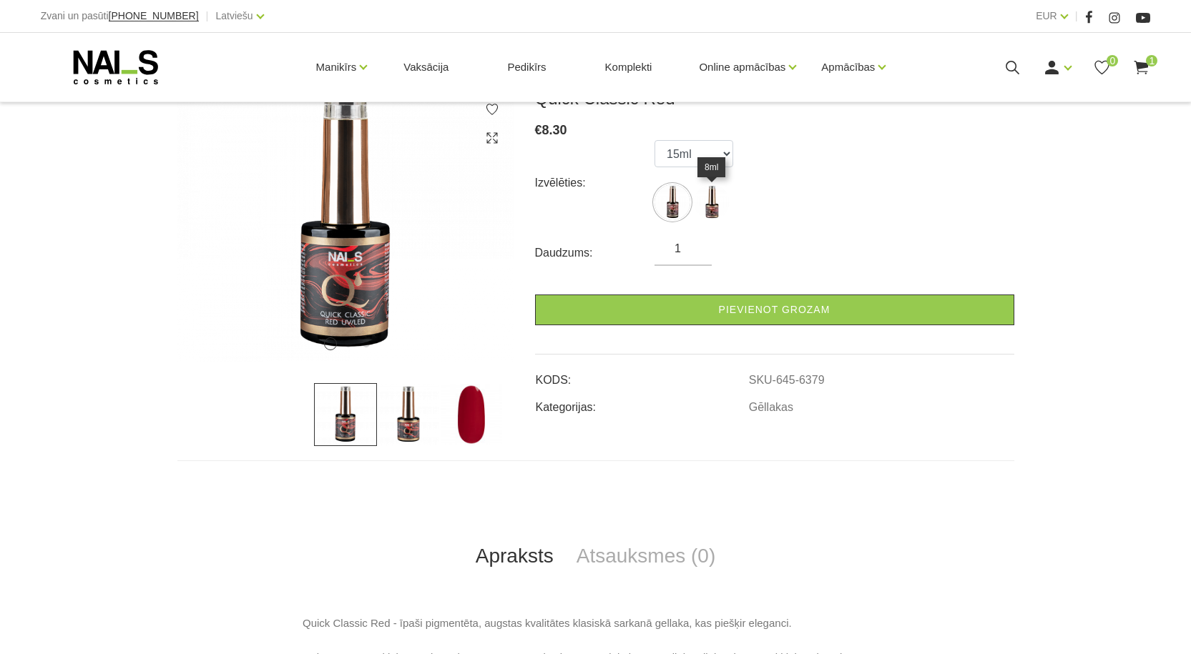
click at [716, 212] on img at bounding box center [712, 202] width 36 height 36
select select "6379"
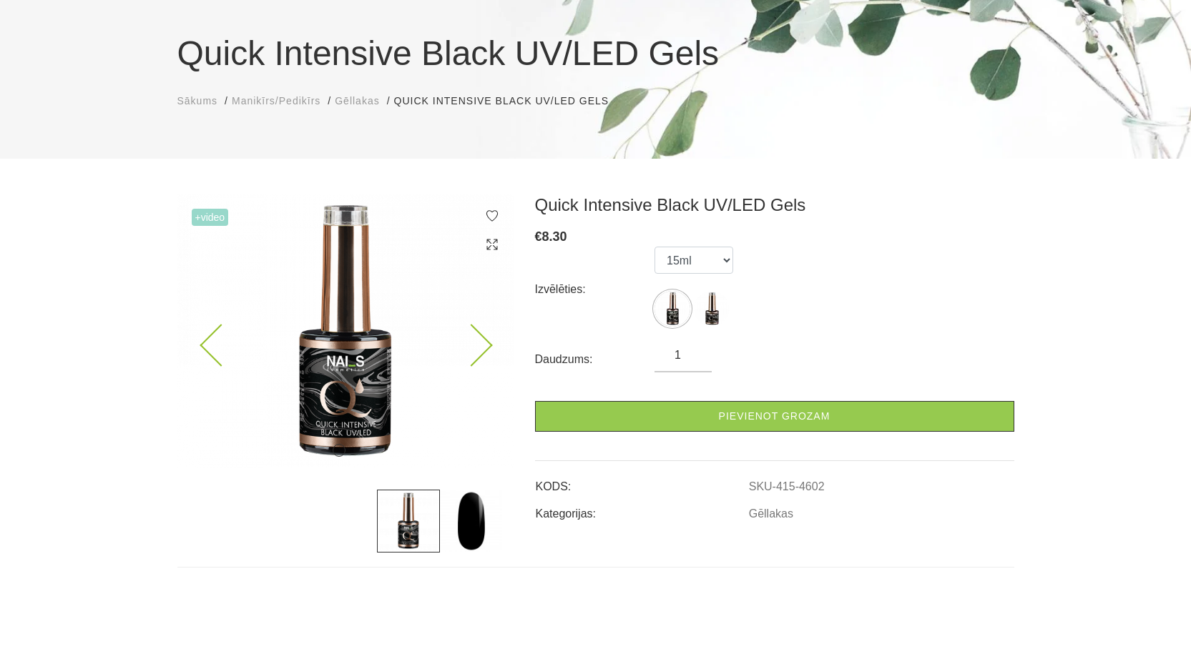
scroll to position [143, 0]
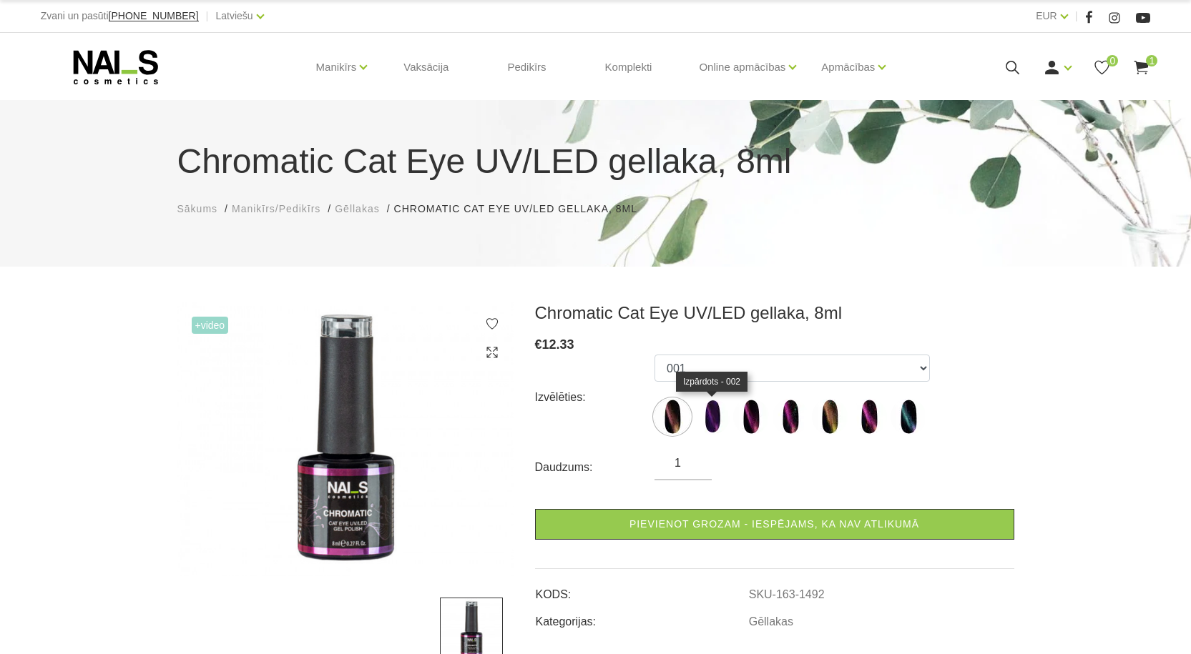
click at [711, 413] on img at bounding box center [712, 417] width 36 height 36
select select "3885"
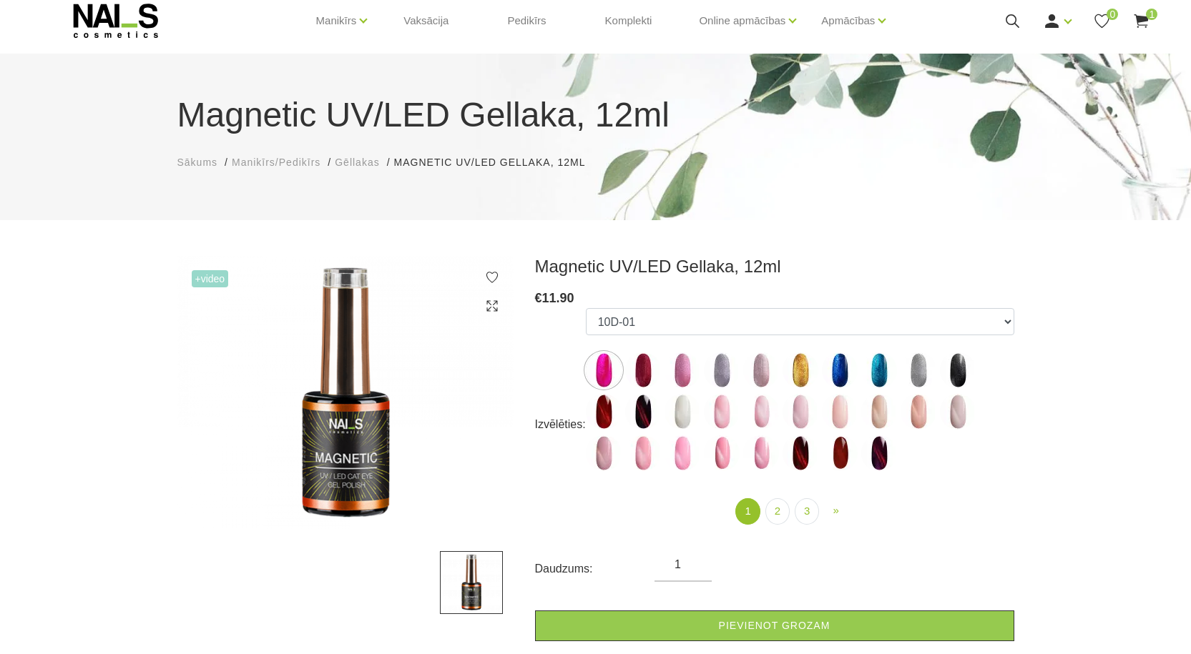
scroll to position [72, 0]
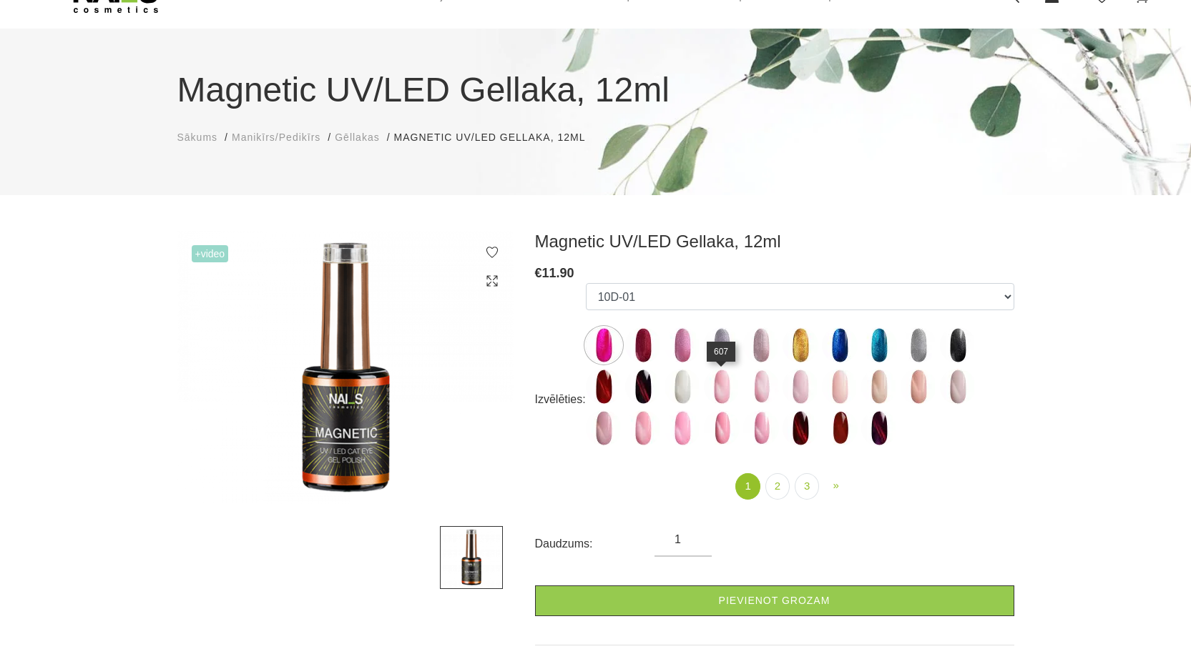
click at [723, 390] on img at bounding box center [722, 387] width 36 height 36
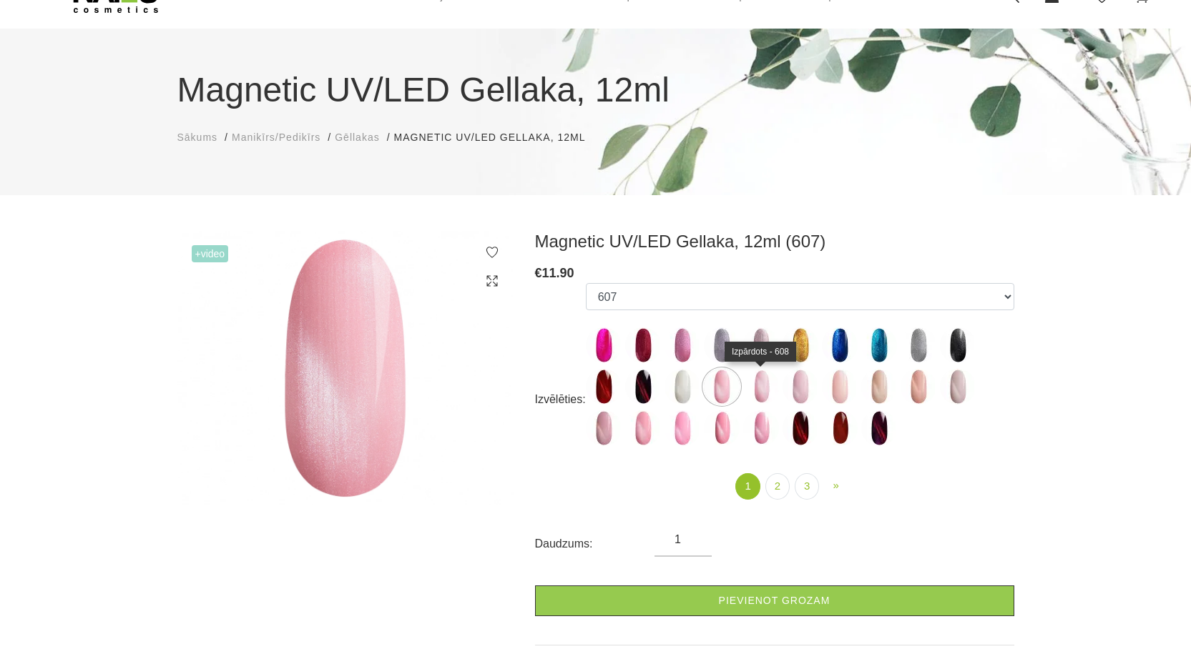
click at [753, 394] on img at bounding box center [761, 387] width 36 height 36
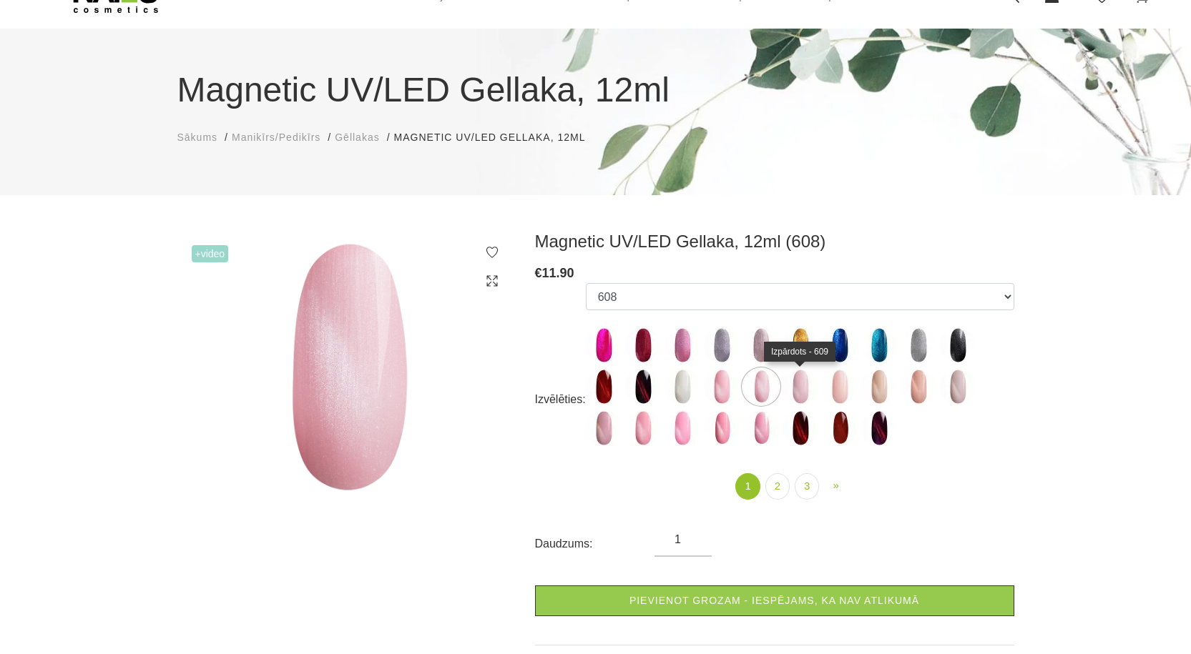
click at [802, 394] on img at bounding box center [800, 387] width 36 height 36
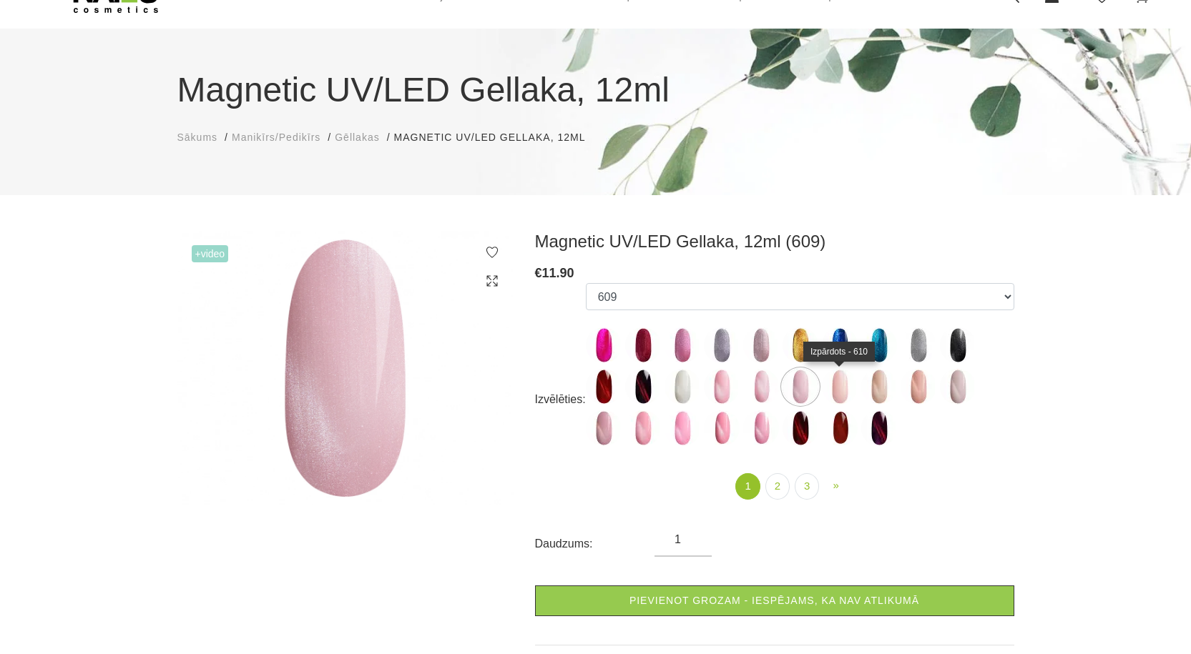
click at [853, 395] on img at bounding box center [840, 387] width 36 height 36
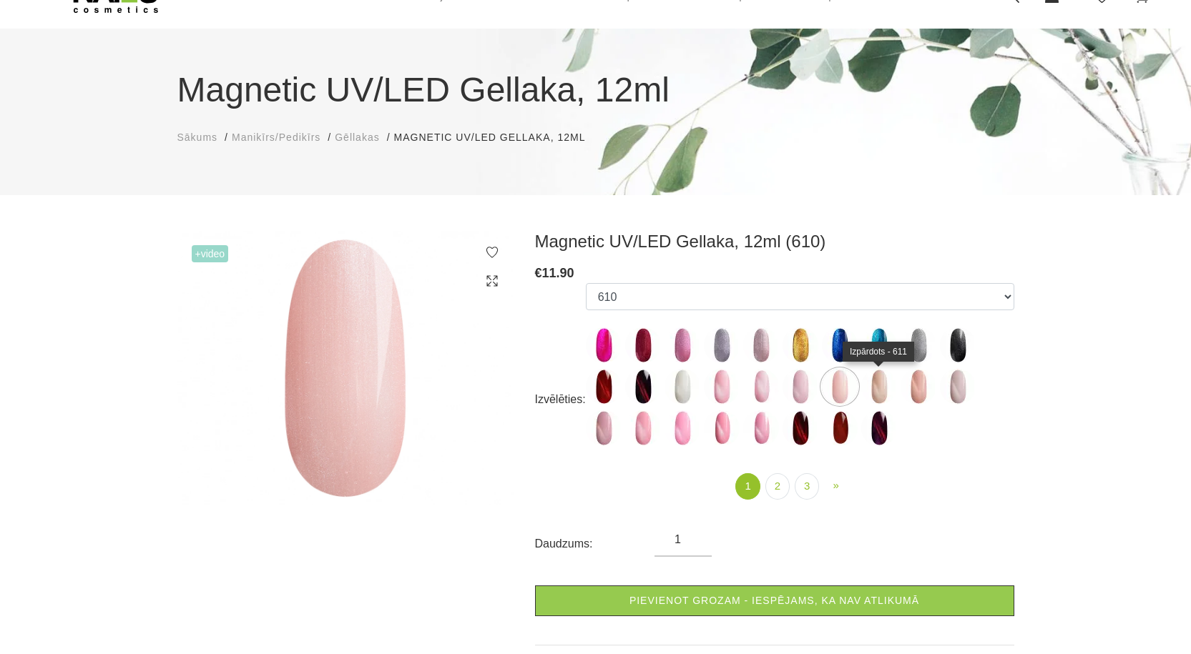
click at [875, 395] on img at bounding box center [879, 387] width 36 height 36
select select "4639"
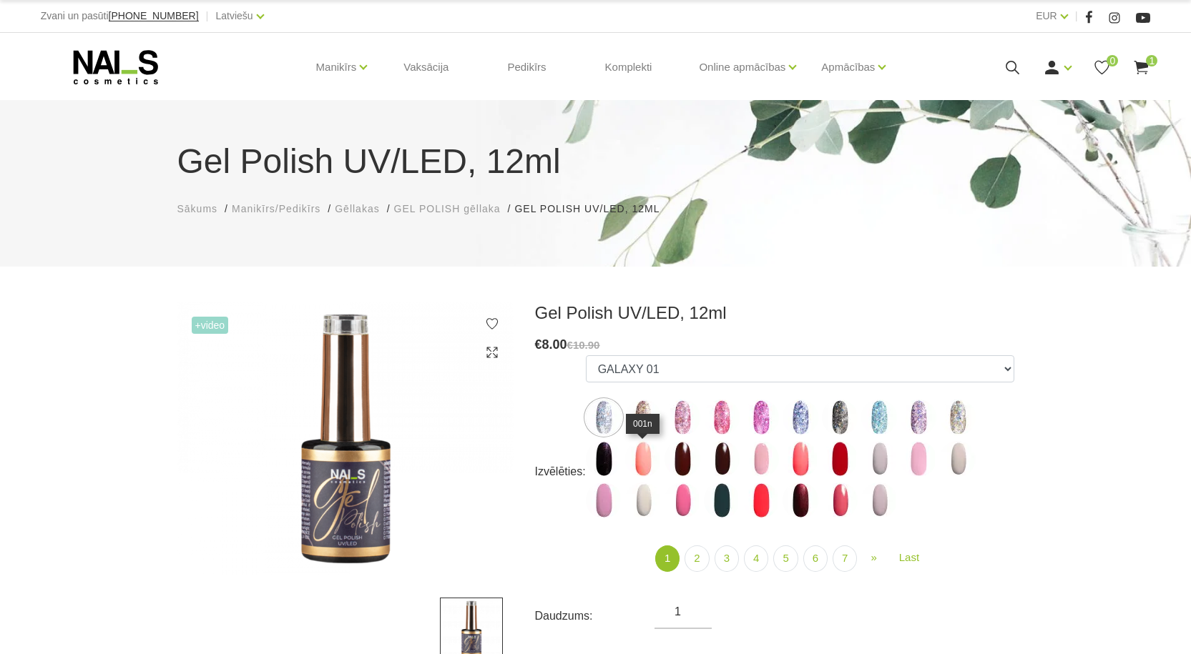
click at [644, 459] on img at bounding box center [643, 459] width 36 height 36
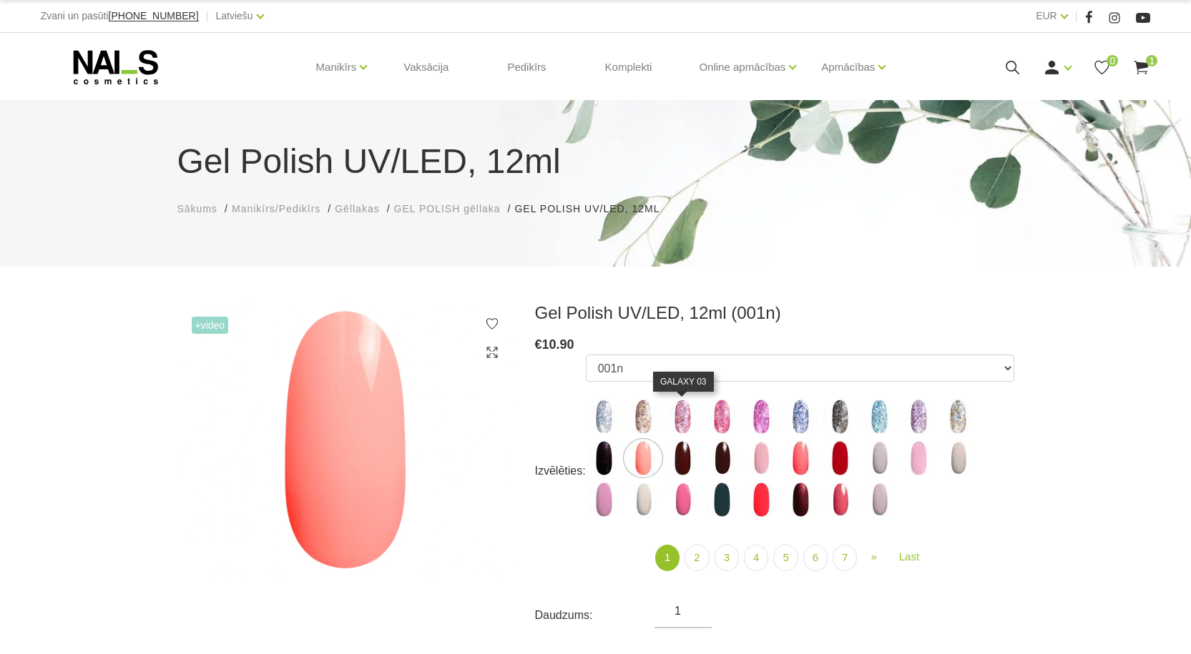
click at [684, 421] on img at bounding box center [682, 417] width 36 height 36
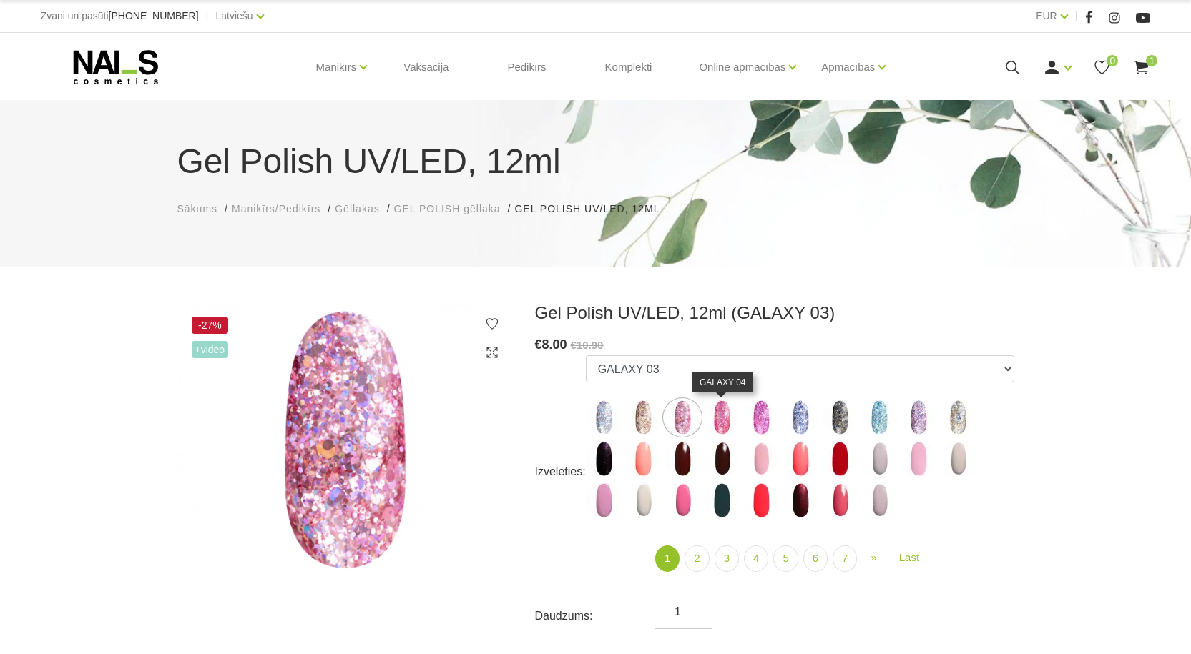
click at [727, 418] on img at bounding box center [722, 418] width 36 height 36
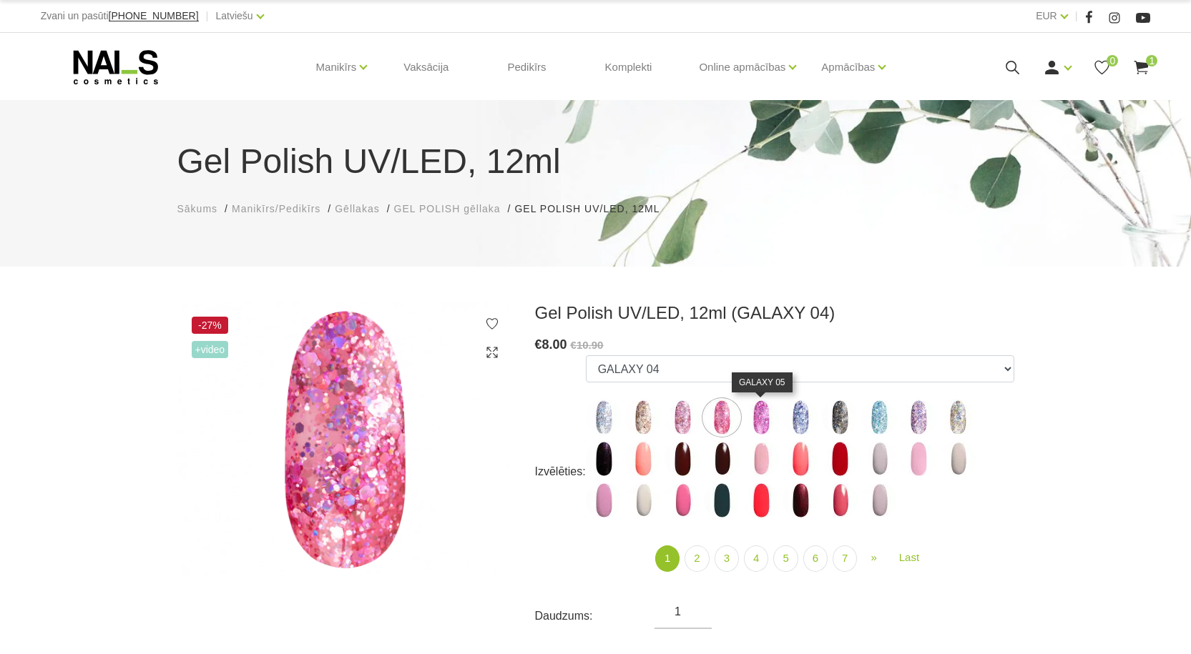
click at [769, 415] on img at bounding box center [761, 418] width 36 height 36
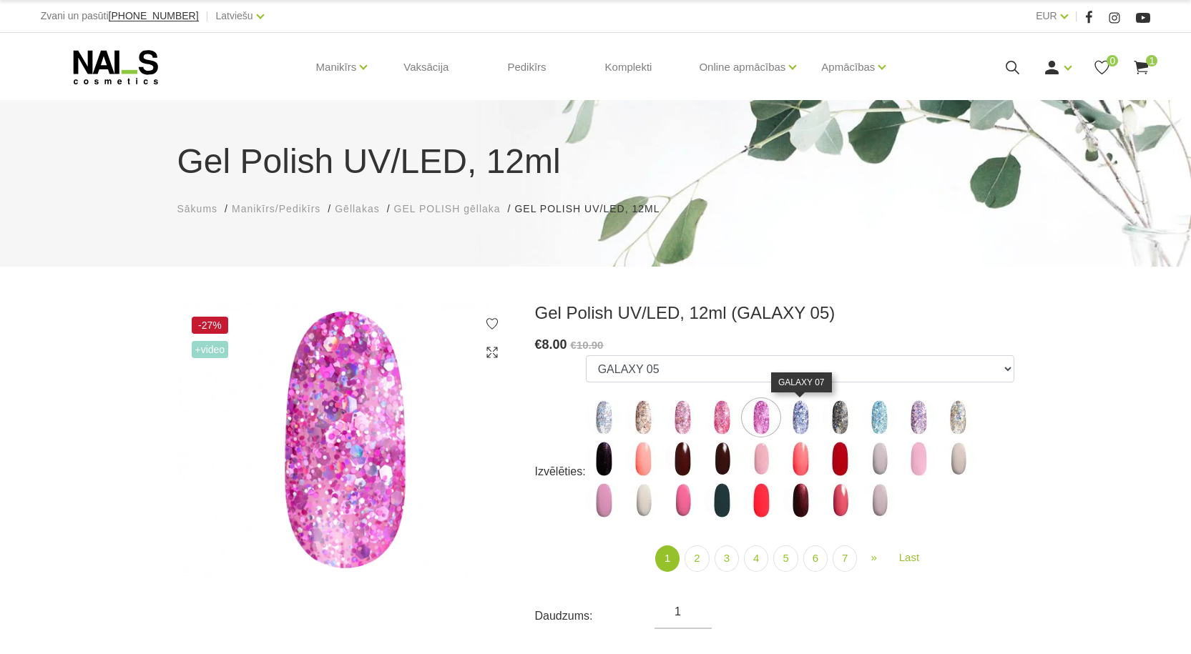
click at [794, 415] on img at bounding box center [800, 418] width 36 height 36
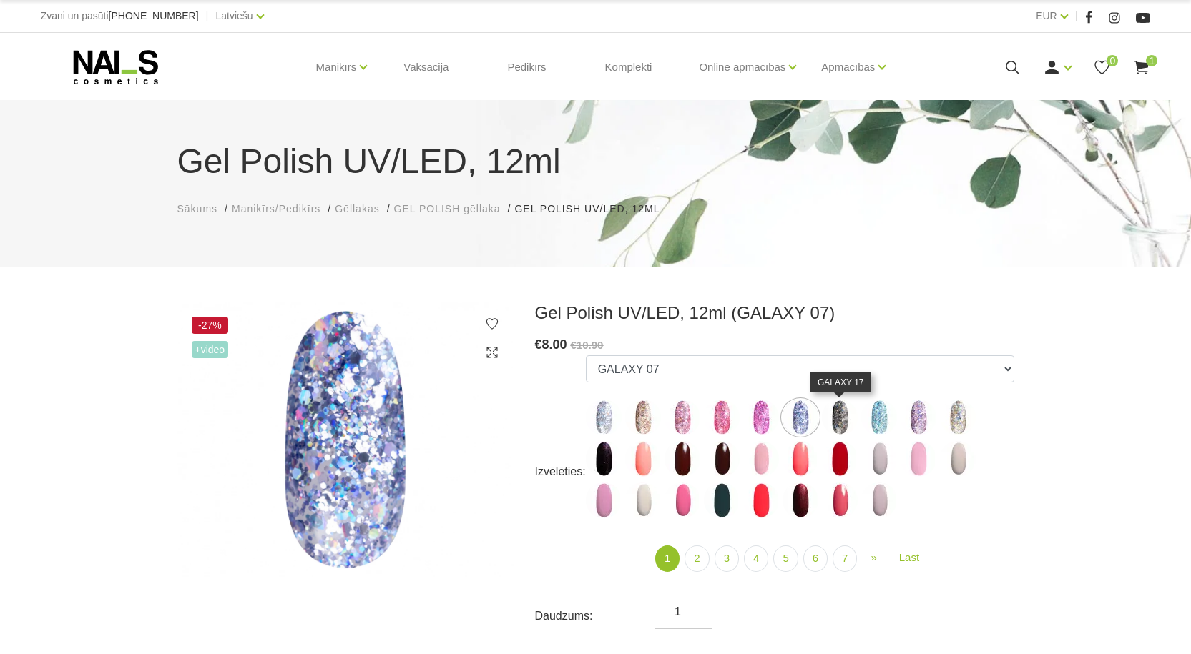
click at [832, 416] on img at bounding box center [840, 418] width 36 height 36
select select "4153"
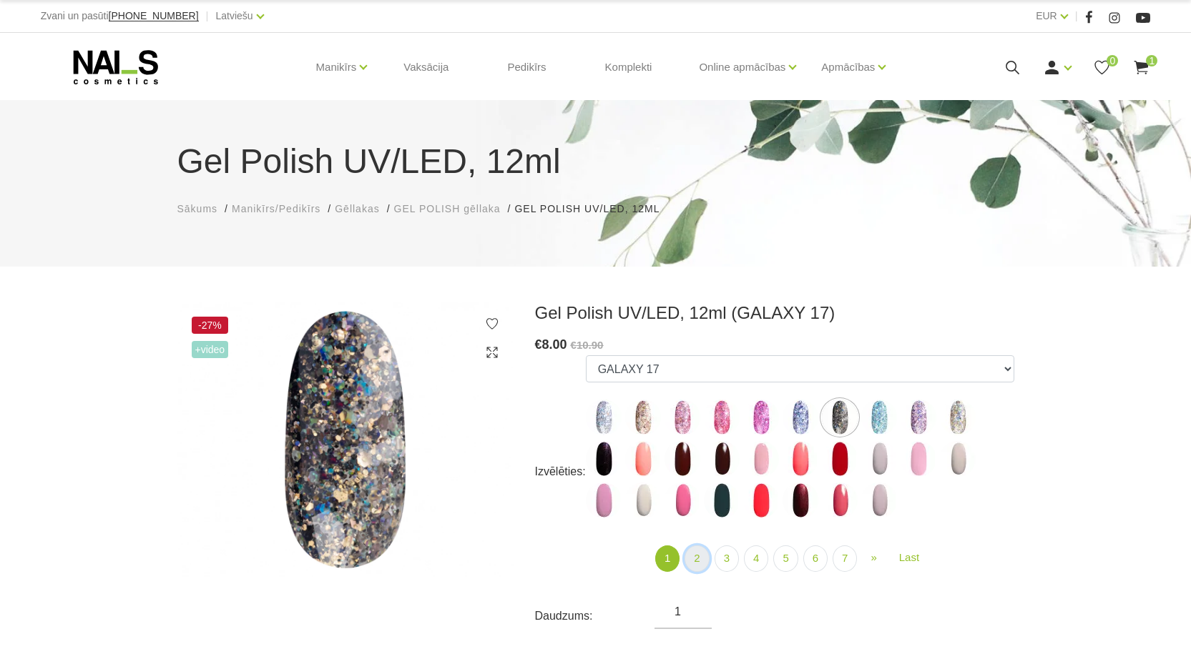
click at [700, 559] on link "2" at bounding box center [696, 559] width 24 height 26
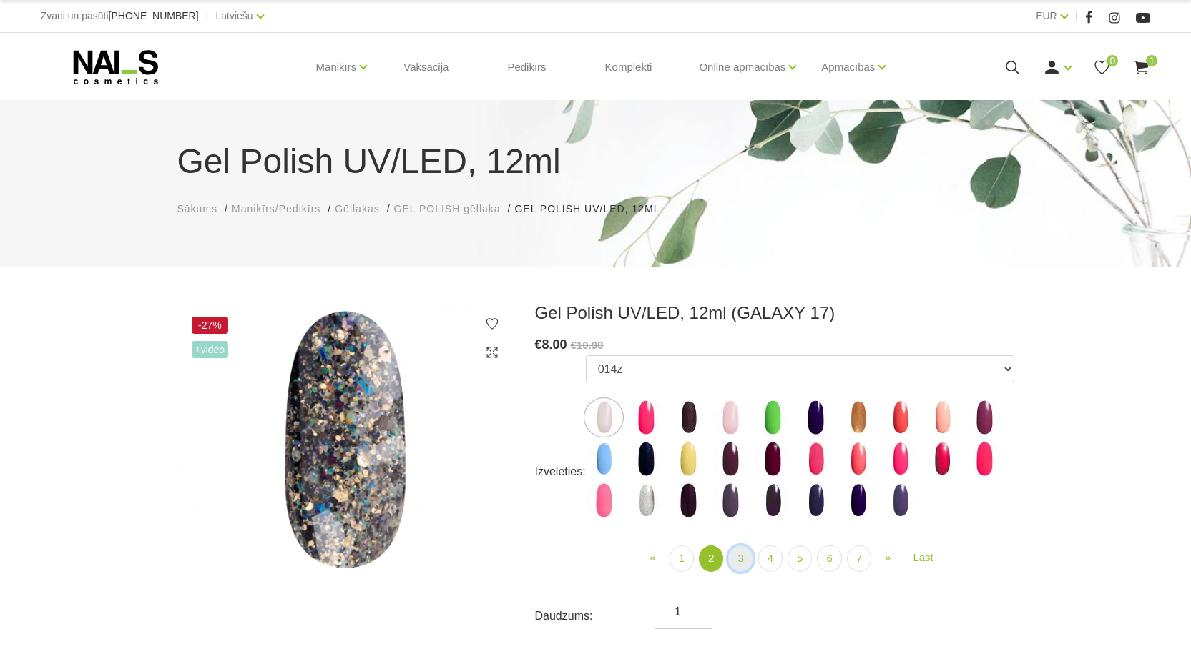
click at [741, 557] on link "3" at bounding box center [740, 559] width 24 height 26
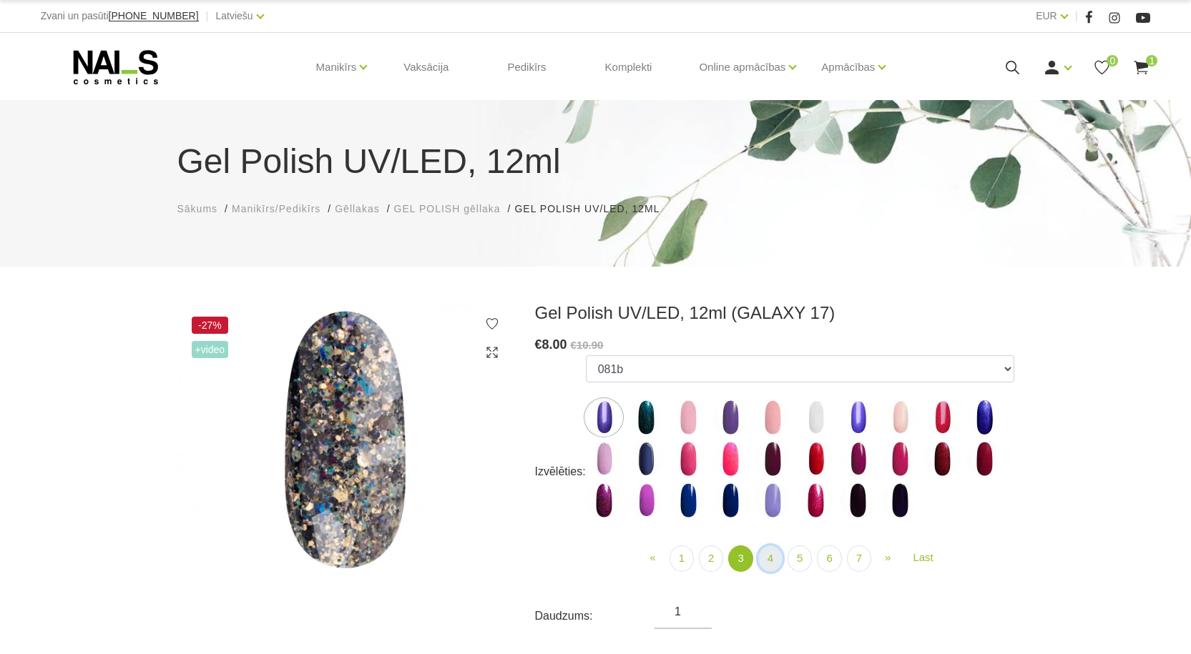
click at [776, 556] on link "4" at bounding box center [770, 559] width 24 height 26
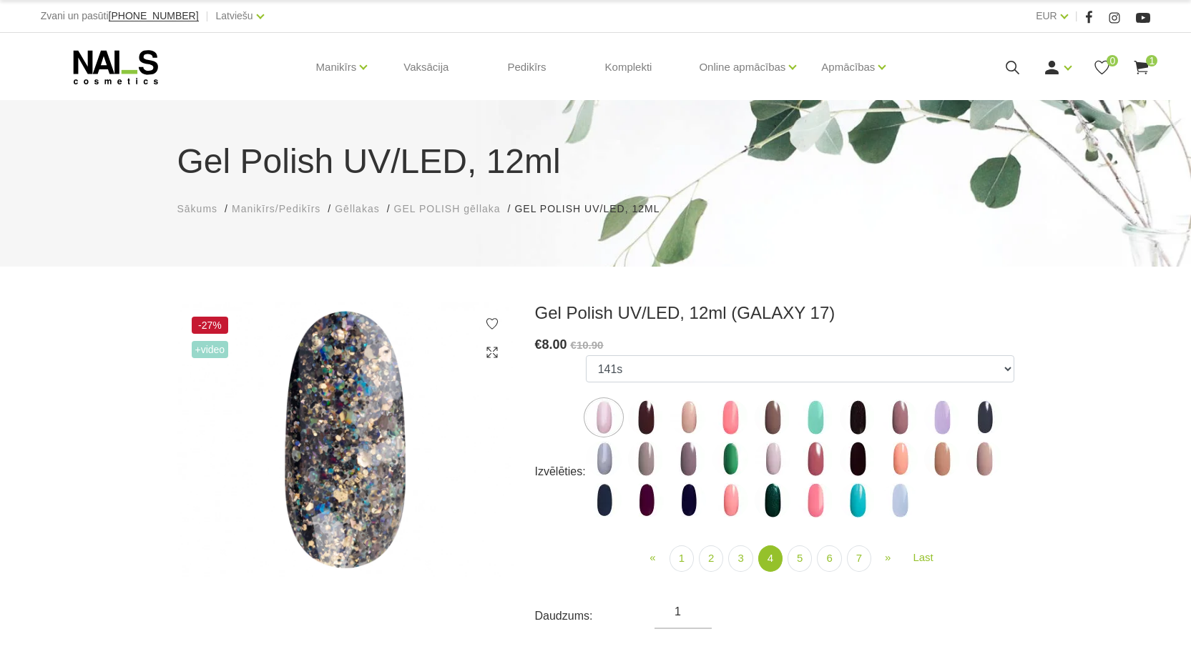
click at [724, 461] on img at bounding box center [730, 459] width 36 height 36
select select "4059"
